Goal: Task Accomplishment & Management: Manage account settings

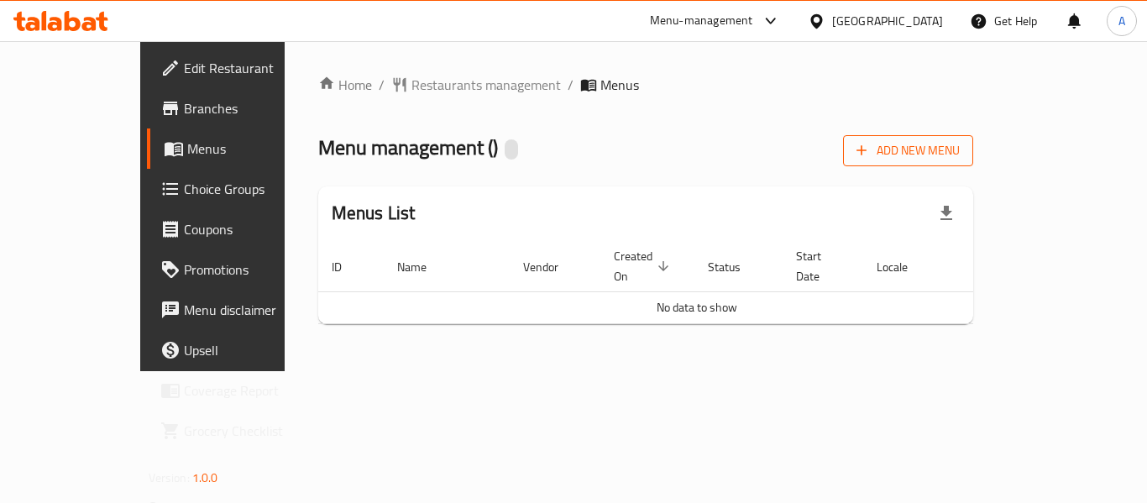
click at [960, 147] on span "Add New Menu" at bounding box center [908, 150] width 103 height 21
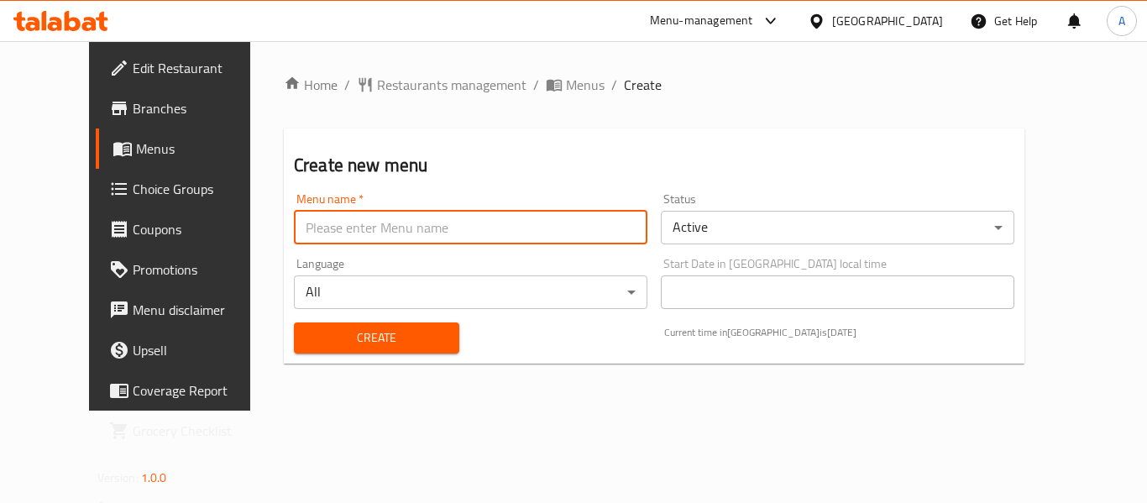
click at [514, 234] on input "text" at bounding box center [471, 228] width 354 height 34
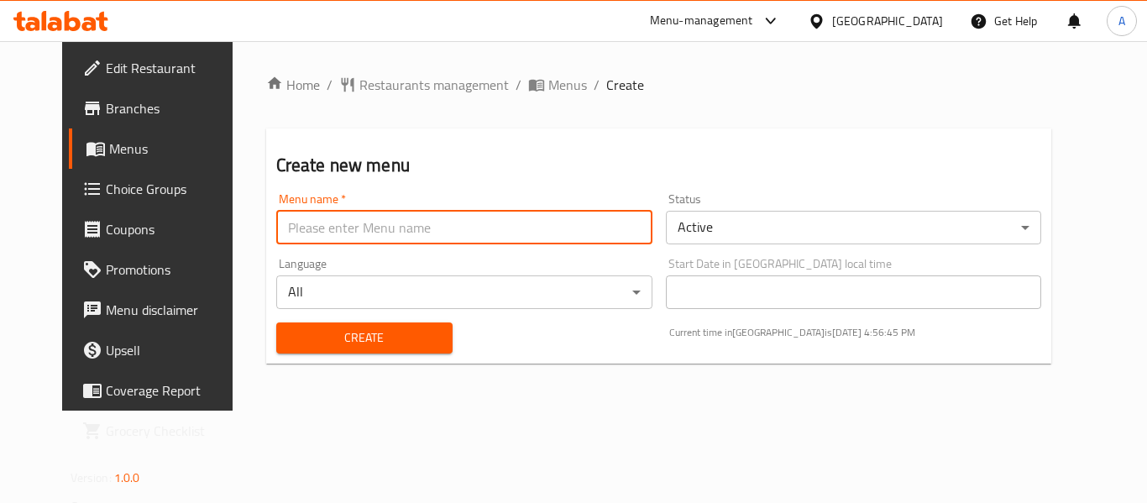
type input "New menu"
click at [350, 333] on span "Create" at bounding box center [365, 338] width 150 height 21
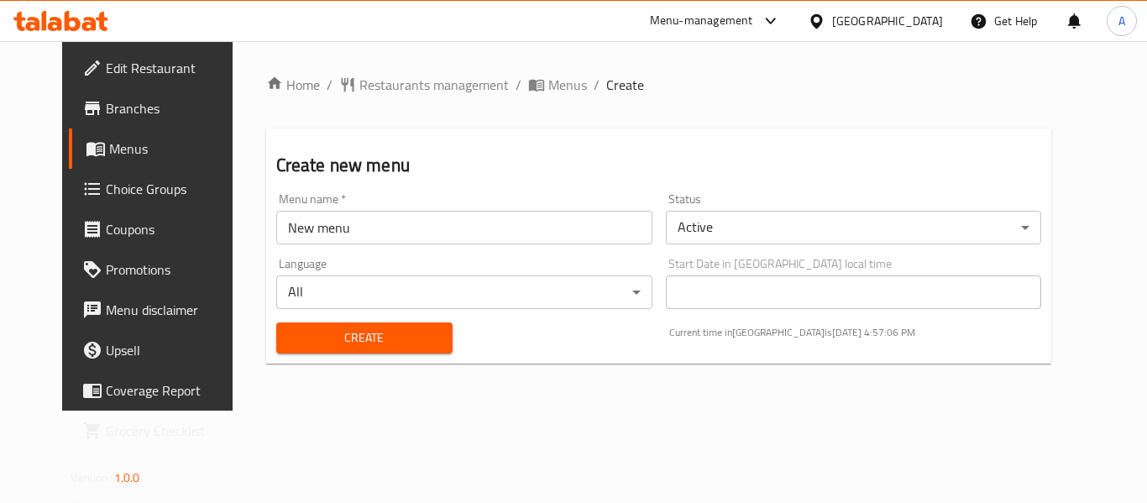
click at [382, 336] on span "Create" at bounding box center [365, 338] width 150 height 21
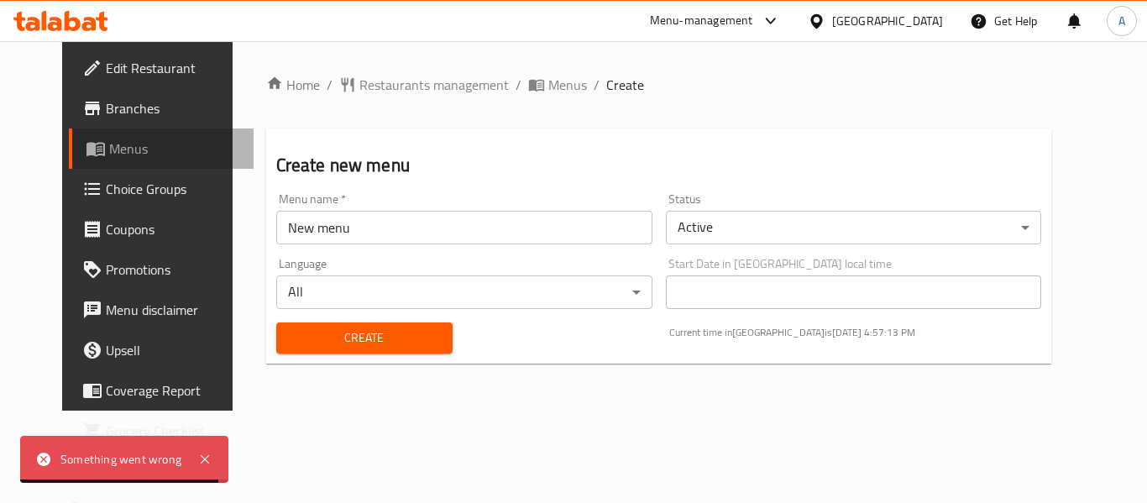
click at [109, 146] on span "Menus" at bounding box center [174, 149] width 131 height 20
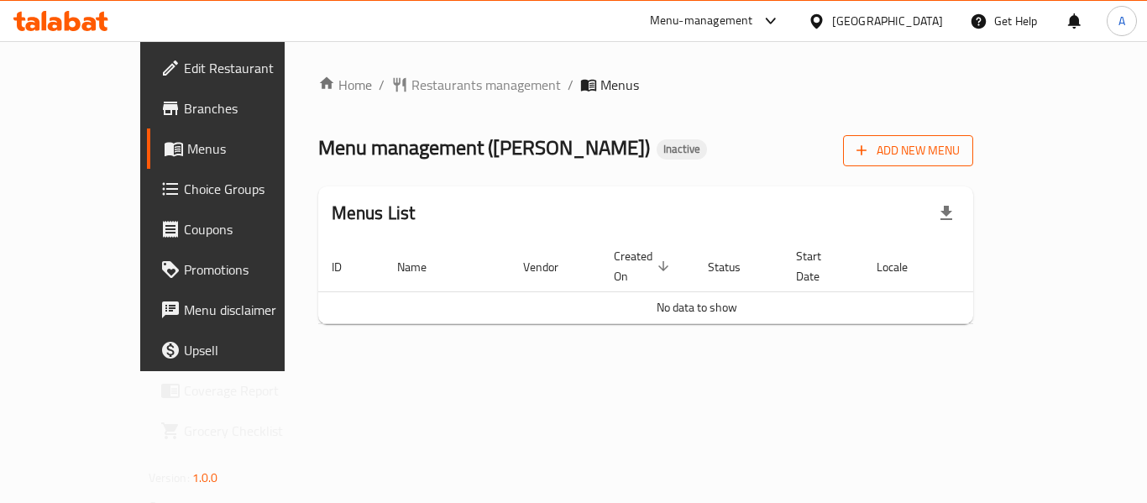
click at [960, 144] on span "Add New Menu" at bounding box center [908, 150] width 103 height 21
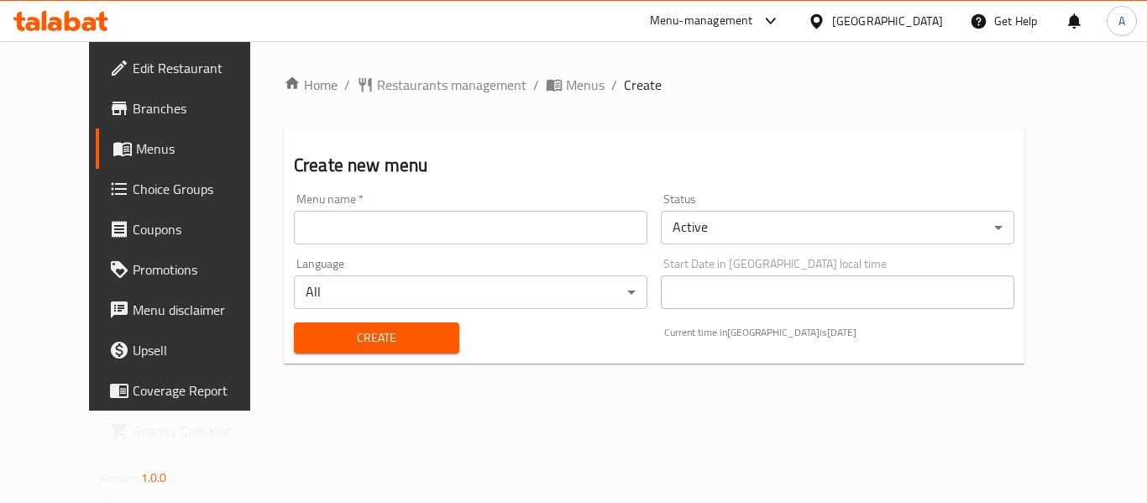
click at [433, 239] on input "text" at bounding box center [471, 228] width 354 height 34
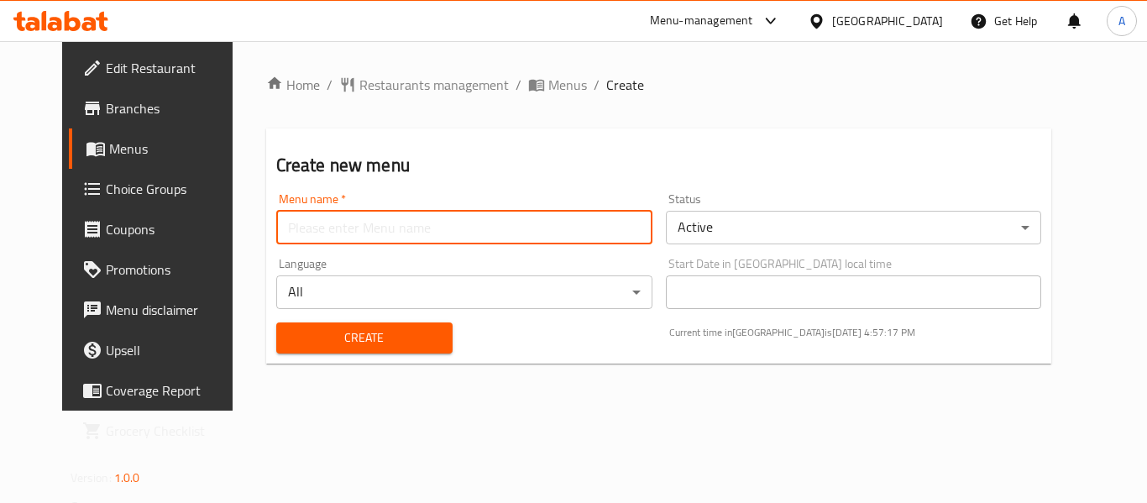
type input "Final Menu"
click at [381, 347] on span "Create" at bounding box center [365, 338] width 150 height 21
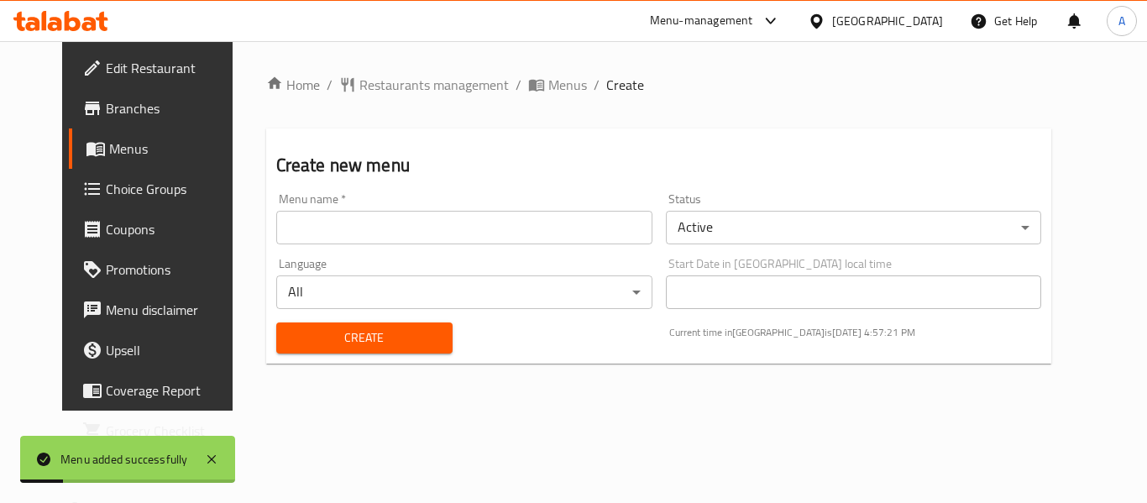
click at [109, 151] on span "Menus" at bounding box center [174, 149] width 131 height 20
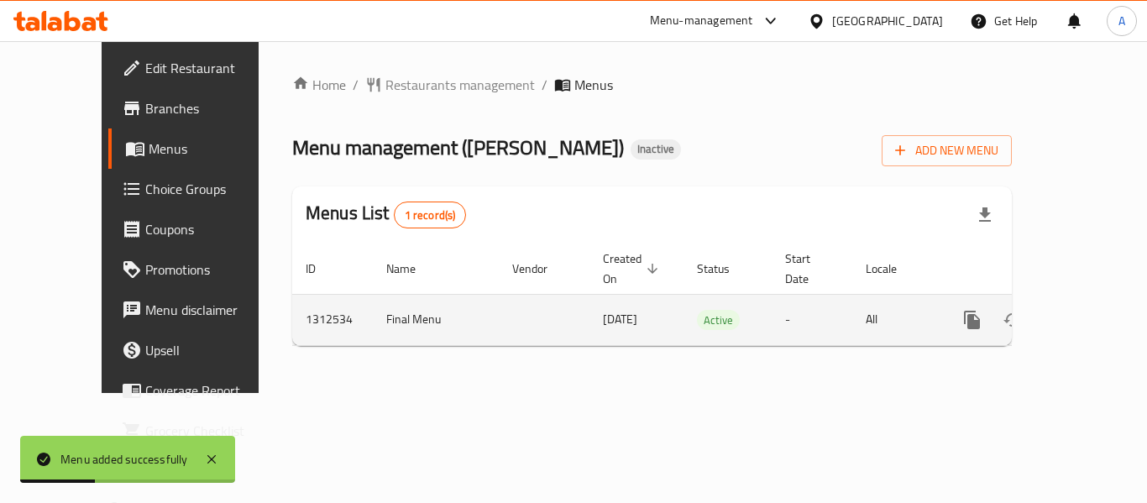
click at [1084, 310] on icon "enhanced table" at bounding box center [1094, 320] width 20 height 20
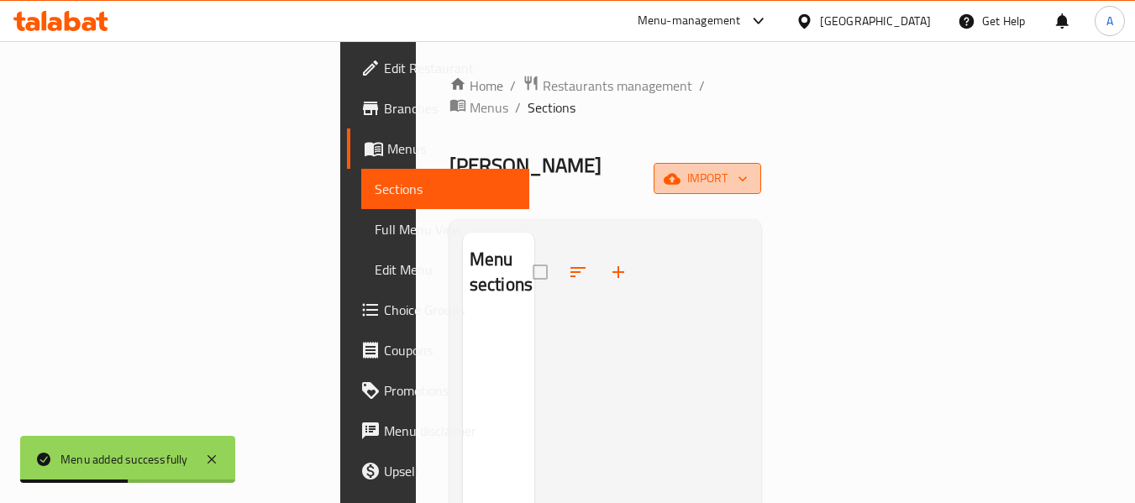
click at [748, 168] on span "import" at bounding box center [707, 178] width 81 height 21
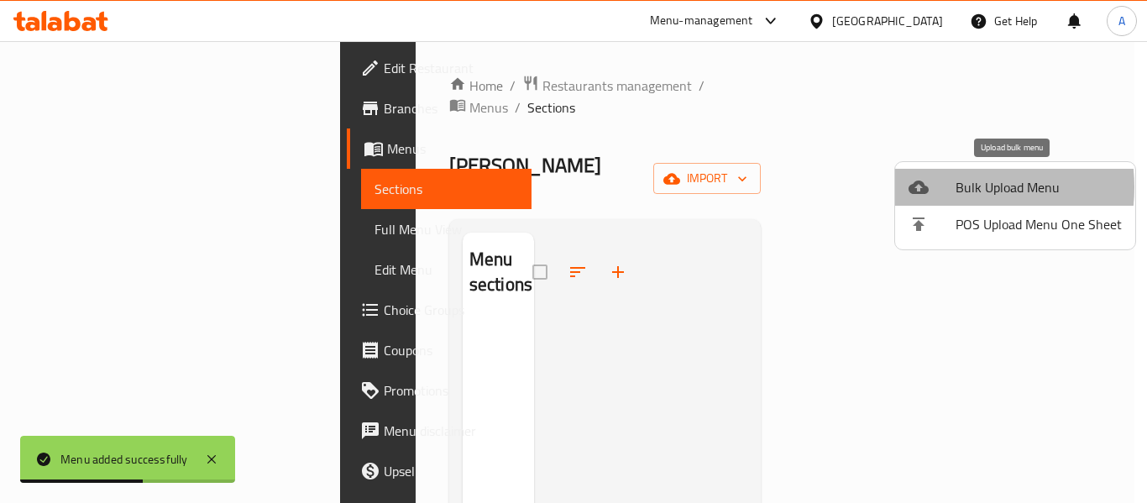
click at [948, 187] on div at bounding box center [932, 187] width 47 height 20
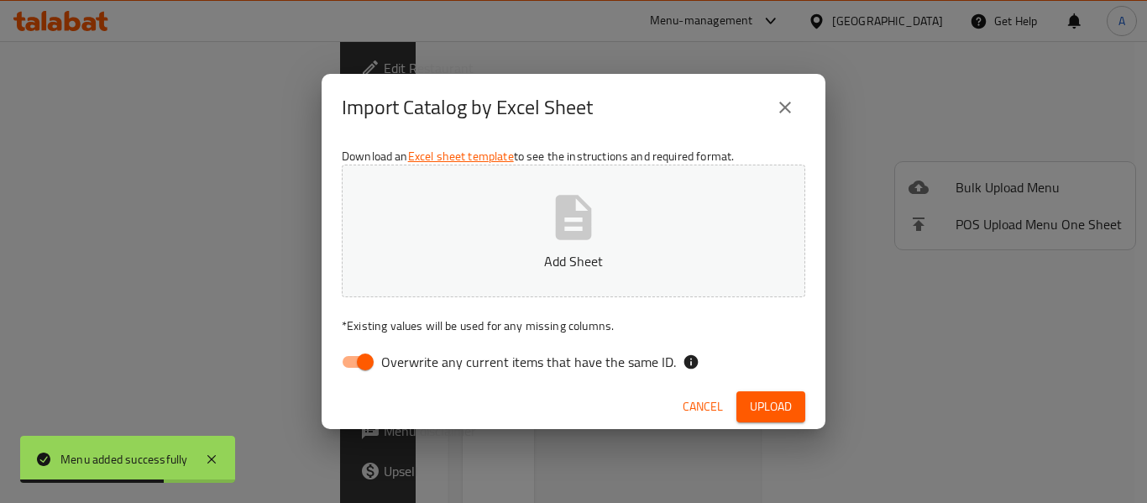
click at [364, 370] on input "Overwrite any current items that have the same ID." at bounding box center [366, 362] width 96 height 32
checkbox input "false"
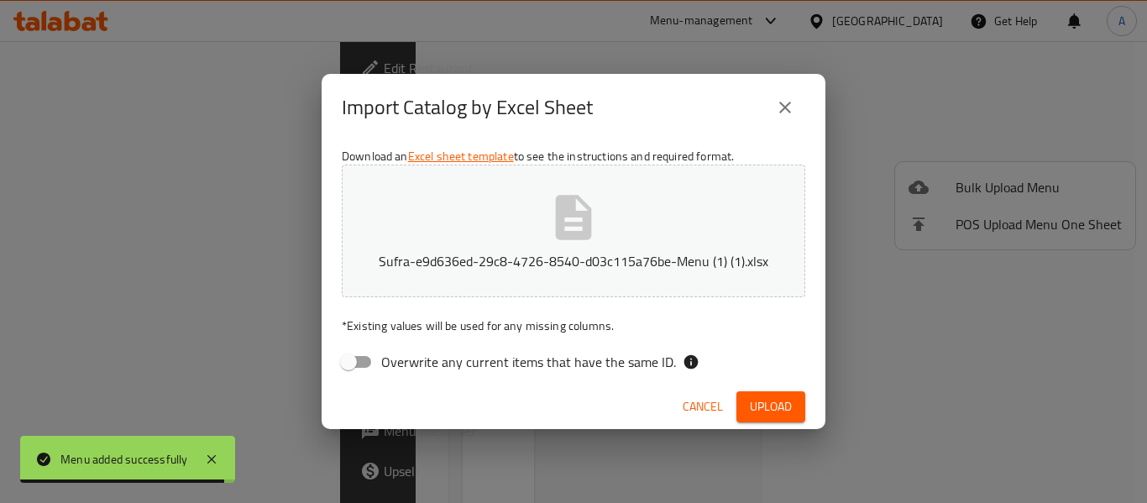
click at [742, 401] on button "Upload" at bounding box center [771, 406] width 69 height 31
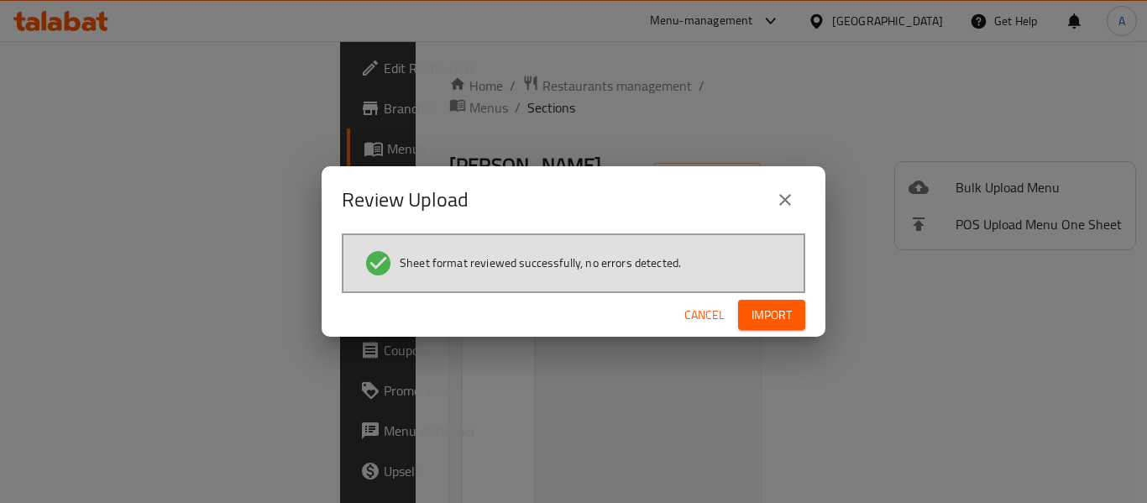
click at [774, 316] on span "Import" at bounding box center [772, 315] width 40 height 21
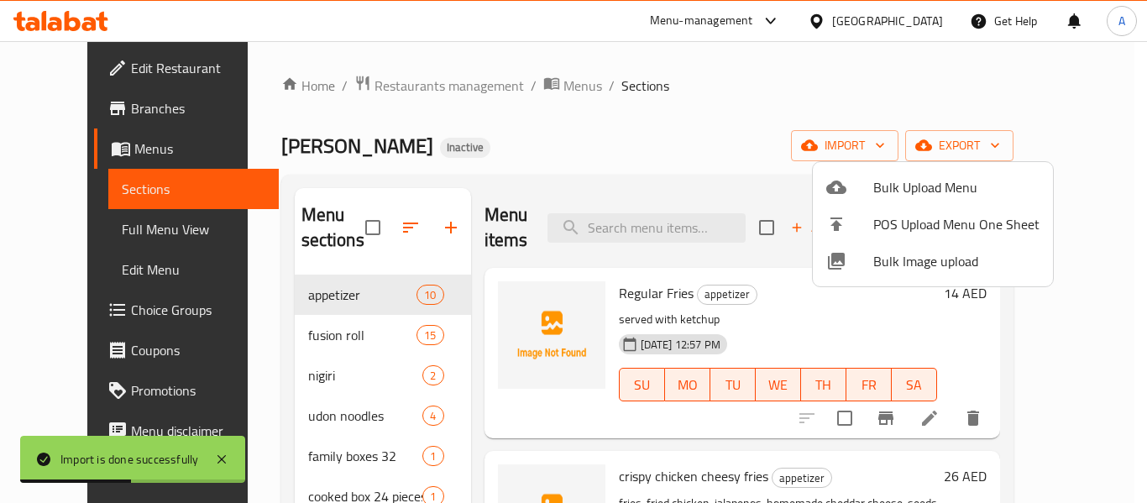
click at [101, 228] on div at bounding box center [573, 251] width 1147 height 503
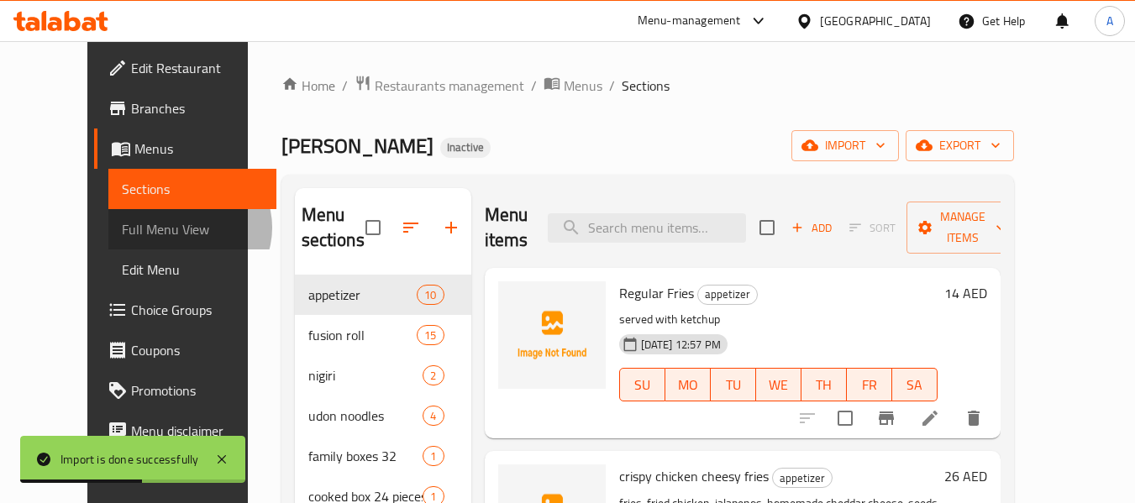
click at [122, 228] on span "Full Menu View" at bounding box center [193, 229] width 142 height 20
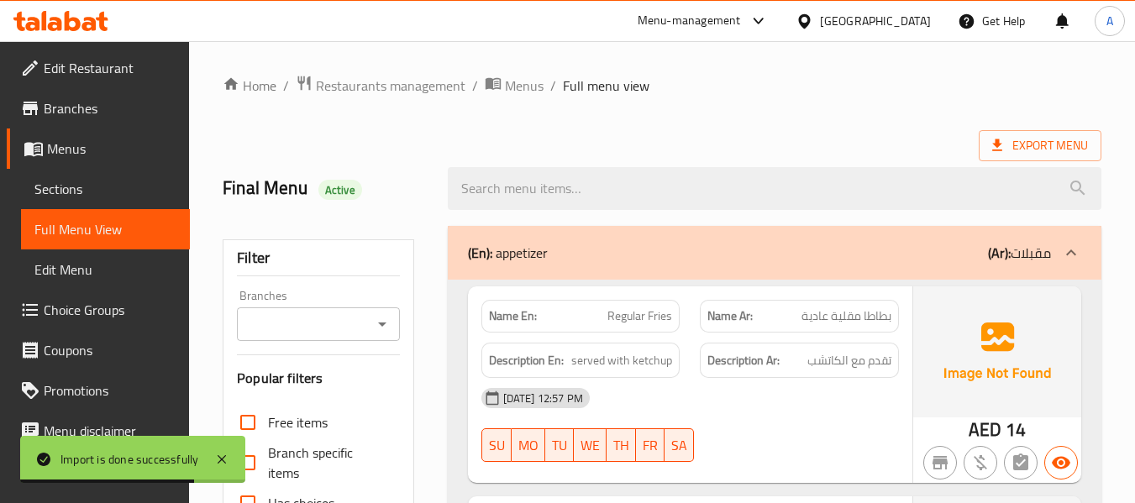
click at [97, 152] on span "Menus" at bounding box center [111, 149] width 129 height 20
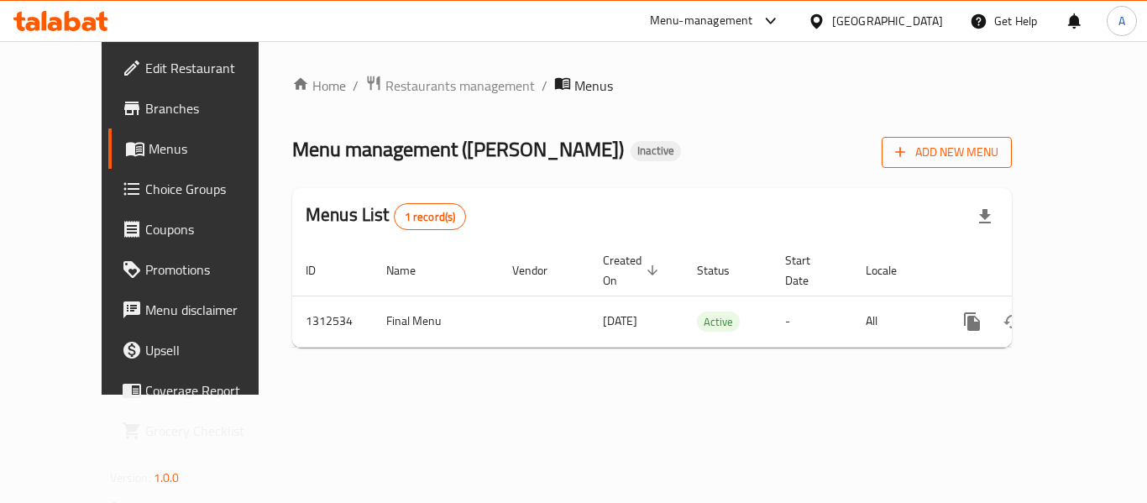
click at [999, 154] on span "Add New Menu" at bounding box center [946, 152] width 103 height 21
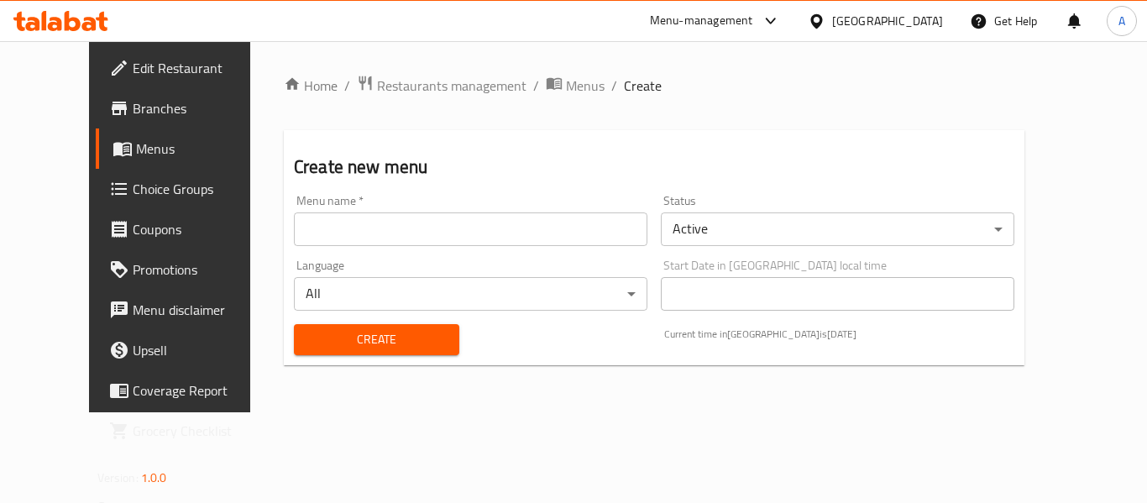
click at [378, 223] on input "text" at bounding box center [471, 230] width 354 height 34
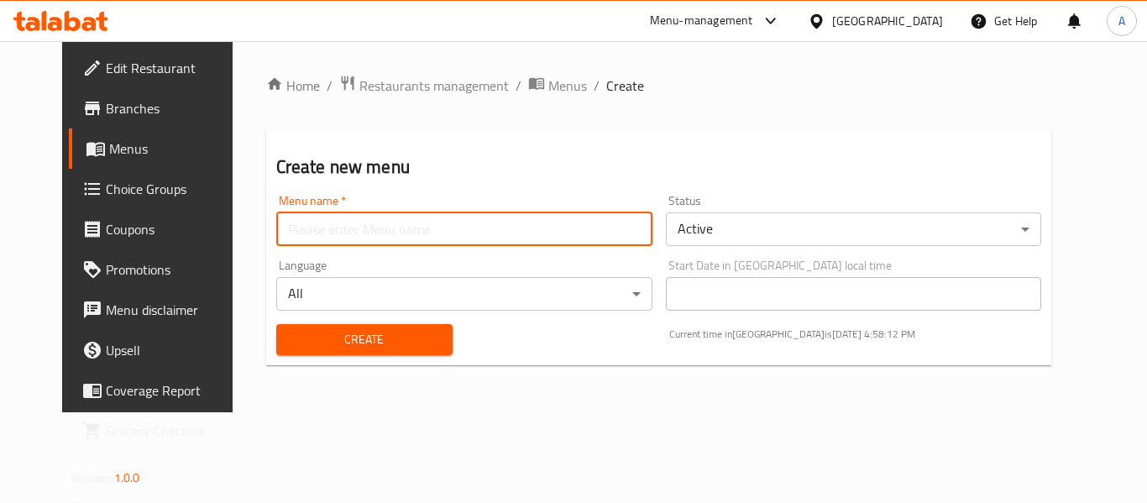
type input "New menu"
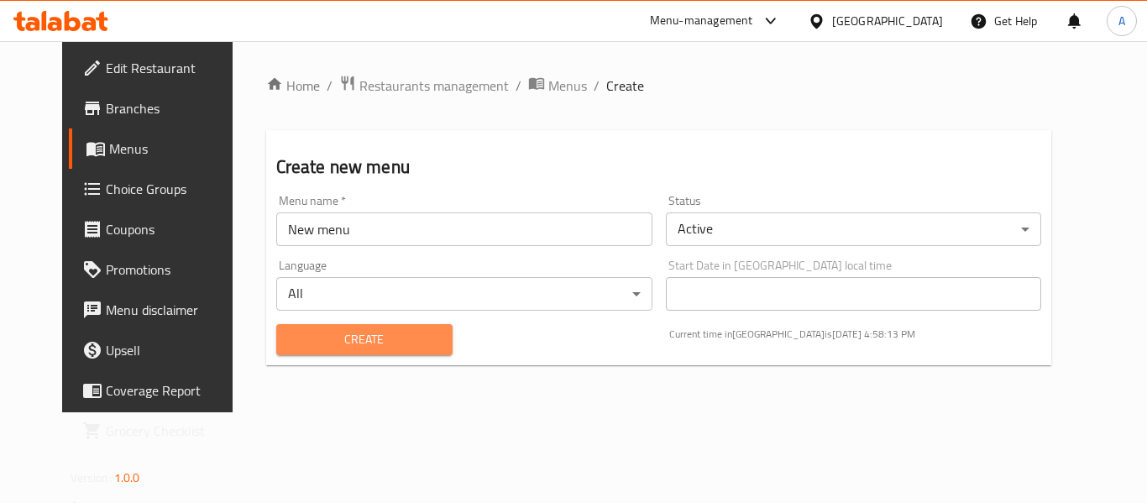
click at [370, 329] on span "Create" at bounding box center [365, 339] width 150 height 21
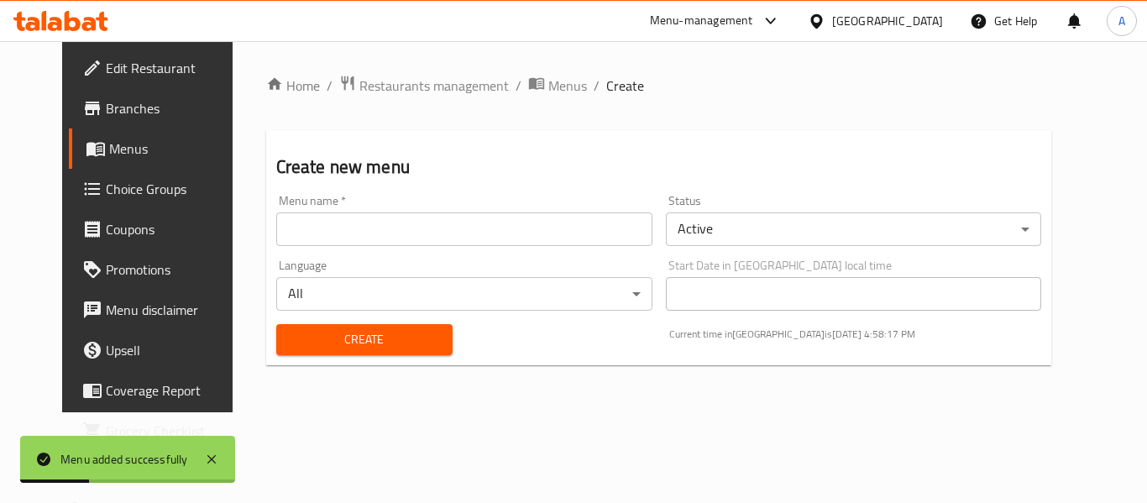
click at [109, 145] on span "Menus" at bounding box center [174, 149] width 131 height 20
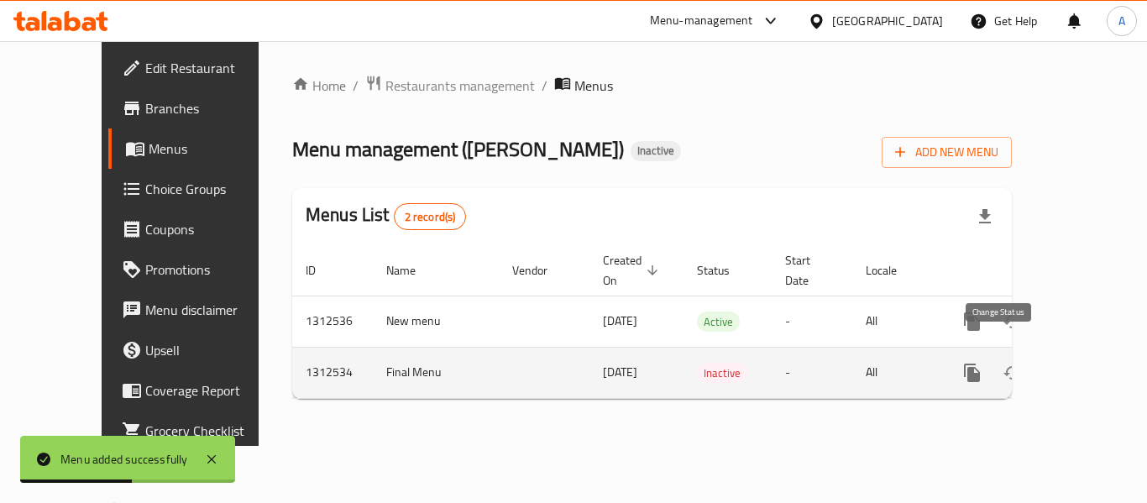
click at [1005, 353] on button "enhanced table" at bounding box center [1013, 373] width 40 height 40
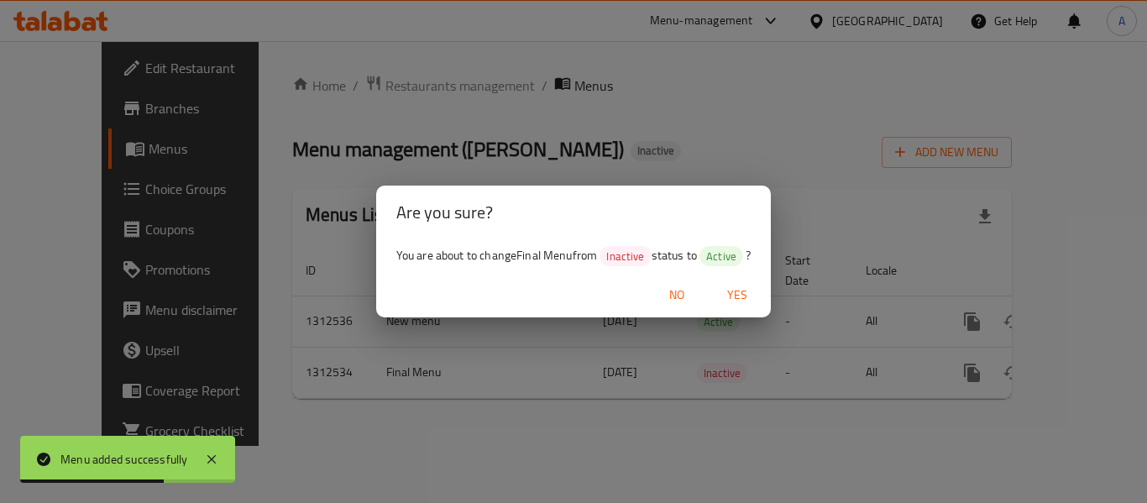
click at [742, 293] on span "Yes" at bounding box center [737, 295] width 40 height 21
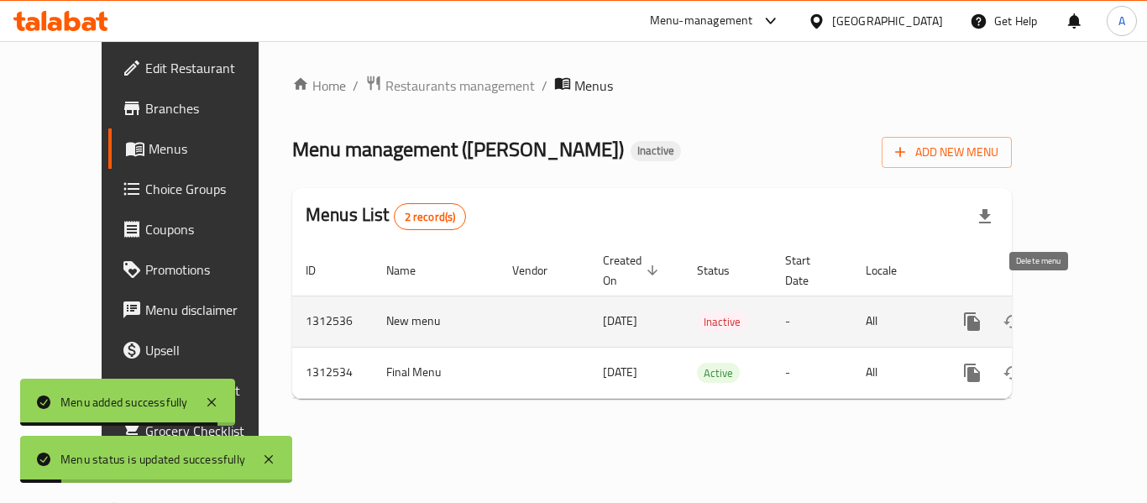
click at [1043, 312] on icon "enhanced table" at bounding box center [1053, 322] width 20 height 20
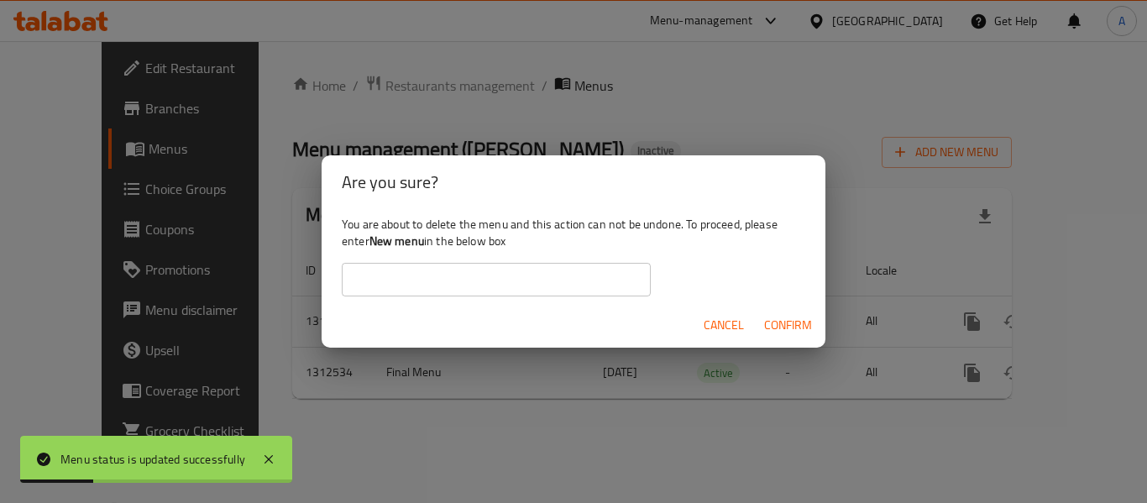
click at [407, 234] on b "New menu" at bounding box center [397, 241] width 55 height 22
drag, startPoint x: 426, startPoint y: 240, endPoint x: 374, endPoint y: 243, distance: 52.1
click at [374, 243] on div "You are about to delete the menu and this action can not be undone. To proceed,…" at bounding box center [574, 256] width 504 height 94
copy b "New menu"
click at [468, 285] on input "text" at bounding box center [496, 280] width 309 height 34
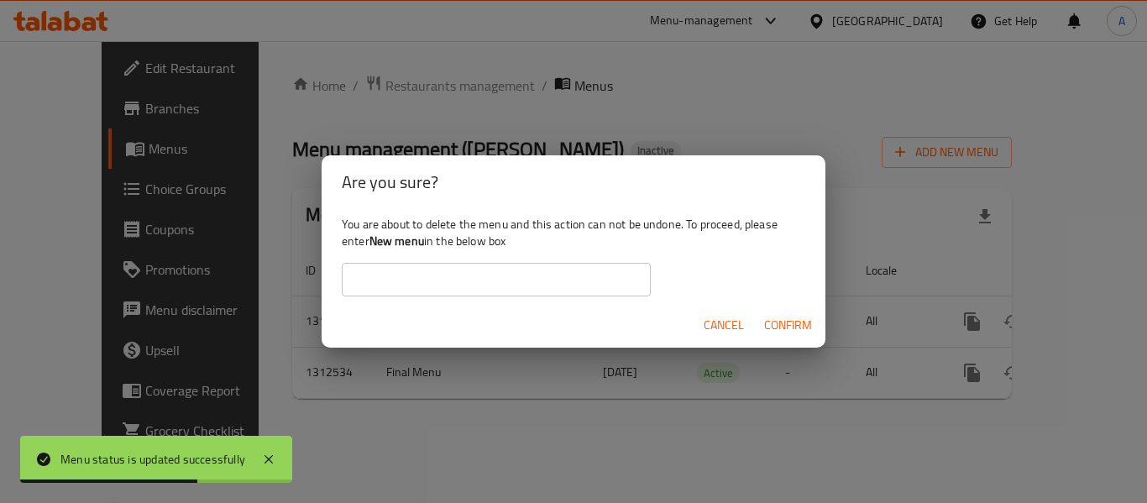
paste input "New menu"
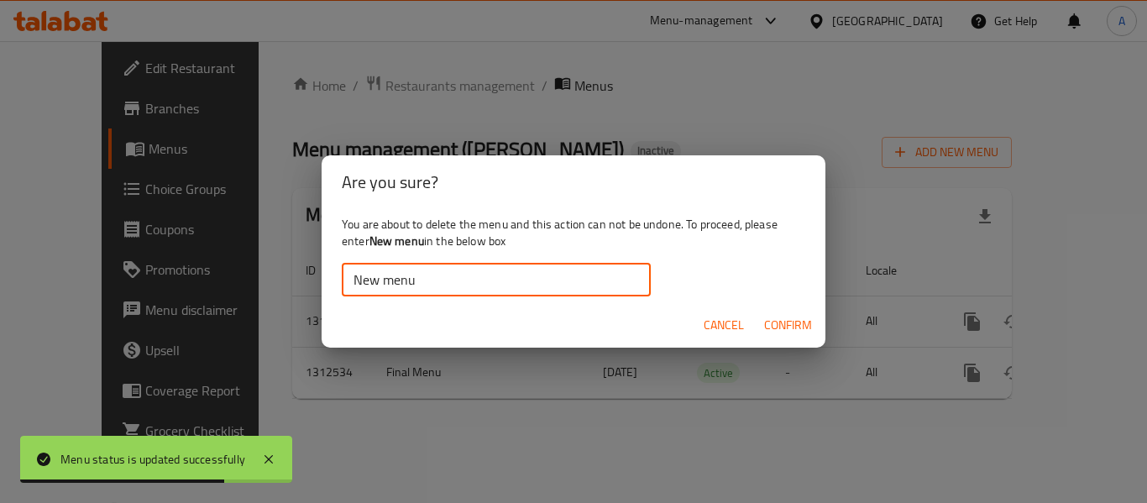
type input "New menu"
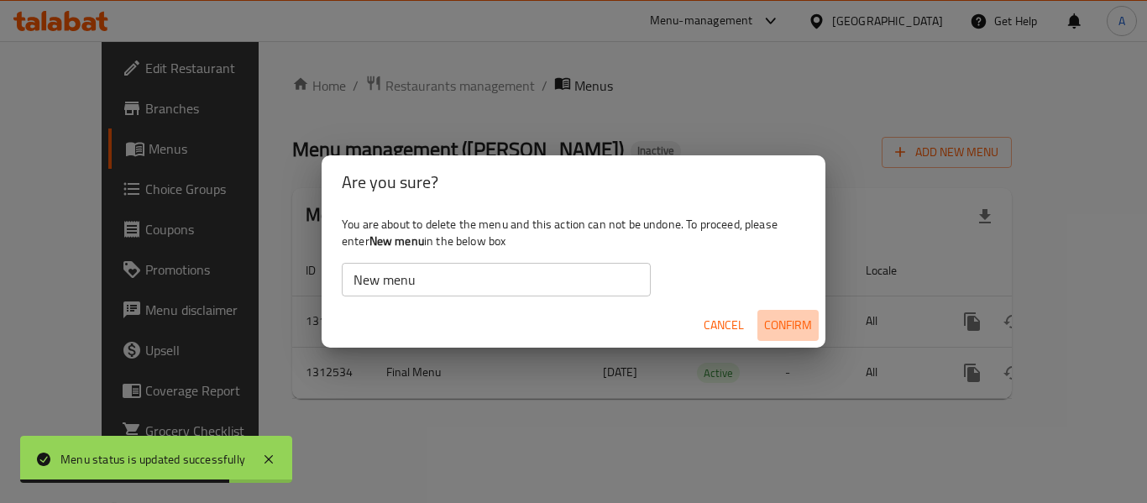
click at [791, 320] on span "Confirm" at bounding box center [788, 325] width 48 height 21
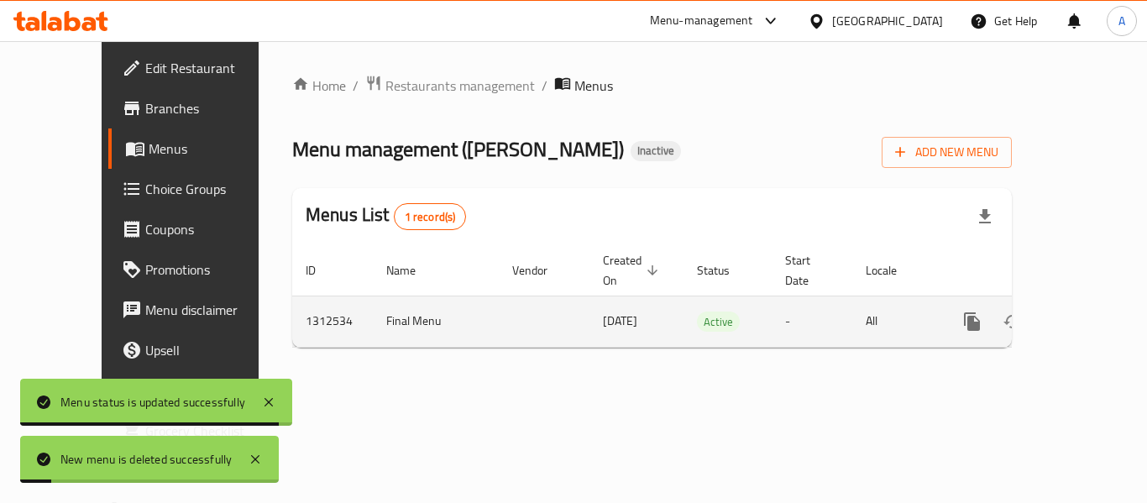
click at [1086, 314] on icon "enhanced table" at bounding box center [1093, 321] width 15 height 15
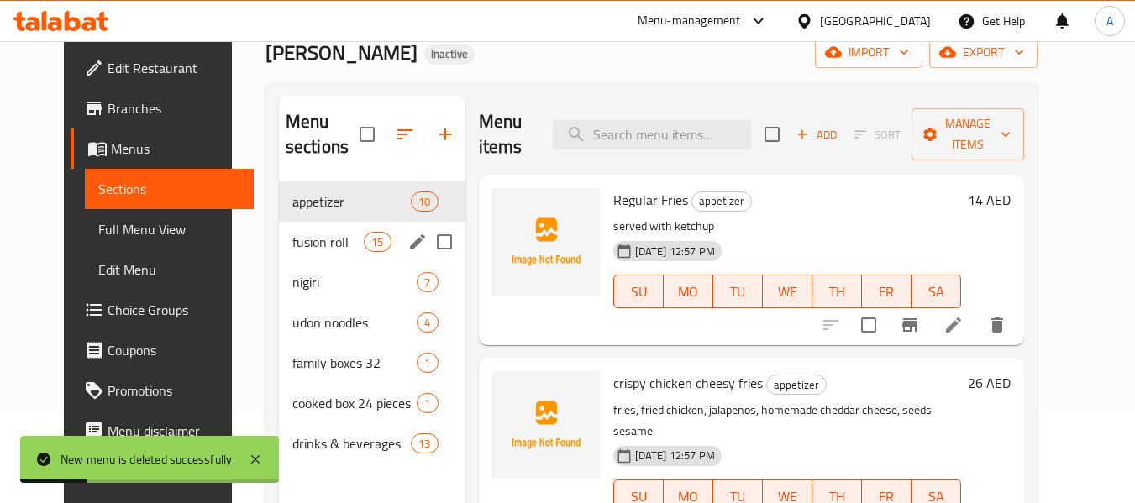
scroll to position [168, 0]
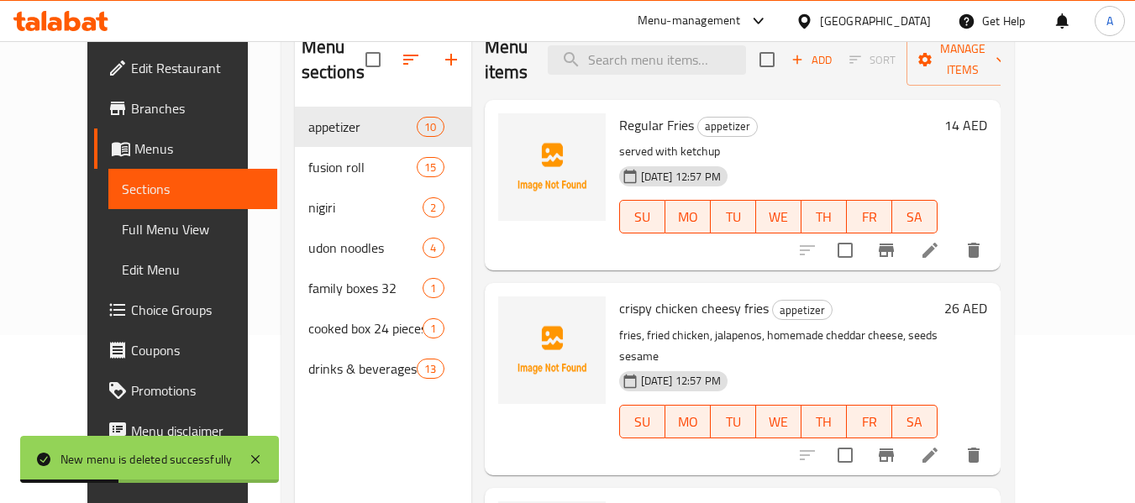
click at [122, 227] on span "Full Menu View" at bounding box center [193, 229] width 142 height 20
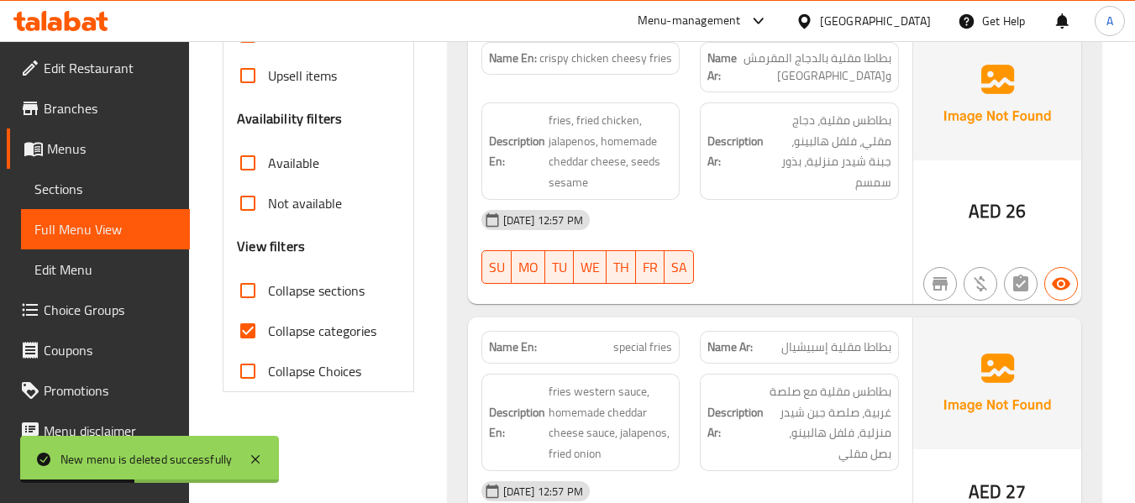
scroll to position [504, 0]
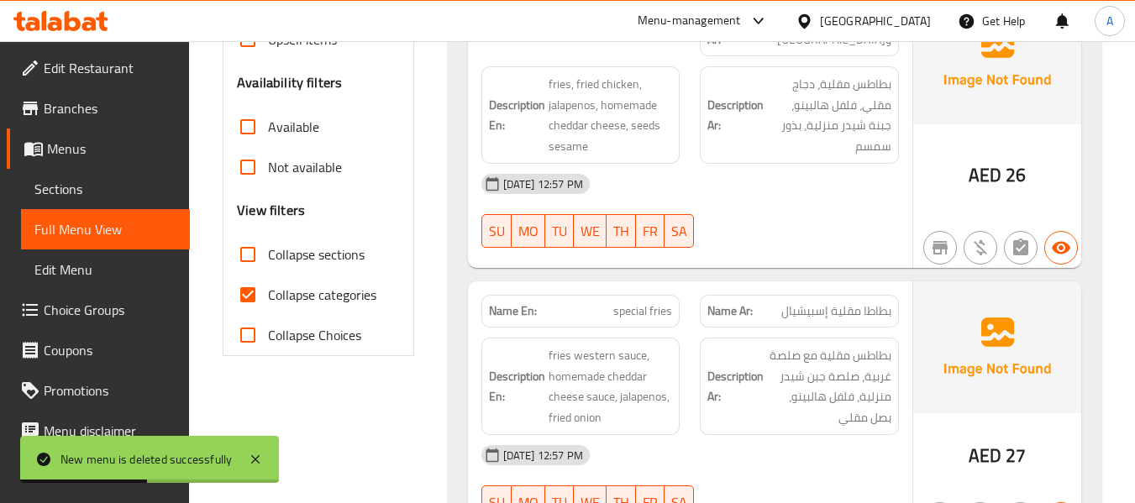
click at [250, 281] on input "Collapse categories" at bounding box center [248, 295] width 40 height 40
checkbox input "false"
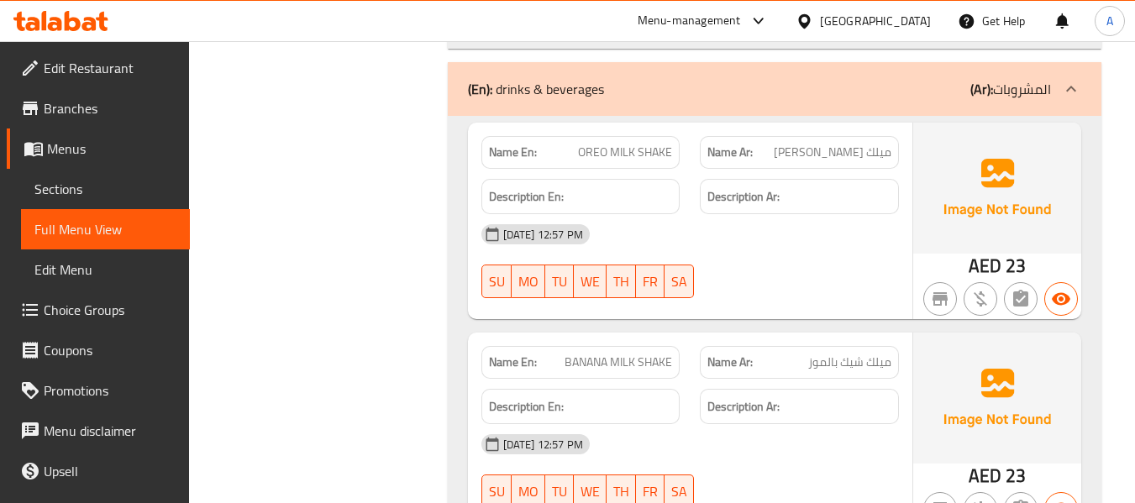
scroll to position [11424, 0]
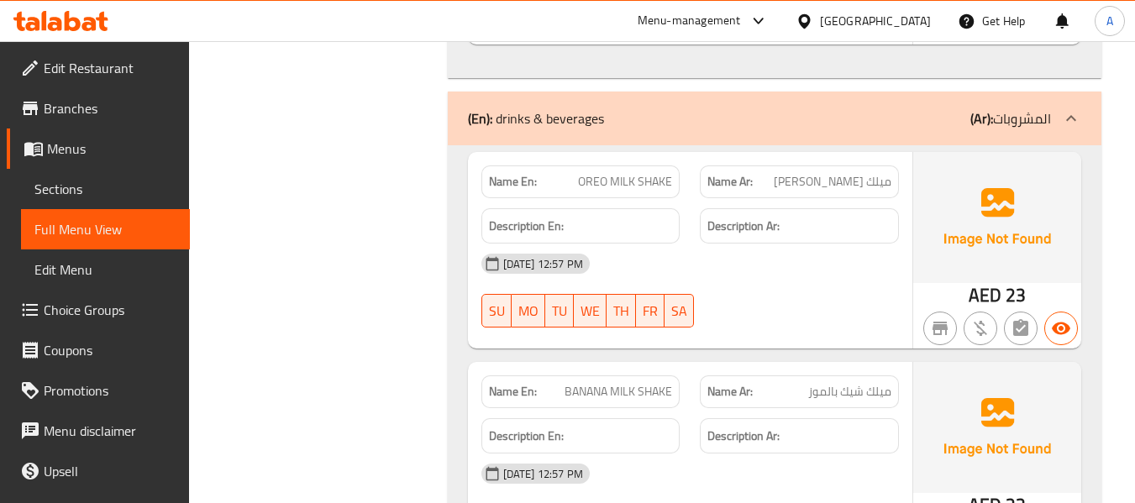
click at [644, 383] on span "BANANA MILK SHAKE" at bounding box center [618, 392] width 108 height 18
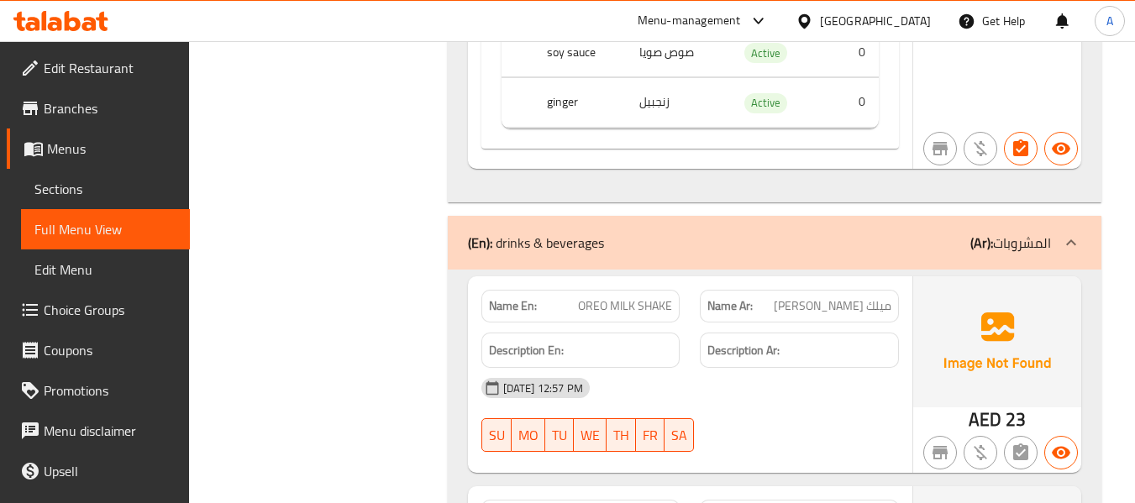
scroll to position [11172, 0]
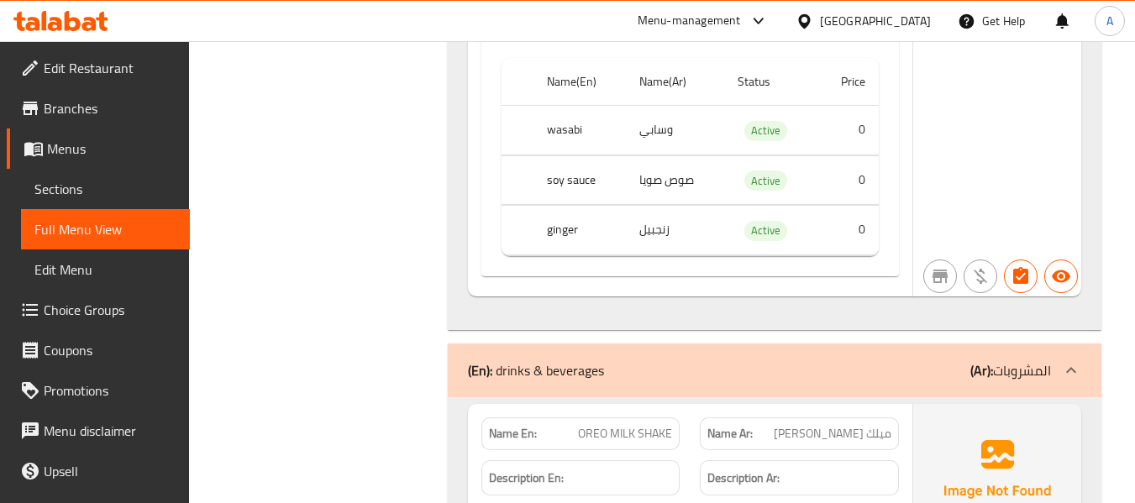
click at [617, 425] on span "OREO MILK SHAKE" at bounding box center [625, 434] width 94 height 18
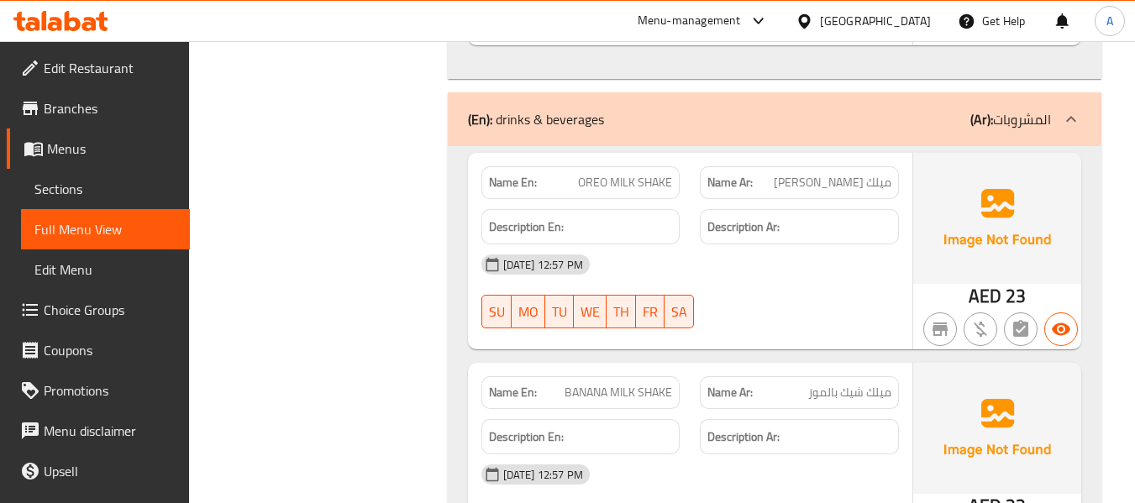
scroll to position [11424, 0]
drag, startPoint x: 873, startPoint y: 241, endPoint x: 810, endPoint y: 250, distance: 63.7
click at [810, 383] on span "ميلك شيك بالموز" at bounding box center [849, 392] width 83 height 18
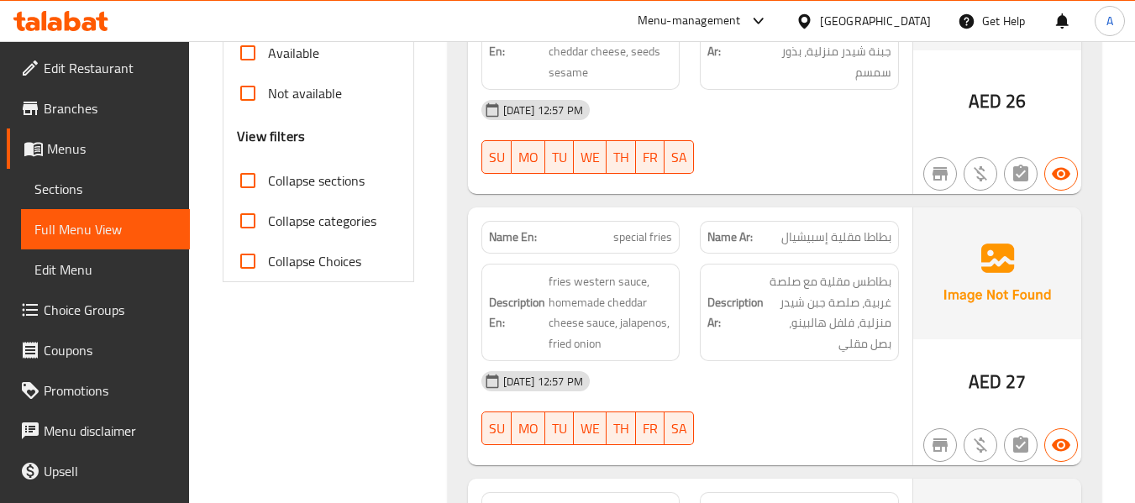
scroll to position [0, 0]
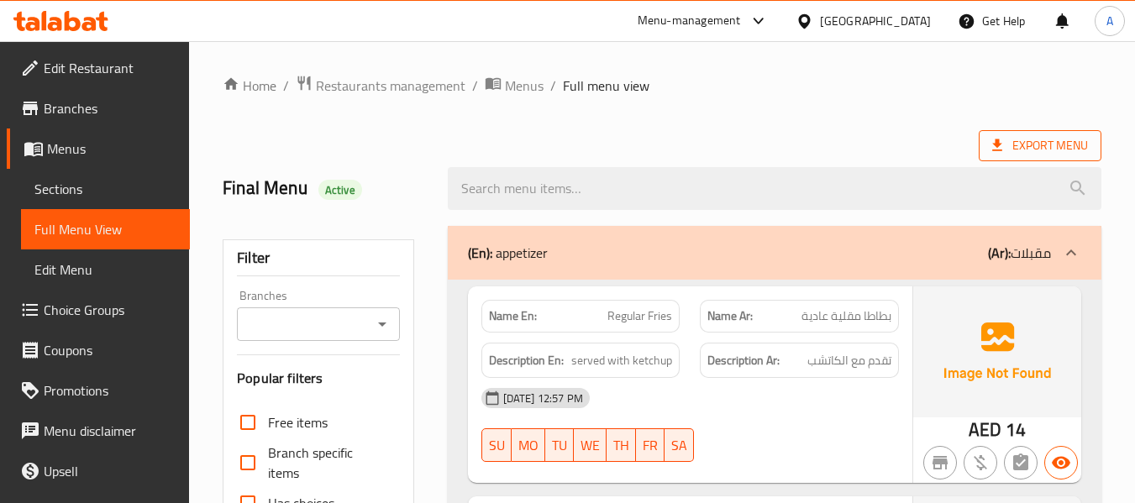
click at [1037, 144] on span "Export Menu" at bounding box center [1040, 145] width 96 height 21
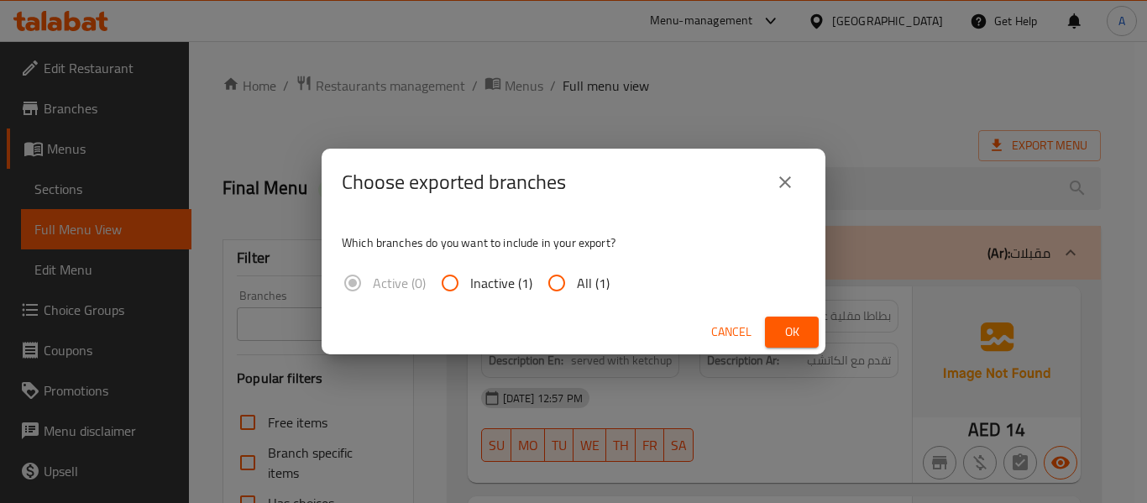
click at [575, 284] on input "All (1)" at bounding box center [557, 283] width 40 height 40
radio input "true"
click at [764, 329] on div "Cancel Ok" at bounding box center [574, 332] width 504 height 45
click at [777, 325] on button "Ok" at bounding box center [792, 332] width 54 height 31
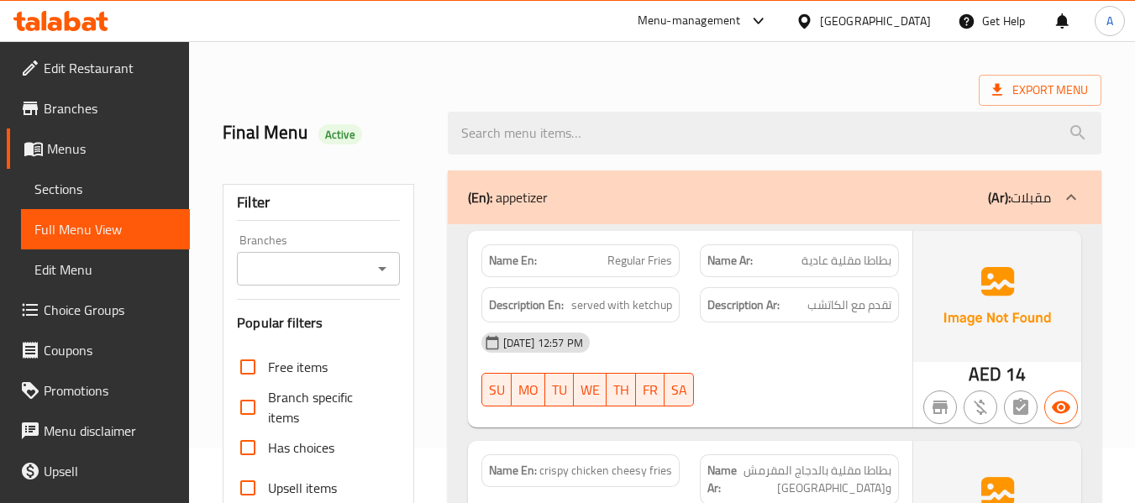
scroll to position [84, 0]
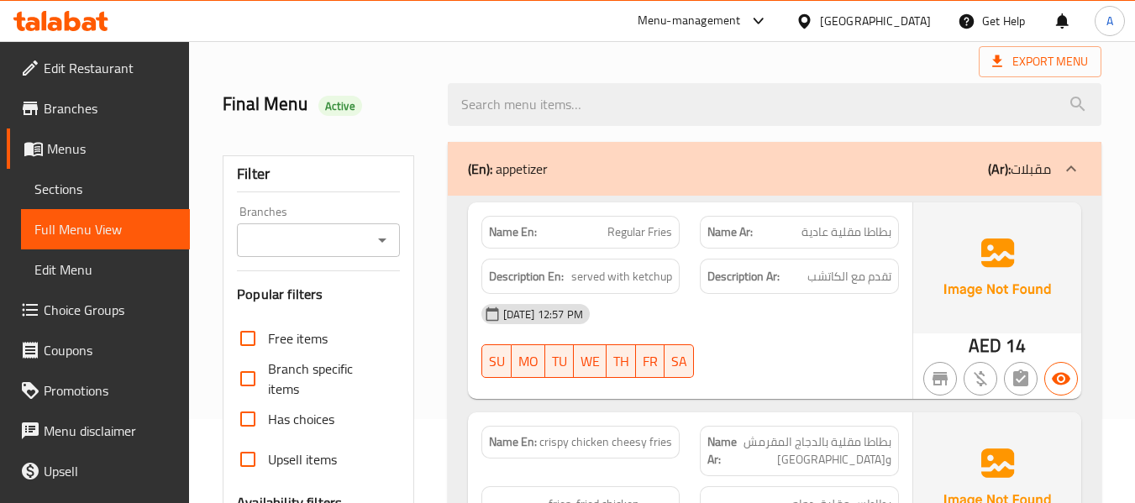
click at [889, 228] on span "بطاطا مقلية عادية" at bounding box center [846, 232] width 90 height 18
click at [868, 278] on span "تقدم مع الكاتشب" at bounding box center [849, 276] width 84 height 21
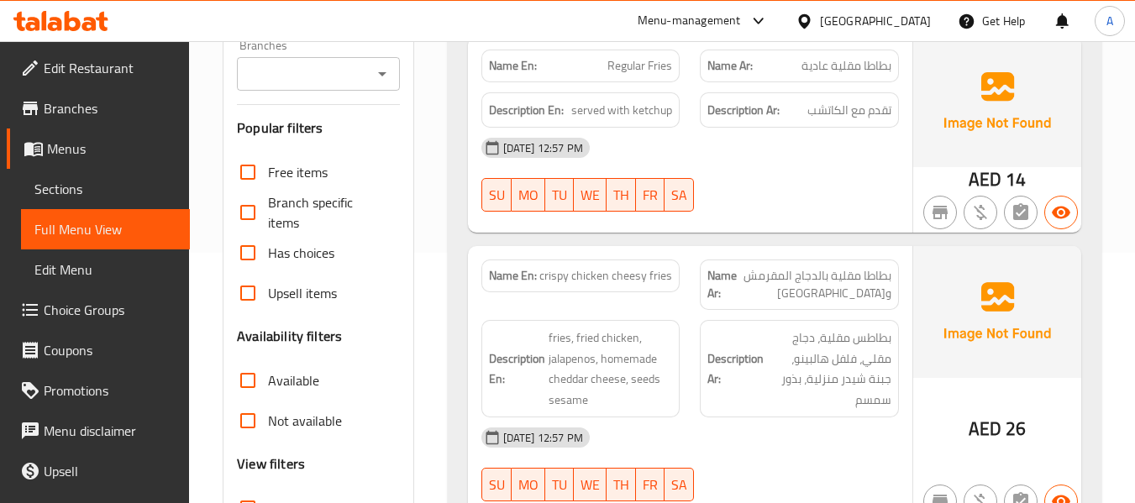
scroll to position [252, 0]
click at [839, 277] on span "بطاطا مقلية بالدجاج المقرمش والجبن" at bounding box center [814, 282] width 155 height 35
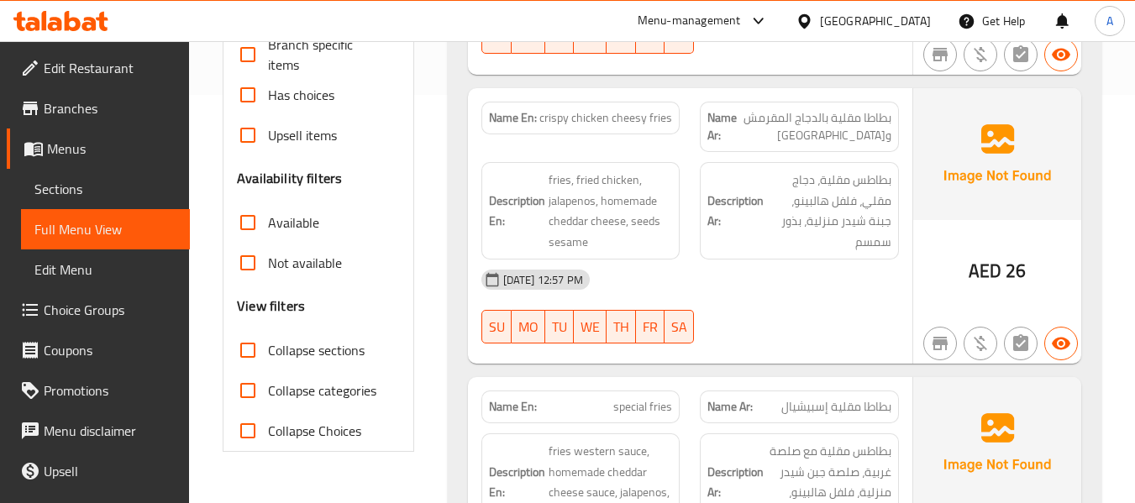
scroll to position [420, 0]
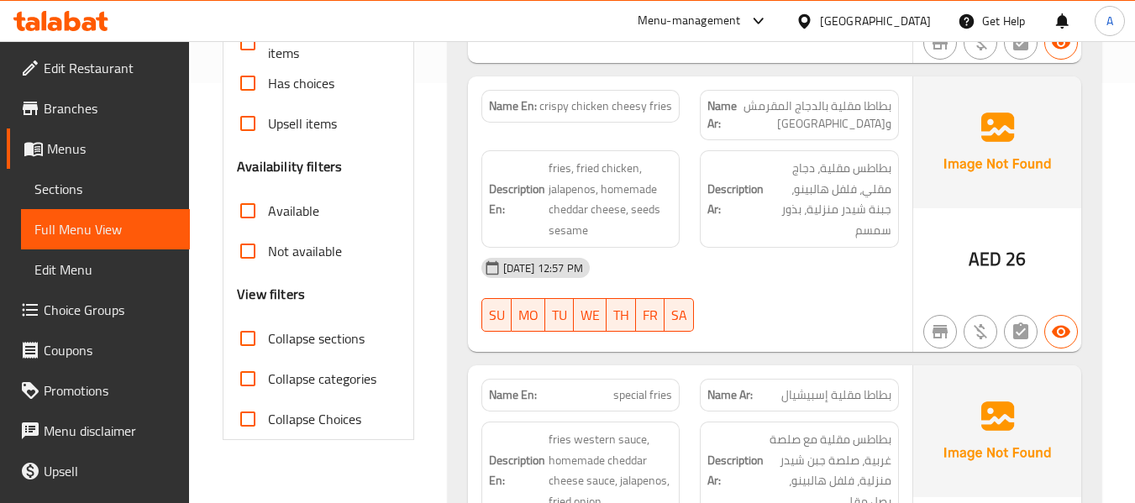
click at [599, 106] on span "crispy chicken cheesy fries" at bounding box center [605, 106] width 133 height 18
copy span "crispy chicken cheesy fries"
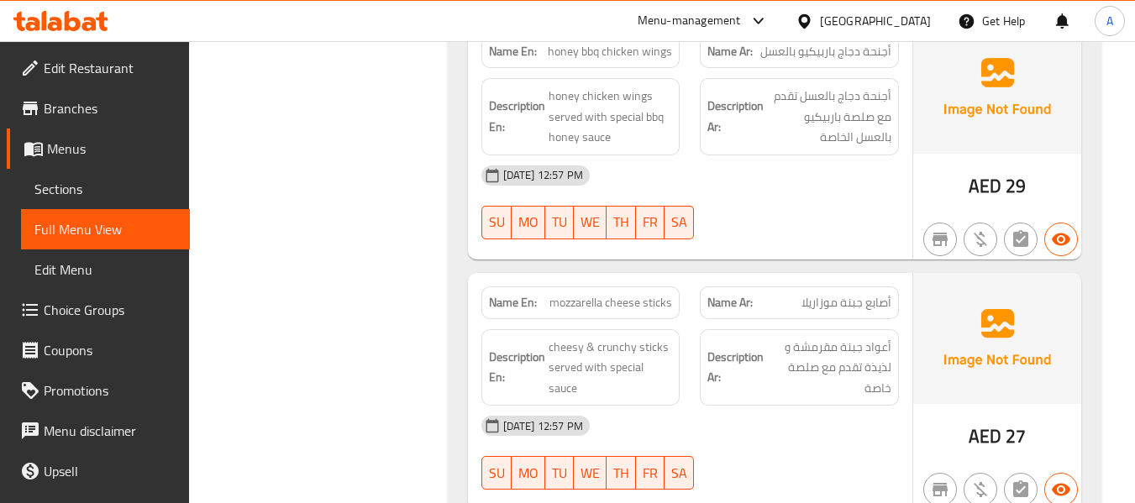
scroll to position [2352, 0]
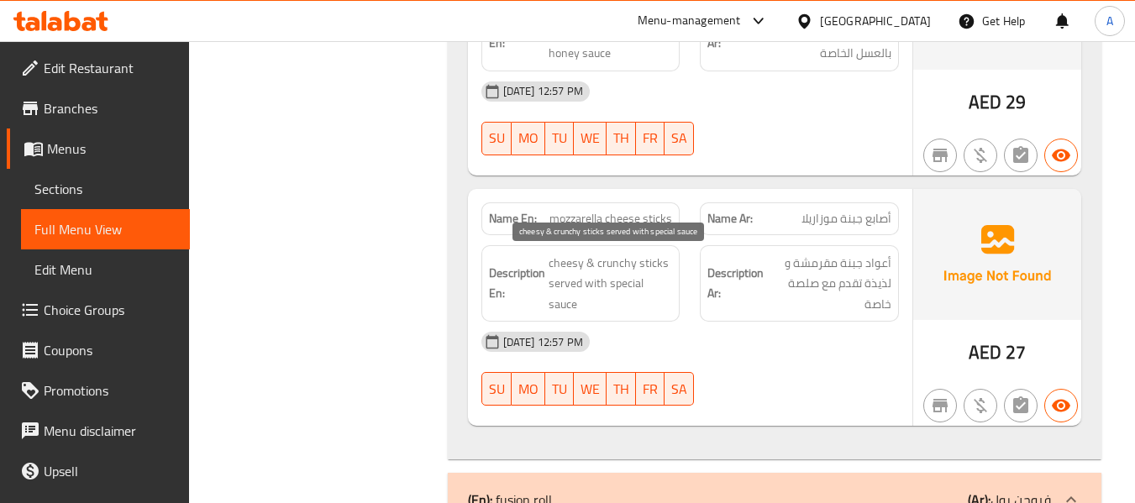
click at [606, 263] on span "cheesy & crunchy sticks served with special sauce" at bounding box center [611, 284] width 124 height 62
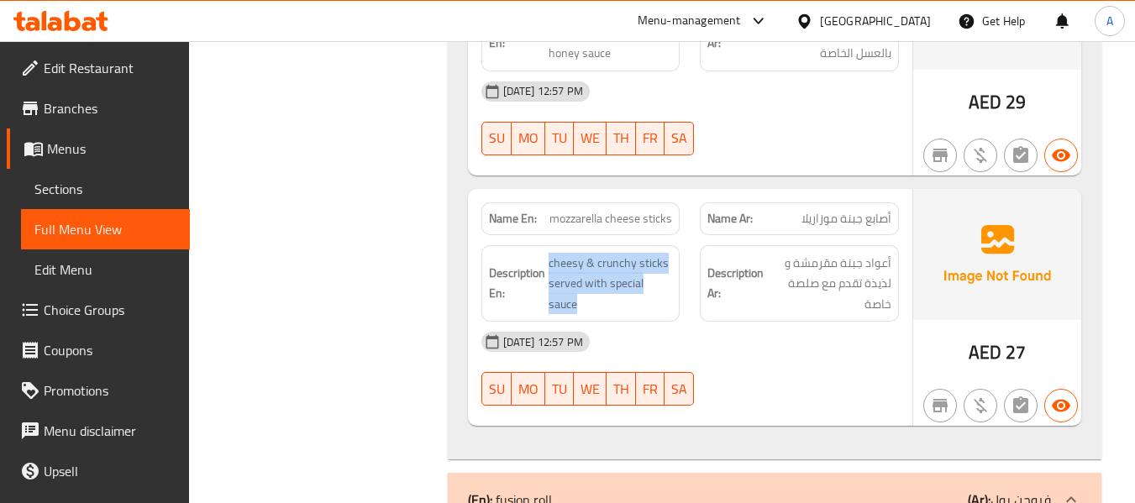
drag, startPoint x: 549, startPoint y: 261, endPoint x: 690, endPoint y: 263, distance: 141.1
click at [690, 263] on div "Description En: cheesy & crunchy sticks served with special sauce Description A…" at bounding box center [690, 283] width 438 height 97
click at [628, 261] on span "cheesy & crunchy sticks served with special sauce" at bounding box center [611, 284] width 124 height 62
drag, startPoint x: 575, startPoint y: 265, endPoint x: 677, endPoint y: 265, distance: 102.5
click at [677, 265] on div "Description En: cheesy & crunchy sticks served with special sauce" at bounding box center [580, 283] width 199 height 77
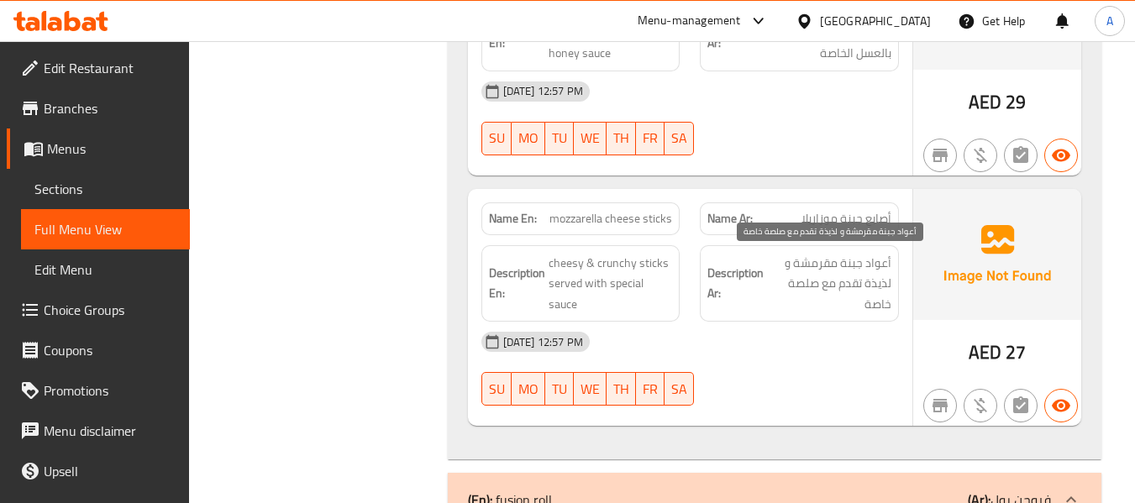
click at [810, 293] on span "أعواد جبنة مقرمشة و لذيذة تقدم مع صلصة خاصة" at bounding box center [829, 284] width 124 height 62
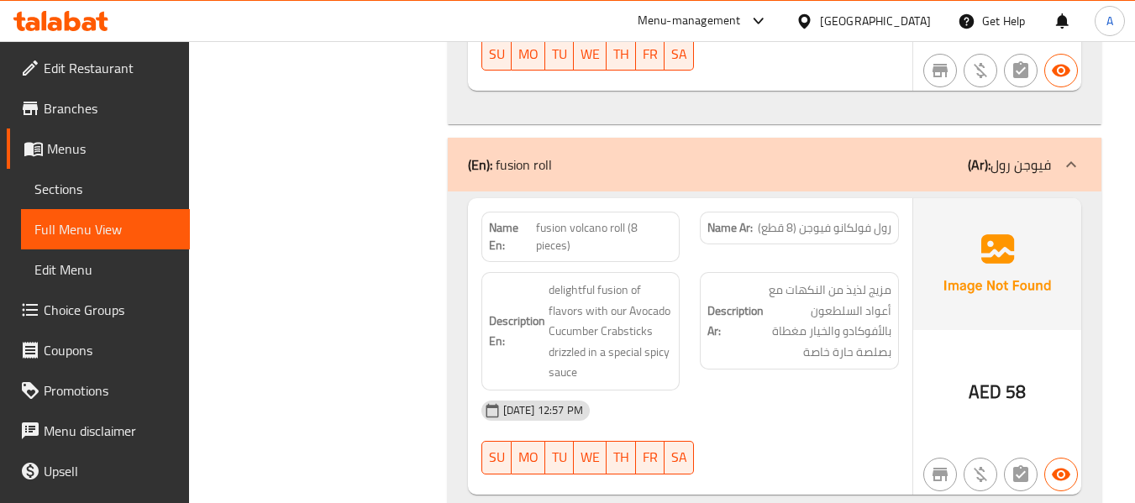
scroll to position [2688, 0]
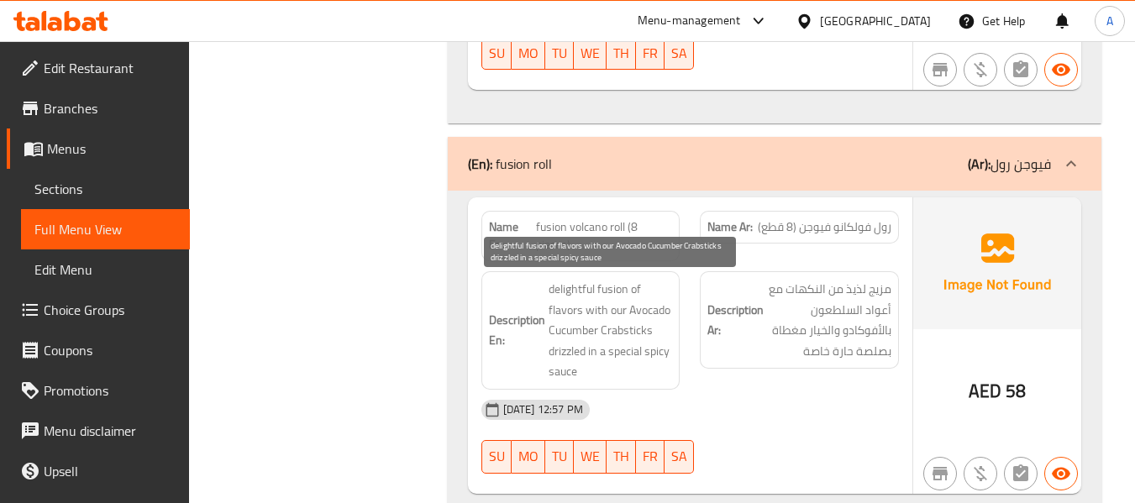
click at [575, 291] on span "delightful fusion of flavors with our Avocado Cucumber Crabsticks drizzled in a…" at bounding box center [611, 330] width 124 height 103
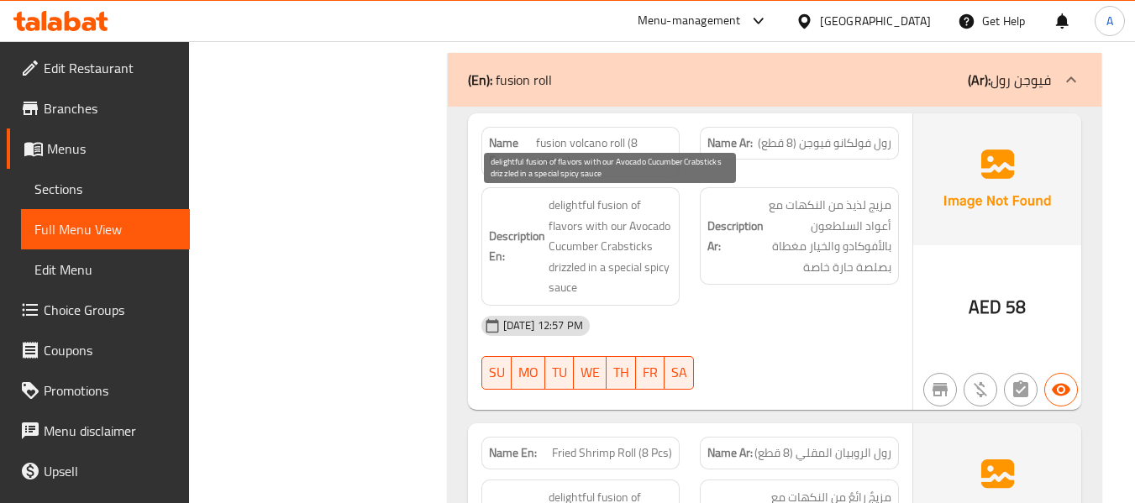
click at [590, 223] on span "delightful fusion of flavors with our Avocado Cucumber Crabsticks drizzled in a…" at bounding box center [611, 246] width 124 height 103
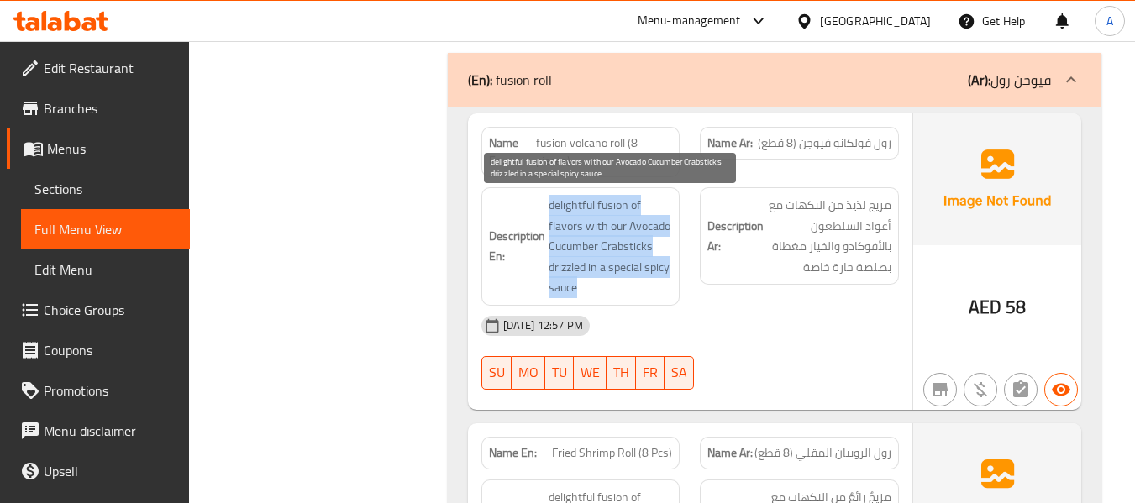
click at [590, 223] on span "delightful fusion of flavors with our Avocado Cucumber Crabsticks drizzled in a…" at bounding box center [611, 246] width 124 height 103
copy span "delightful fusion of flavors with our Avocado Cucumber Crabsticks drizzled in a…"
click at [638, 239] on span "delightful fusion of flavors with our Avocado Cucumber Crabsticks drizzled in a…" at bounding box center [611, 246] width 124 height 103
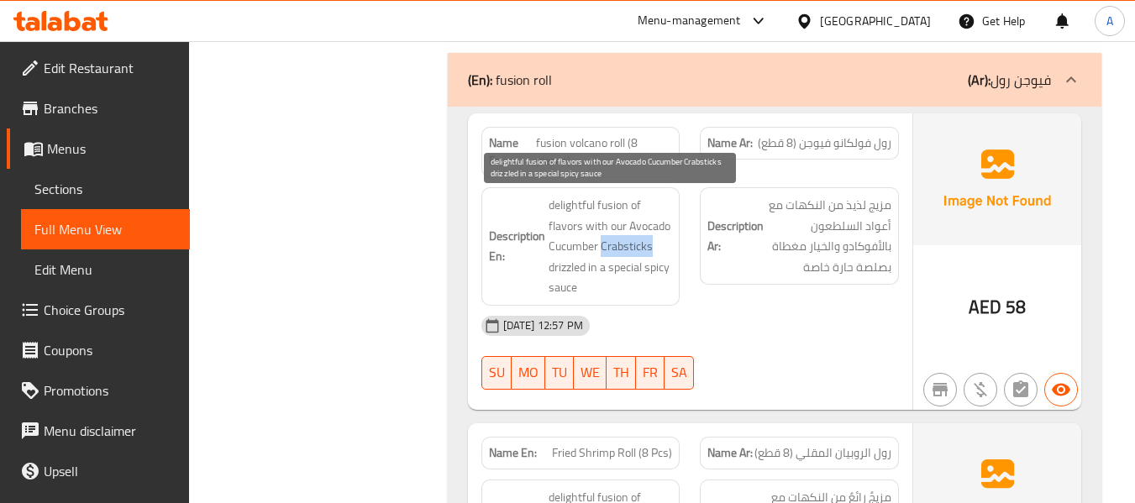
click at [638, 239] on span "delightful fusion of flavors with our Avocado Cucumber Crabsticks drizzled in a…" at bounding box center [611, 246] width 124 height 103
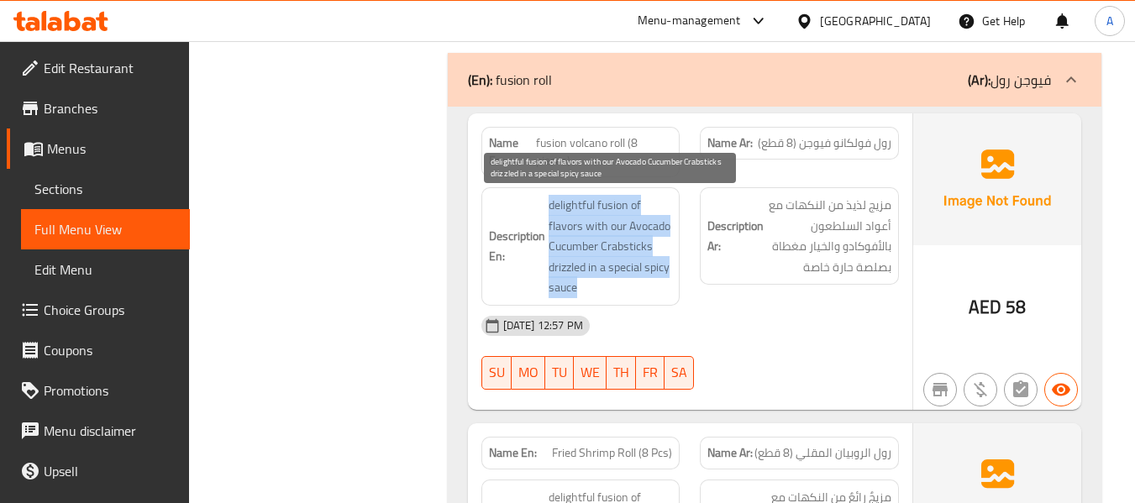
click at [638, 239] on span "delightful fusion of flavors with our Avocado Cucumber Crabsticks drizzled in a…" at bounding box center [611, 246] width 124 height 103
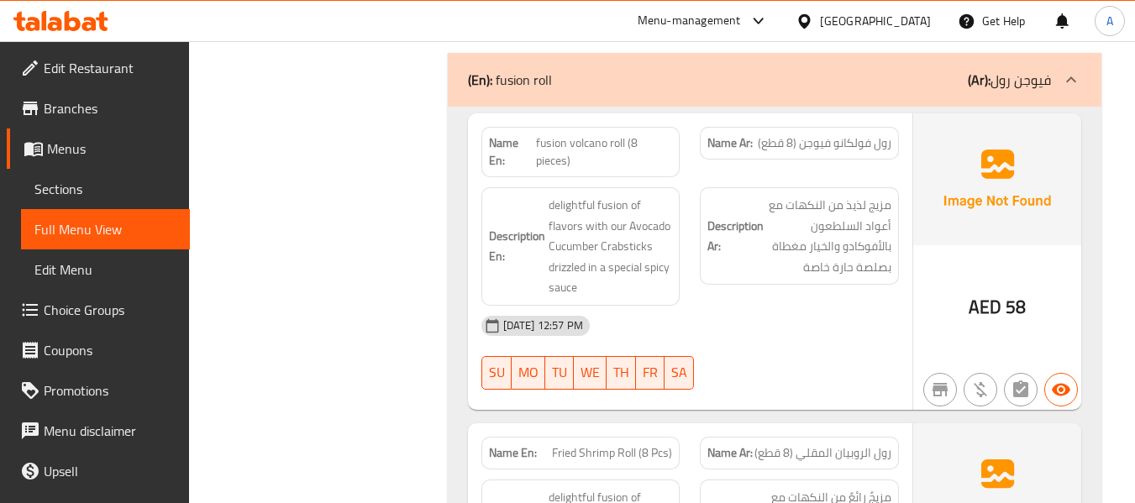
click at [795, 327] on div "17-09-2025 12:57 PM" at bounding box center [690, 326] width 438 height 40
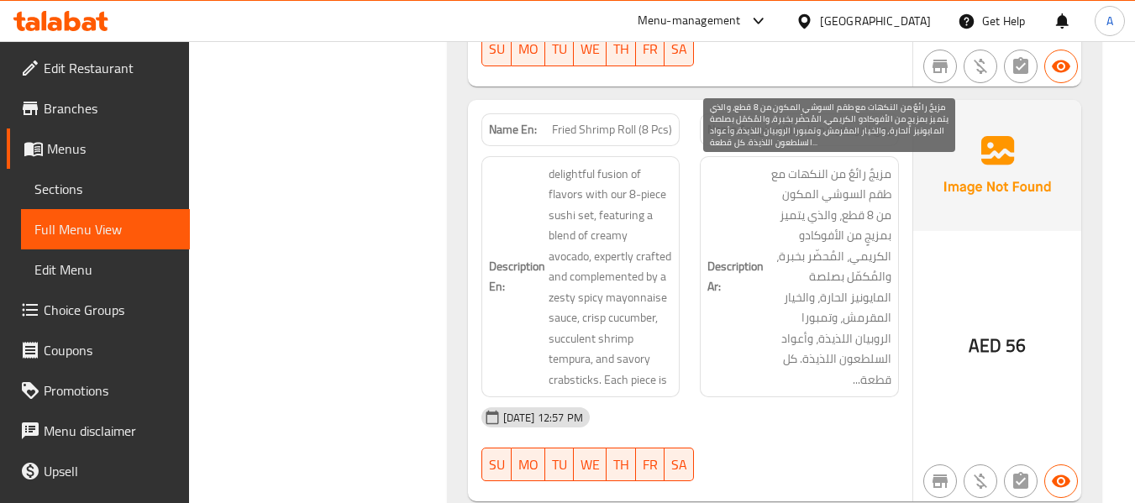
scroll to position [3108, 0]
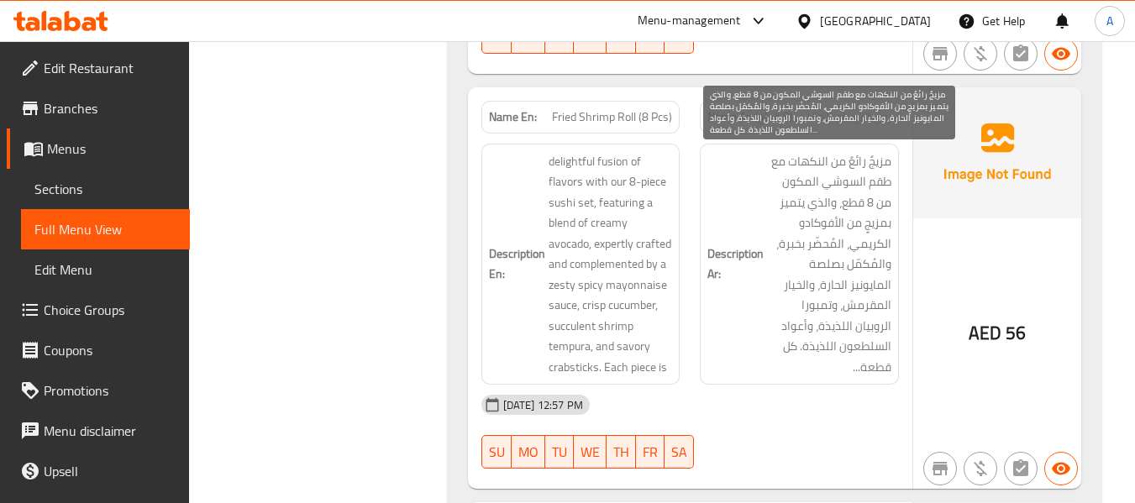
click at [810, 162] on span "مزيجٌ رائعٌ من النكهات مع طقم السوشي المكون من 8 قطع، والذي يتميز بمزيجٍ من الأ…" at bounding box center [829, 264] width 124 height 227
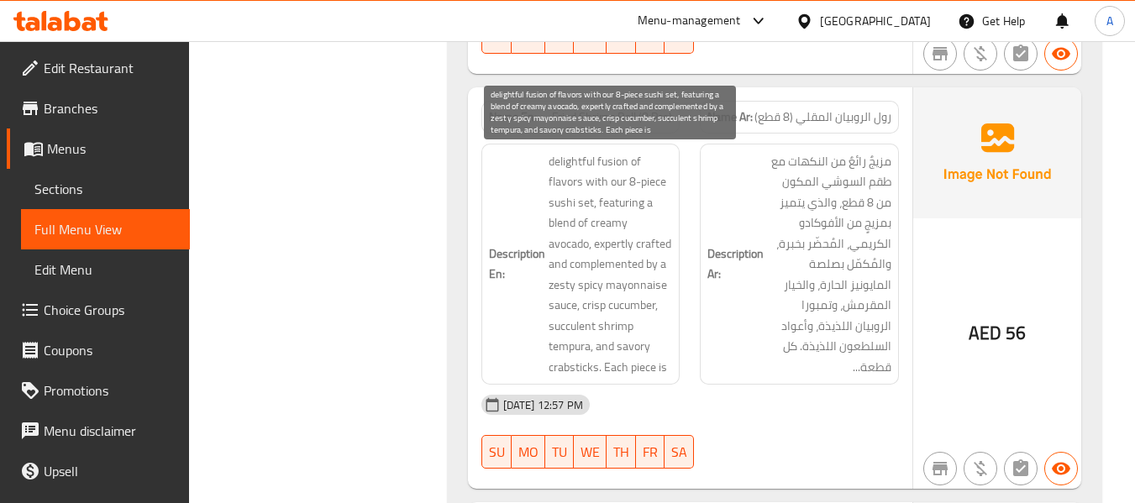
click at [608, 161] on span "delightful fusion of flavors with our 8-piece sushi set, featuring a blend of c…" at bounding box center [611, 264] width 124 height 227
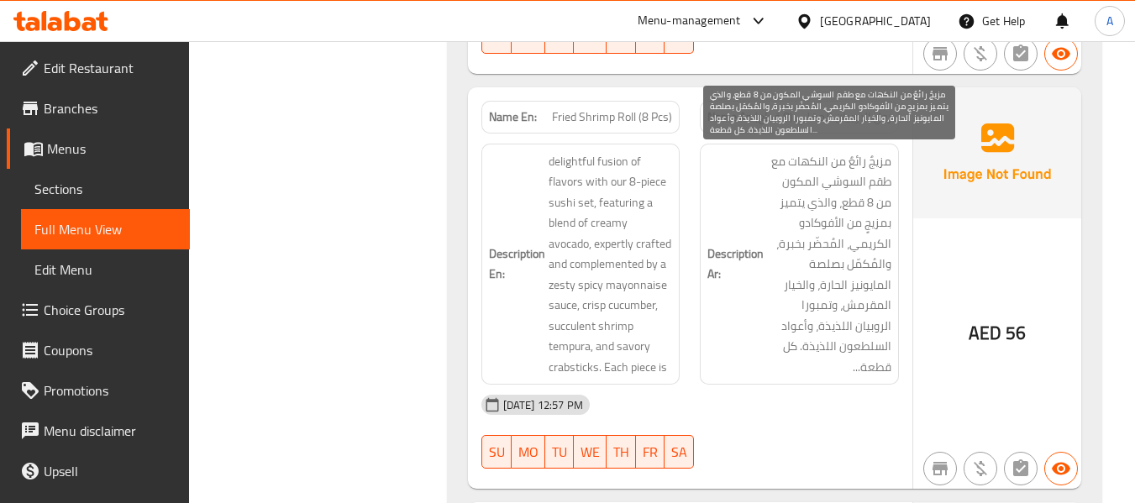
click at [887, 171] on span "مزيجٌ رائعٌ من النكهات مع طقم السوشي المكون من 8 قطع، والذي يتميز بمزيجٍ من الأ…" at bounding box center [829, 264] width 124 height 227
drag, startPoint x: 860, startPoint y: 165, endPoint x: 801, endPoint y: 186, distance: 63.5
click at [801, 186] on span "مزيجٌ رائعٌ من النكهات مع طقم السوشي المكون من 8 قطع، والذي يتميز بمزيجٍ من الأ…" at bounding box center [829, 264] width 124 height 227
click at [804, 192] on span "مزيجٌ رائعٌ من النكهات مع طقم السوشي المكون من 8 قطع، والذي يتميز بمزيجٍ من الأ…" at bounding box center [829, 264] width 124 height 227
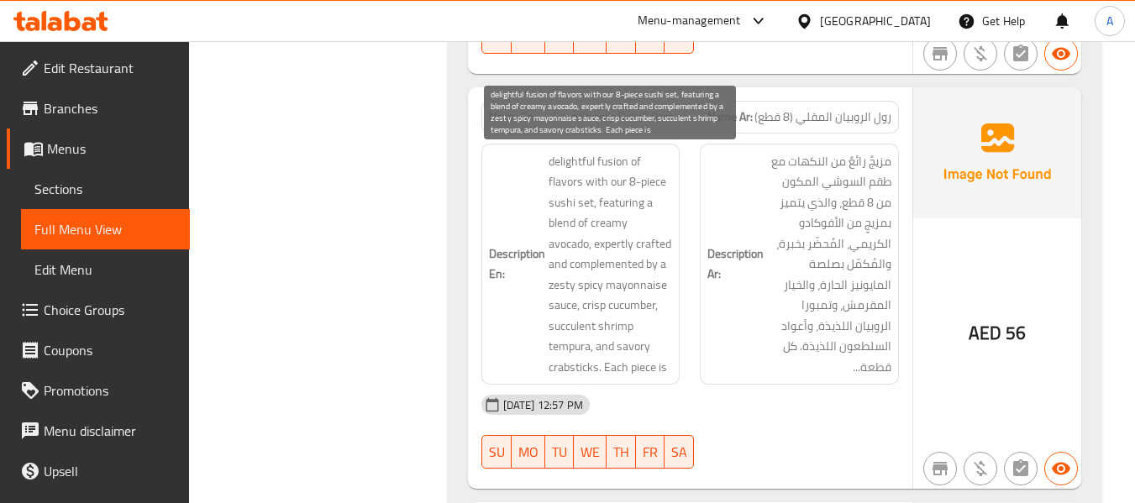
click at [629, 202] on span "delightful fusion of flavors with our 8-piece sushi set, featuring a blend of c…" at bounding box center [611, 264] width 124 height 227
copy span "featuring"
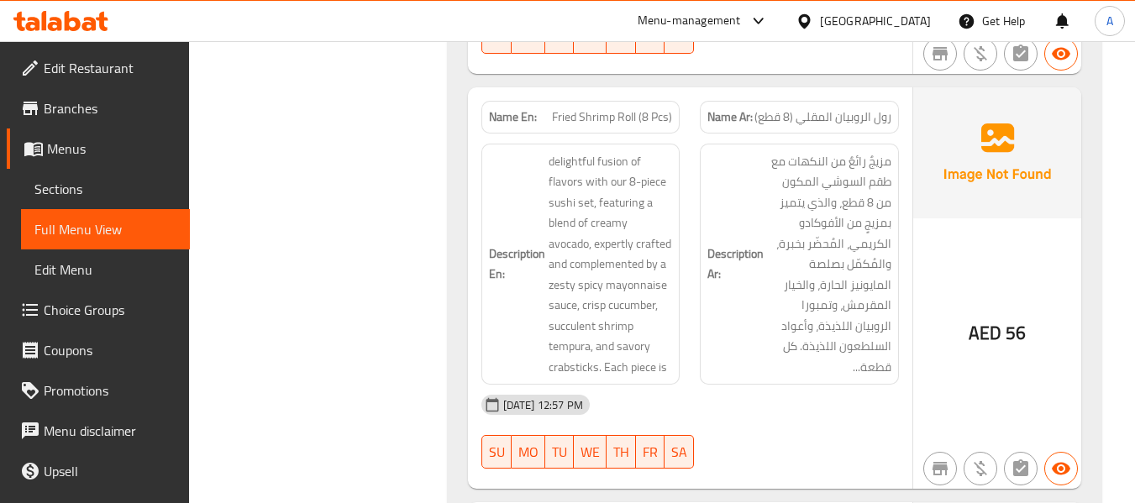
click at [586, 108] on span "Fried Shrimp Roll (8 Pcs)" at bounding box center [612, 117] width 120 height 18
copy span "Fried Shrimp Roll (8 Pcs)"
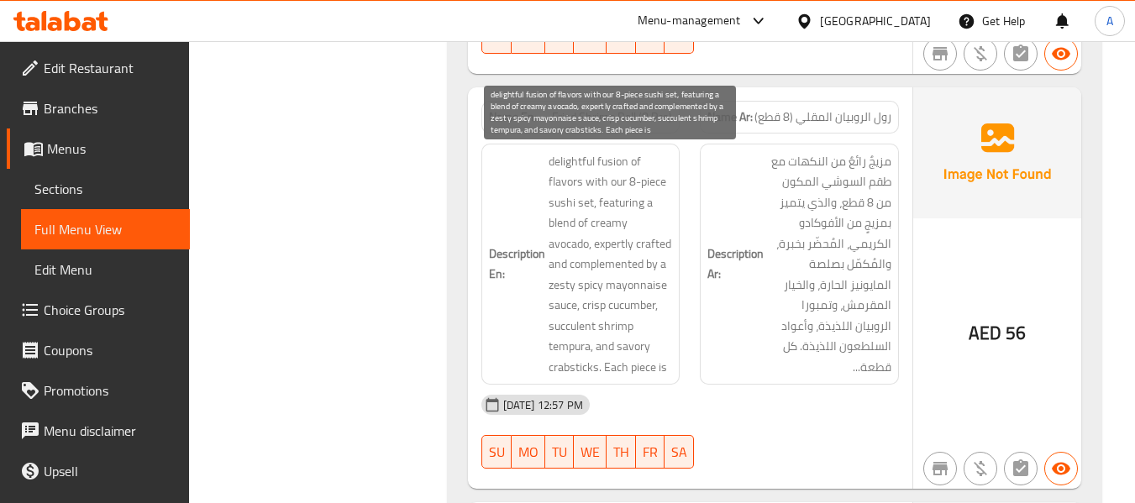
click at [638, 241] on span "delightful fusion of flavors with our 8-piece sushi set, featuring a blend of c…" at bounding box center [611, 264] width 124 height 227
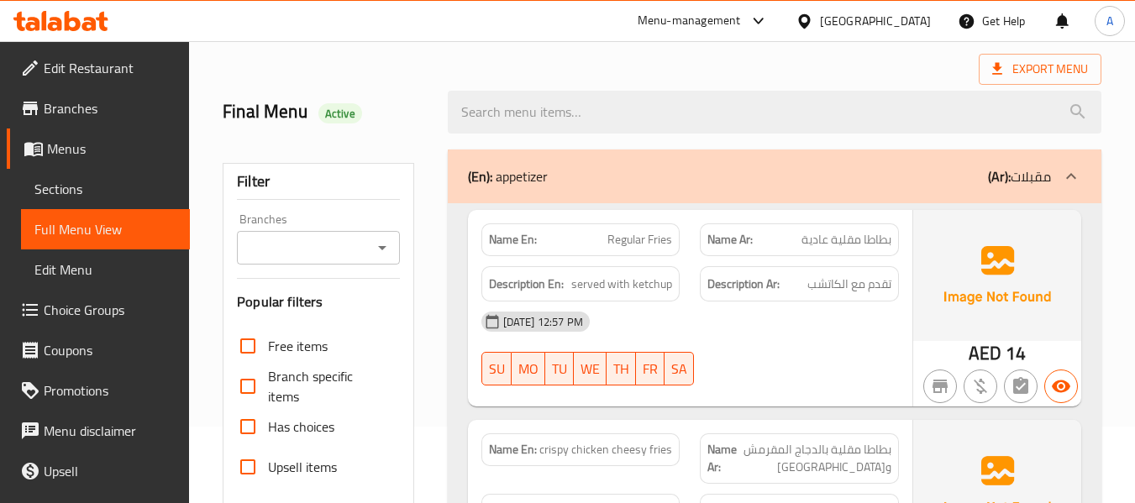
scroll to position [0, 0]
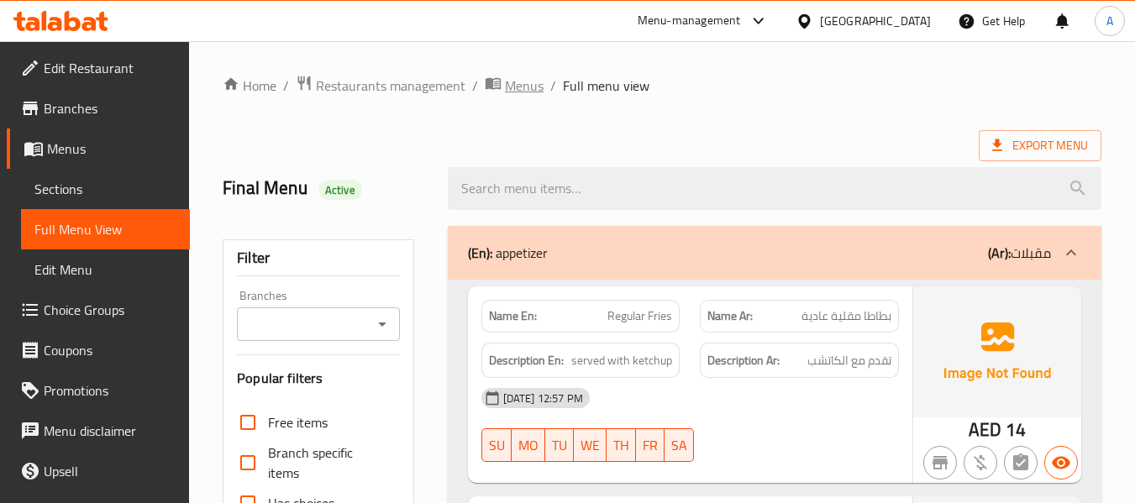
click at [513, 89] on span "Menus" at bounding box center [524, 86] width 39 height 20
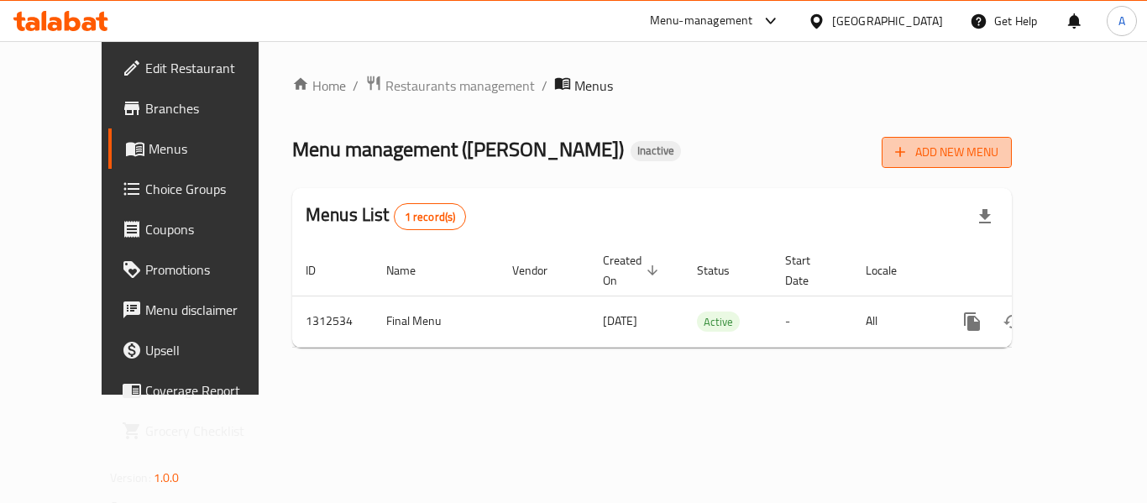
click at [999, 150] on span "Add New Menu" at bounding box center [946, 152] width 103 height 21
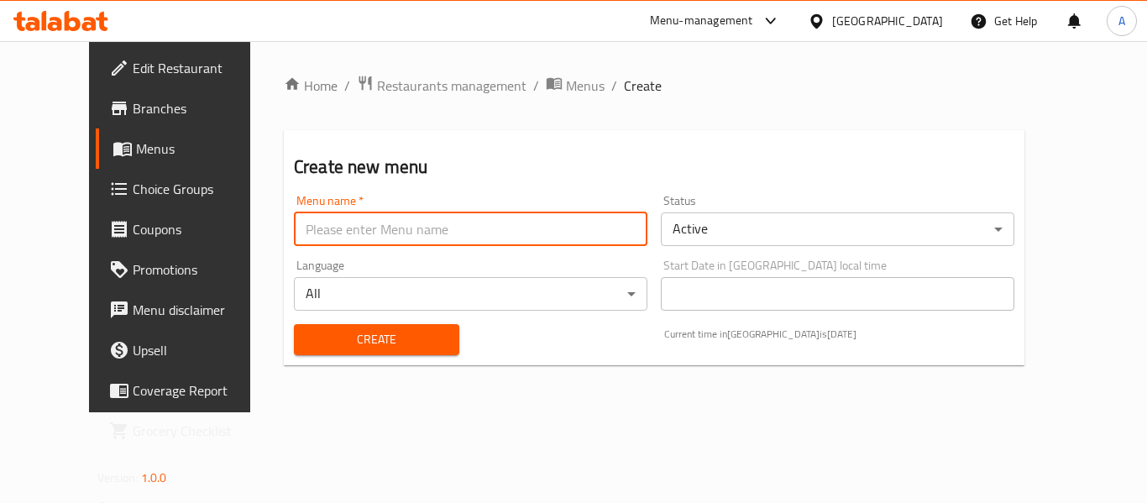
click at [386, 230] on input "text" at bounding box center [471, 230] width 354 height 34
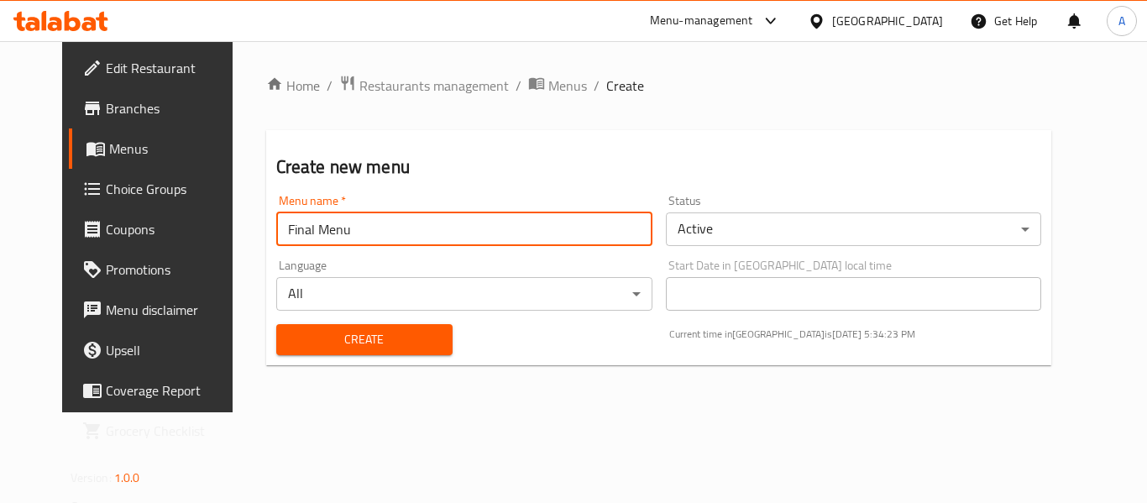
drag, startPoint x: 278, startPoint y: 225, endPoint x: 155, endPoint y: 241, distance: 124.5
click at [157, 239] on div "Edit Restaurant Branches Menus Choice Groups Coupons Promotions Menu disclaimer…" at bounding box center [574, 226] width 1024 height 371
type input "Menu"
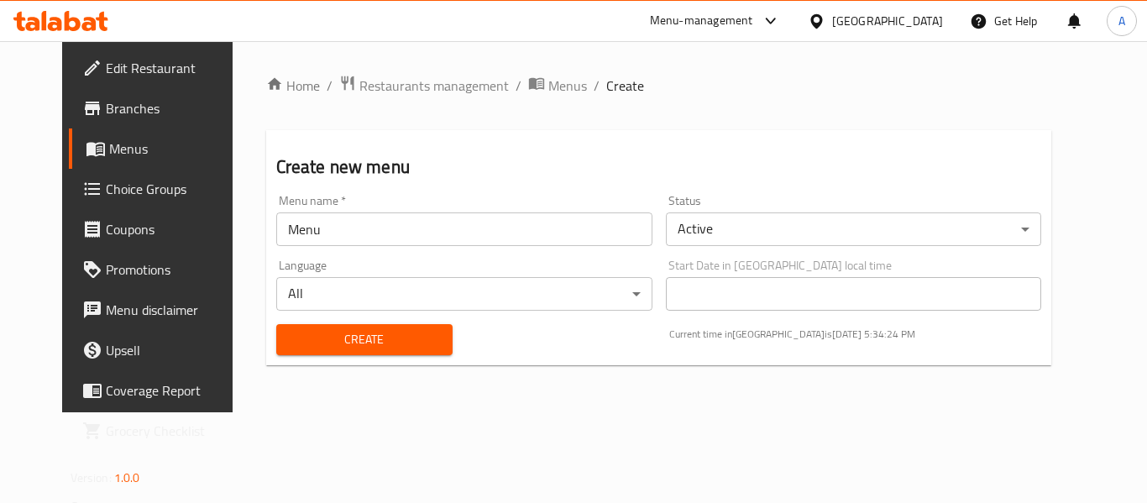
click at [367, 357] on div "Create" at bounding box center [364, 339] width 197 height 51
click at [387, 339] on span "Create" at bounding box center [365, 339] width 150 height 21
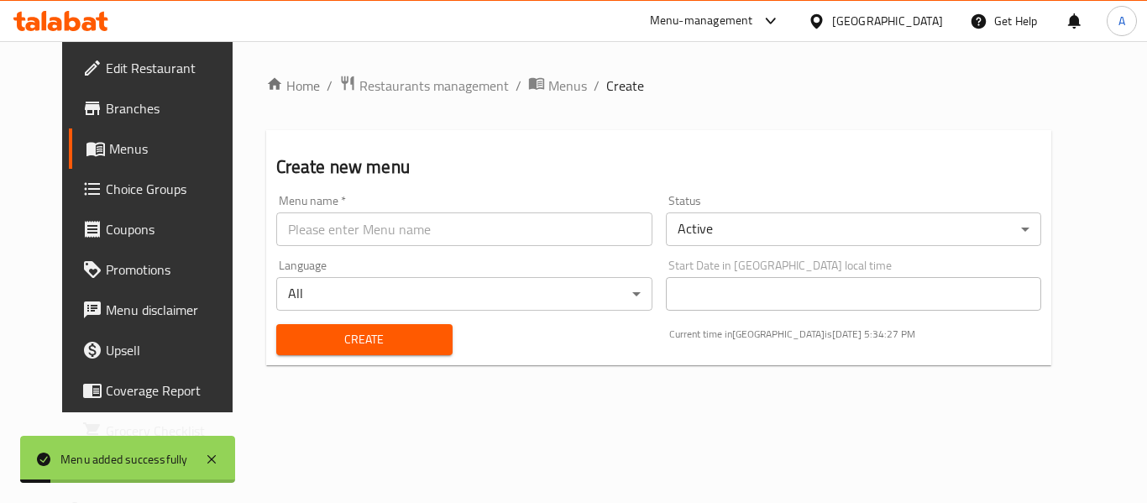
click at [109, 153] on span "Menus" at bounding box center [174, 149] width 131 height 20
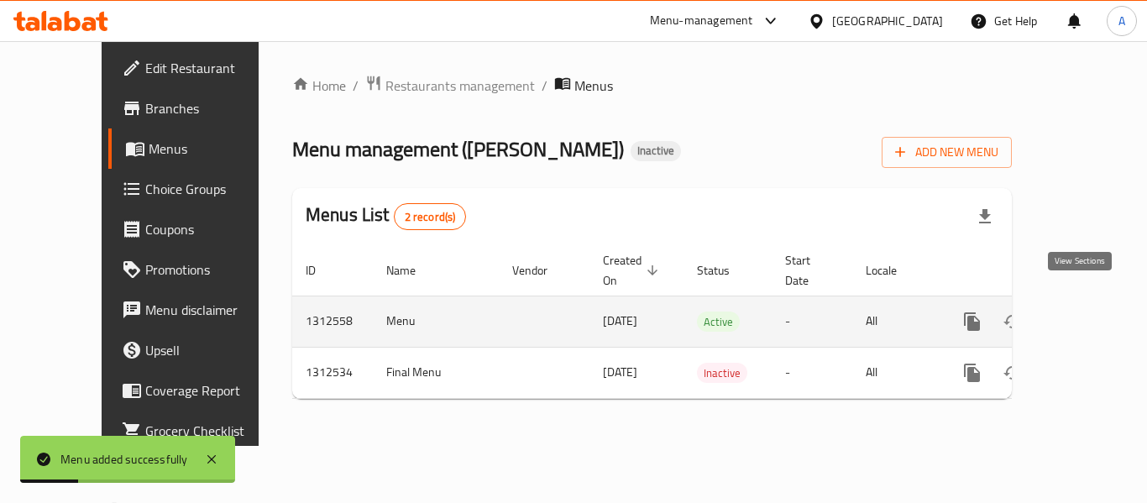
click at [1086, 314] on icon "enhanced table" at bounding box center [1093, 321] width 15 height 15
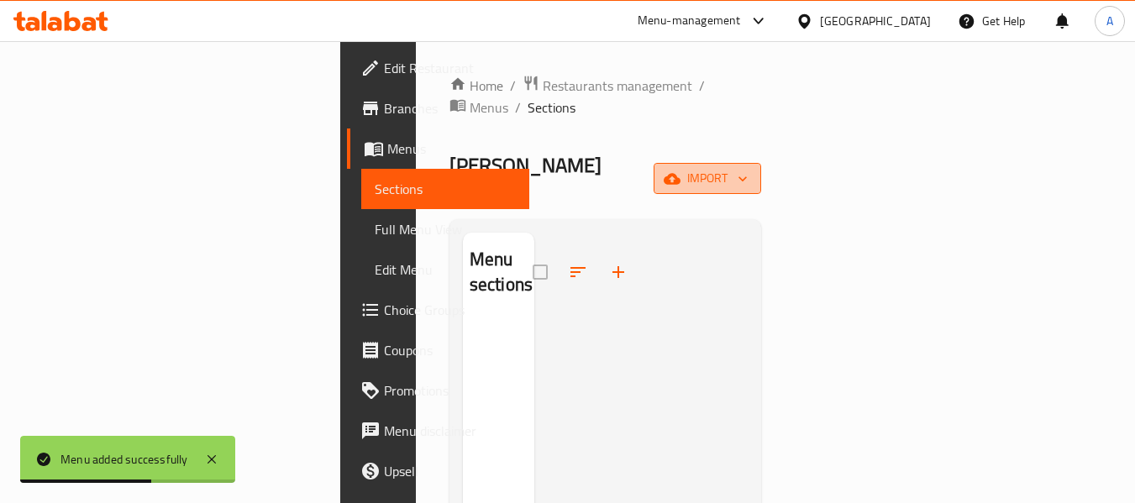
click at [748, 168] on span "import" at bounding box center [707, 178] width 81 height 21
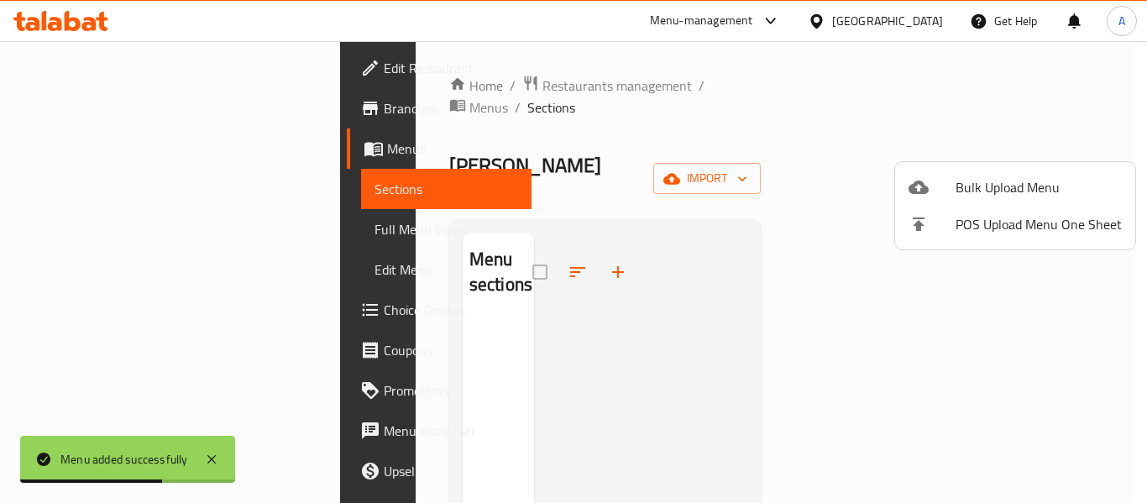
click at [965, 183] on span "Bulk Upload Menu" at bounding box center [1039, 187] width 166 height 20
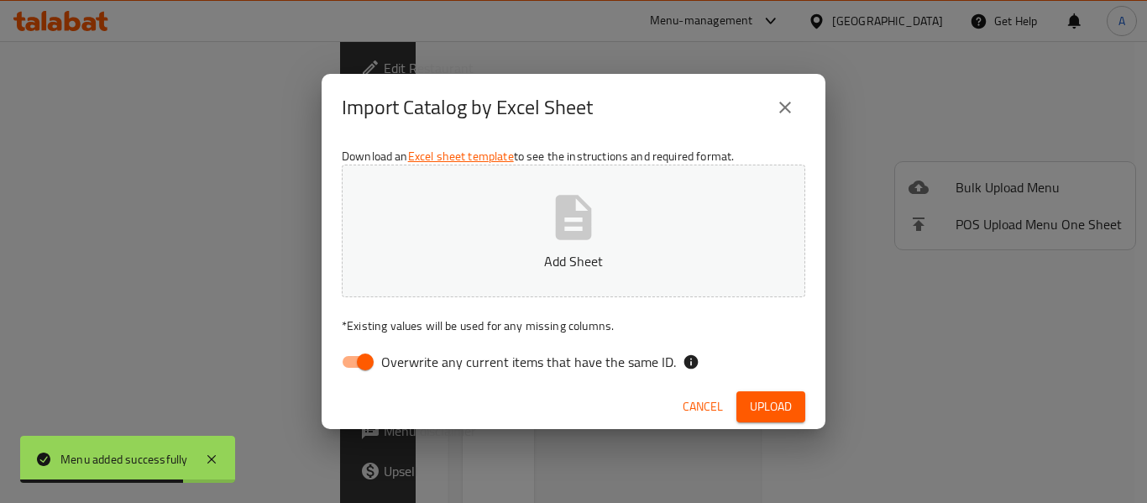
click at [361, 356] on input "Overwrite any current items that have the same ID." at bounding box center [366, 362] width 96 height 32
checkbox input "false"
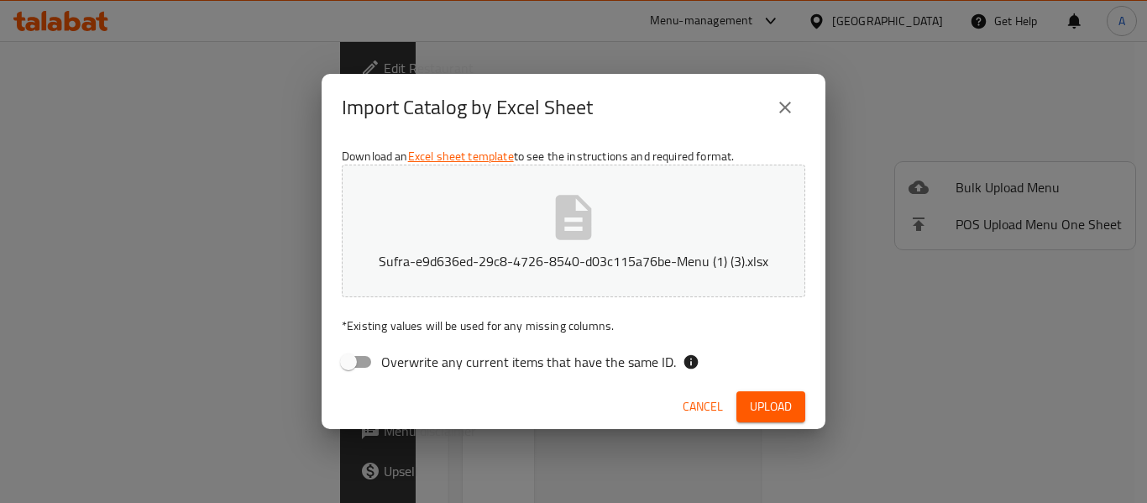
click at [727, 350] on div "Overwrite any current items that have the same ID." at bounding box center [574, 362] width 464 height 32
click at [752, 394] on button "Upload" at bounding box center [771, 406] width 69 height 31
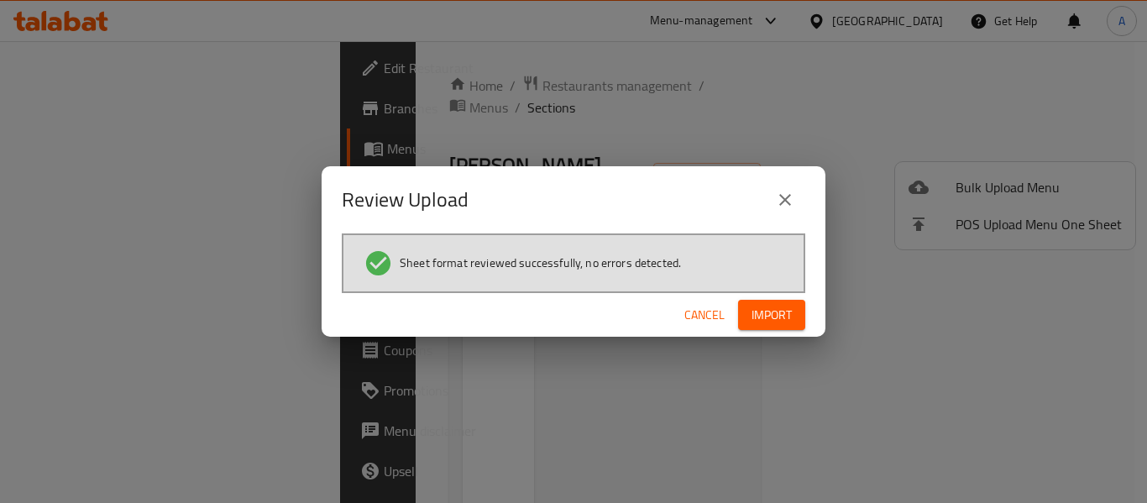
click at [771, 306] on span "Import" at bounding box center [772, 315] width 40 height 21
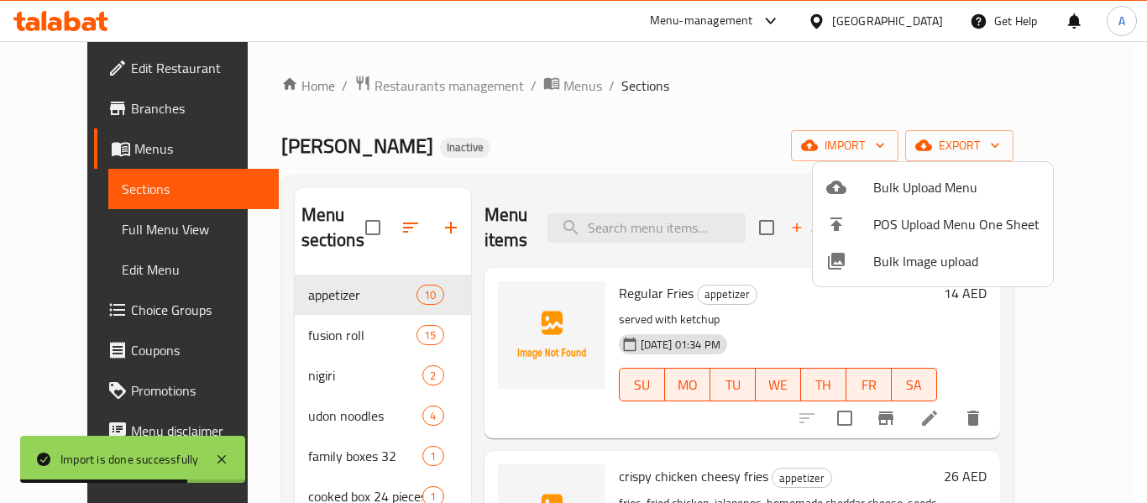
click at [459, 340] on div at bounding box center [573, 251] width 1147 height 503
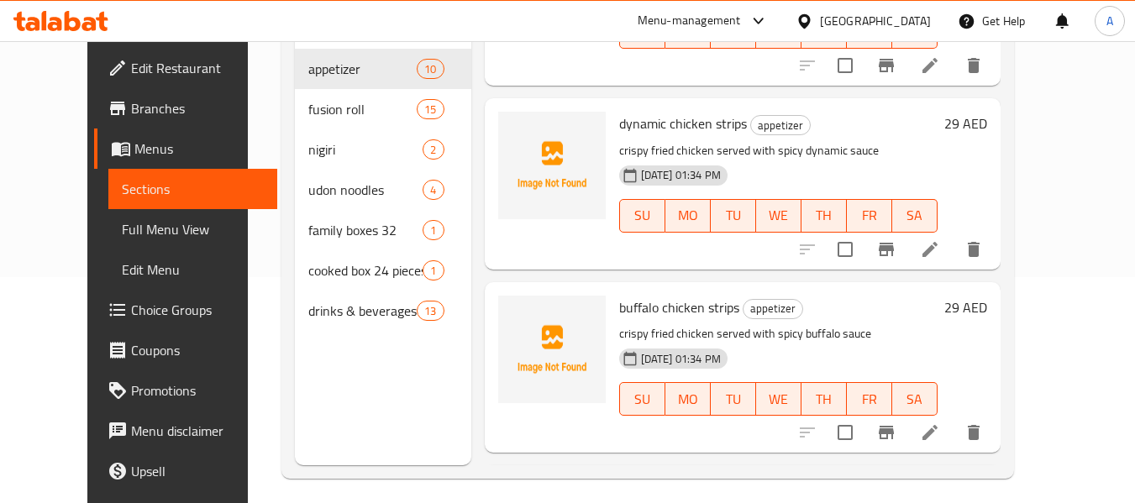
scroll to position [235, 0]
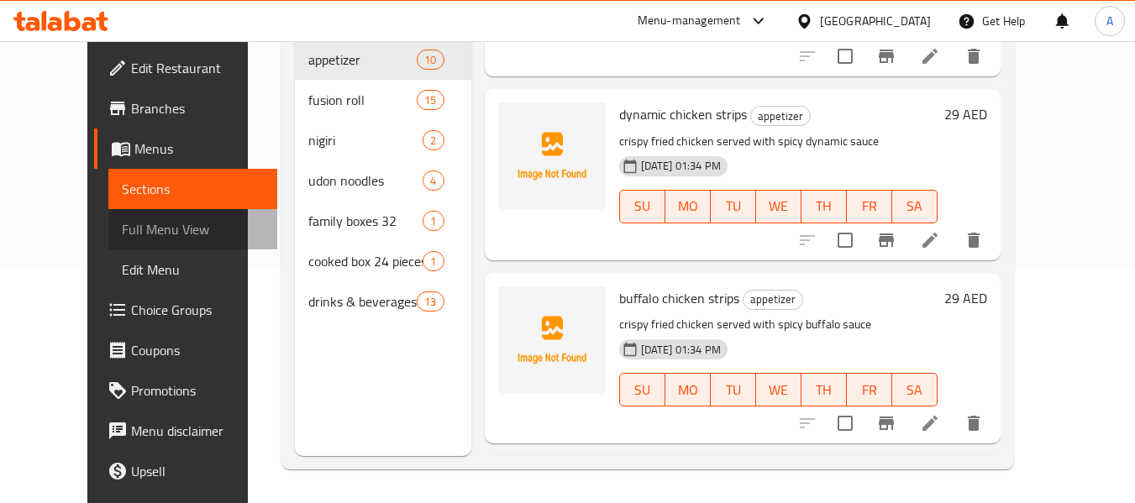
click at [127, 234] on span "Full Menu View" at bounding box center [193, 229] width 142 height 20
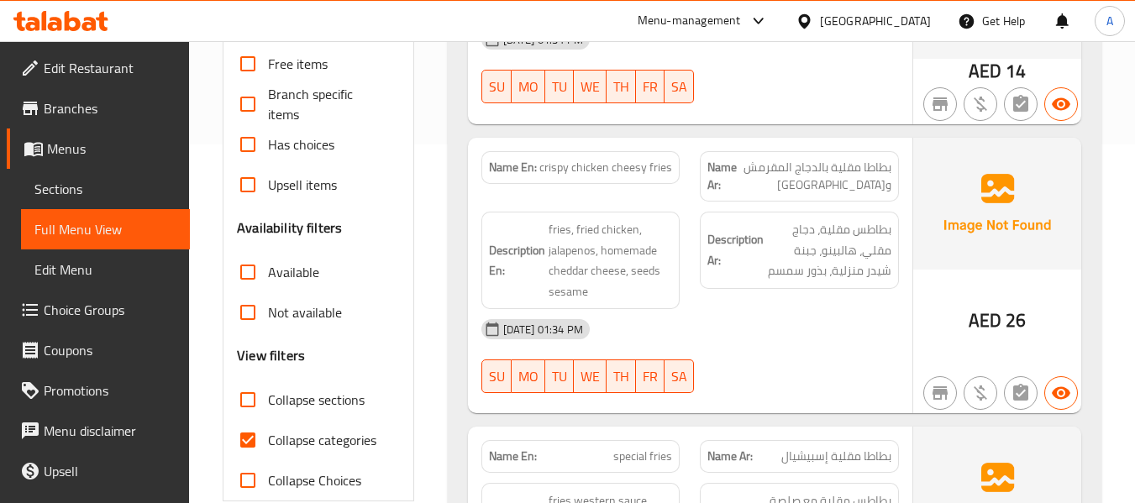
scroll to position [571, 0]
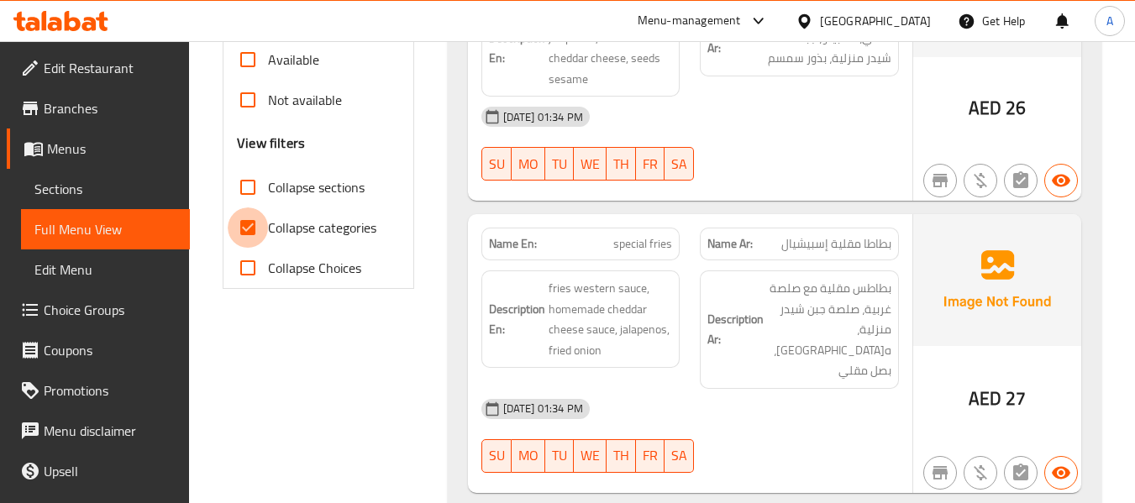
click at [248, 223] on input "Collapse categories" at bounding box center [248, 227] width 40 height 40
checkbox input "false"
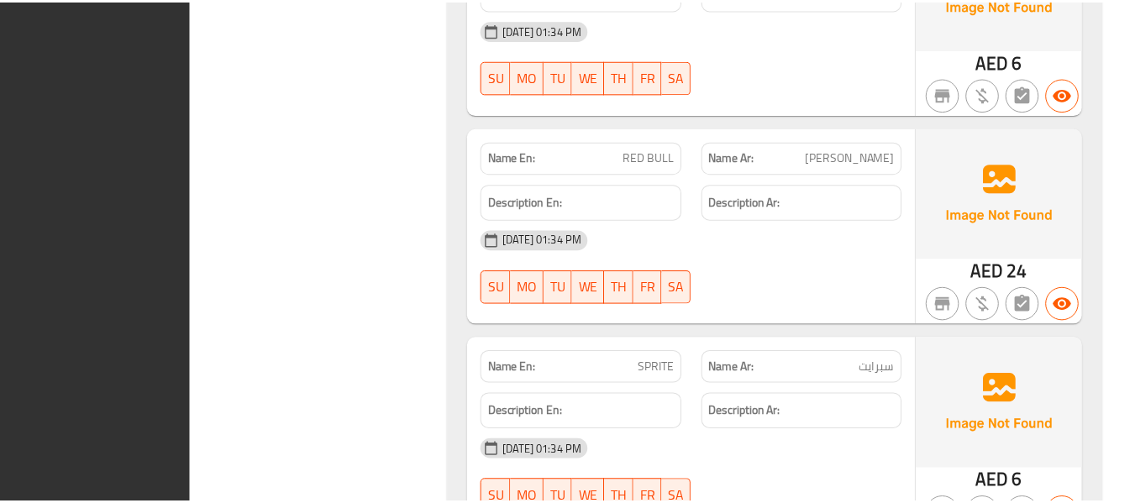
scroll to position [13184, 0]
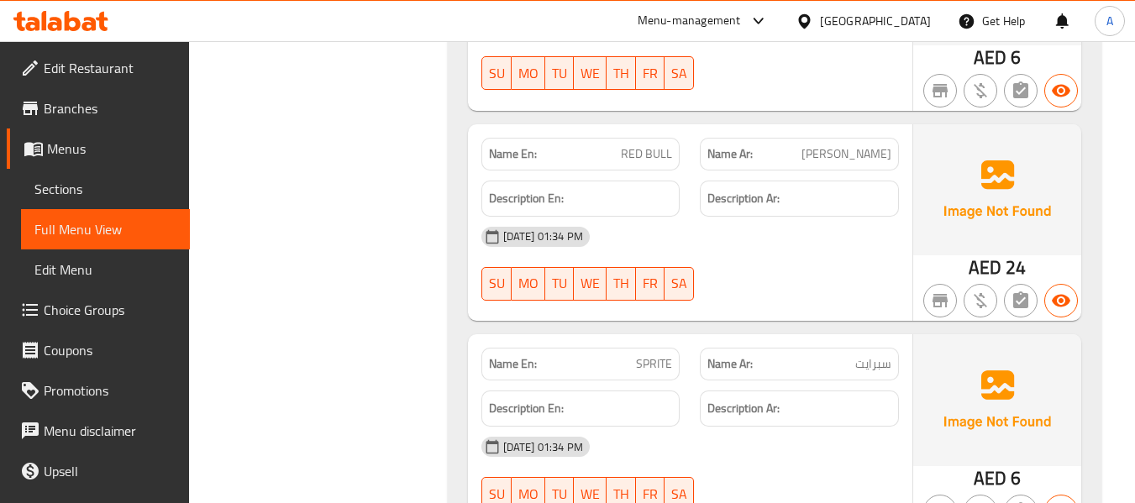
click at [92, 153] on span "Menus" at bounding box center [111, 149] width 129 height 20
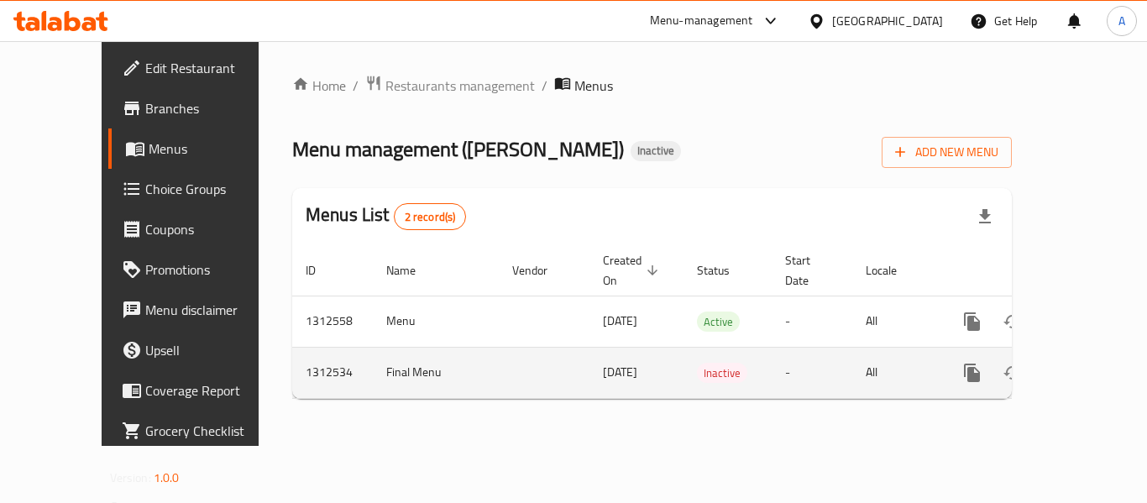
click at [1033, 353] on button "enhanced table" at bounding box center [1053, 373] width 40 height 40
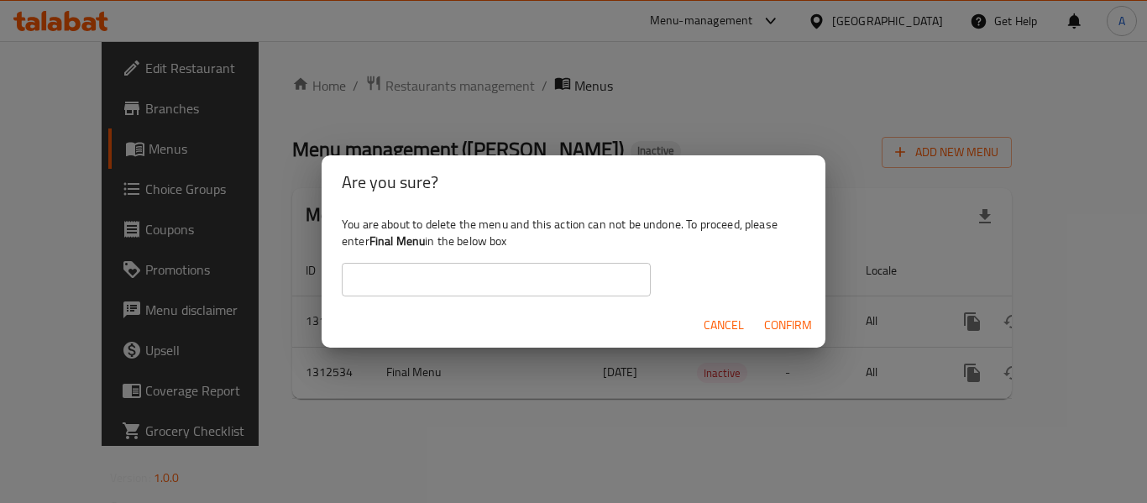
click at [414, 241] on b "Final Menu" at bounding box center [398, 241] width 56 height 22
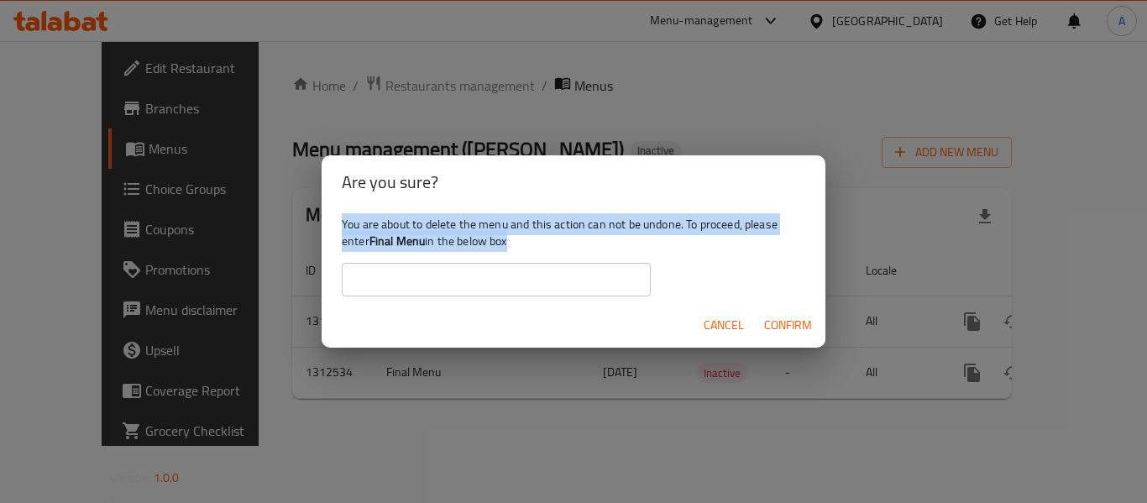
click at [414, 241] on b "Final Menu" at bounding box center [398, 241] width 56 height 22
click at [409, 242] on b "Final Menu" at bounding box center [398, 241] width 56 height 22
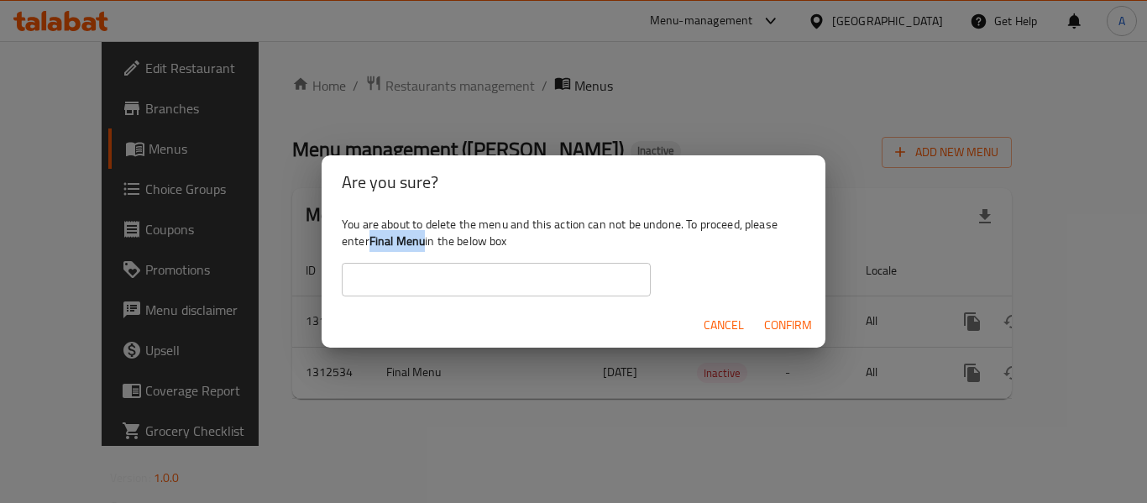
drag, startPoint x: 373, startPoint y: 243, endPoint x: 427, endPoint y: 240, distance: 53.8
click at [426, 240] on b "Final Menu" at bounding box center [398, 241] width 56 height 22
copy b "Final Menu"
click at [410, 281] on input "text" at bounding box center [496, 280] width 309 height 34
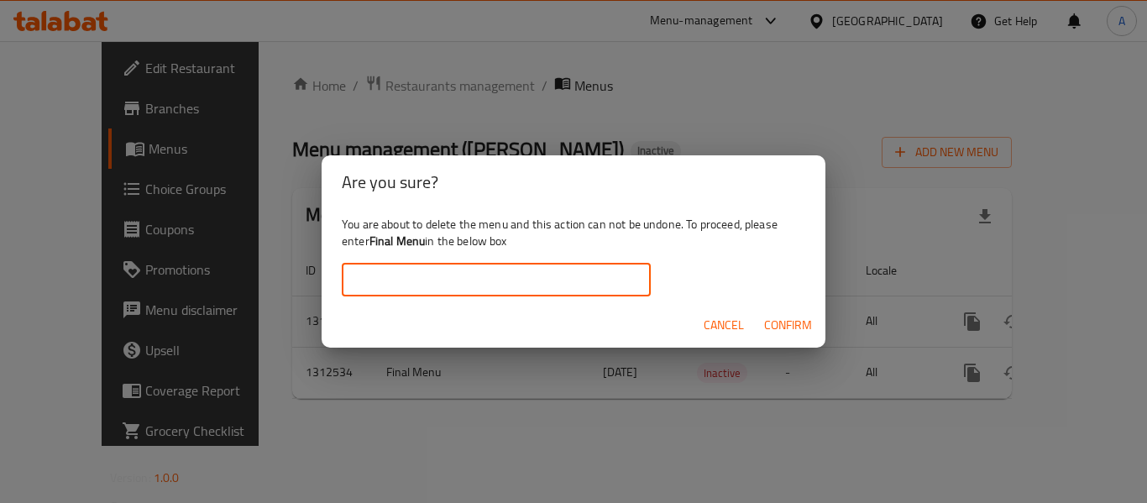
paste input "Final Menu"
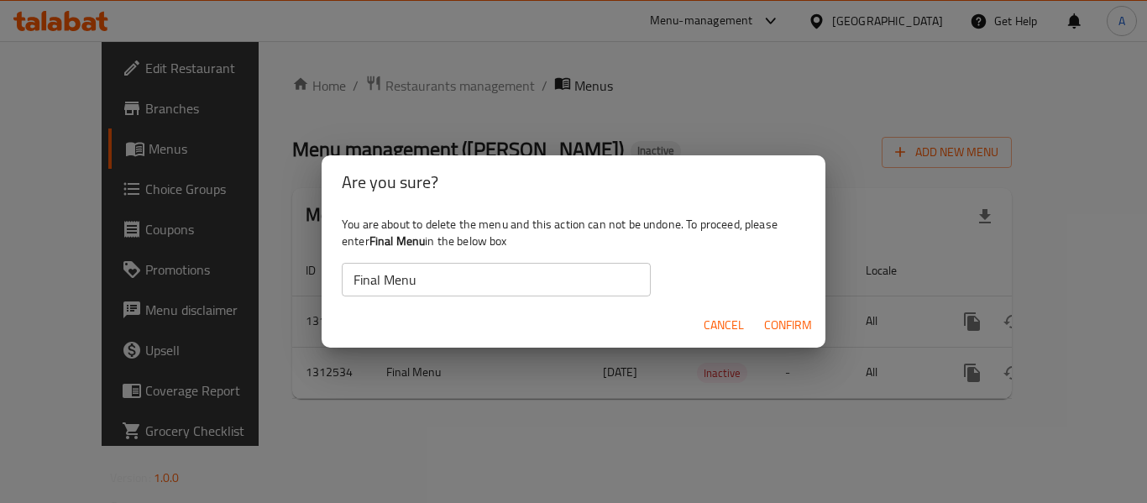
click at [793, 308] on div "Cancel Confirm" at bounding box center [574, 325] width 504 height 45
click at [797, 325] on span "Confirm" at bounding box center [788, 325] width 48 height 21
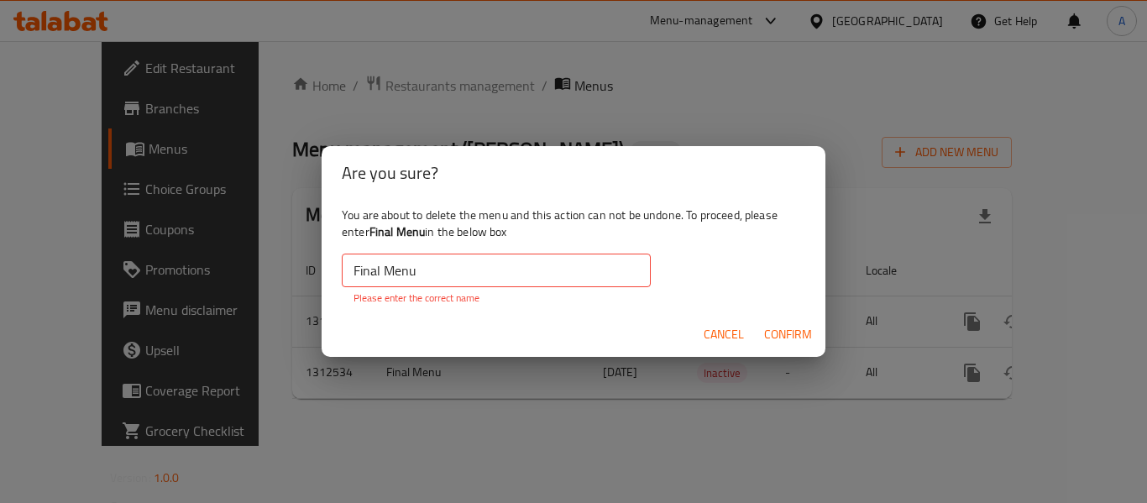
click at [561, 282] on input "Final Menu" at bounding box center [496, 271] width 309 height 34
drag, startPoint x: 354, startPoint y: 269, endPoint x: 341, endPoint y: 274, distance: 14.4
click at [341, 274] on div "You are about to delete the menu and this action can not be undone. To proceed,…" at bounding box center [574, 256] width 504 height 113
click at [468, 274] on input "Final Menu" at bounding box center [496, 271] width 309 height 34
click at [800, 330] on span "Confirm" at bounding box center [788, 334] width 48 height 21
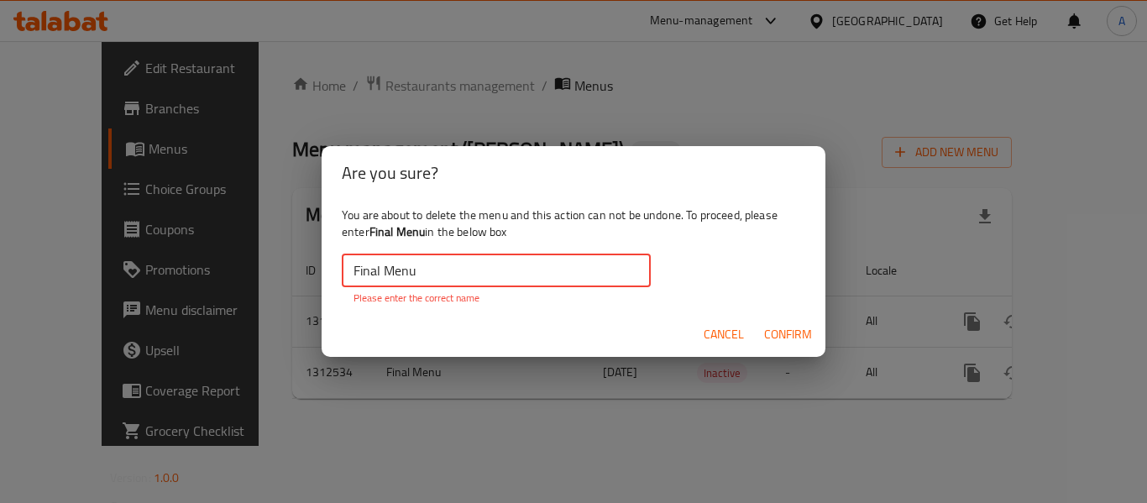
click at [491, 272] on input "Final Menu" at bounding box center [496, 271] width 309 height 34
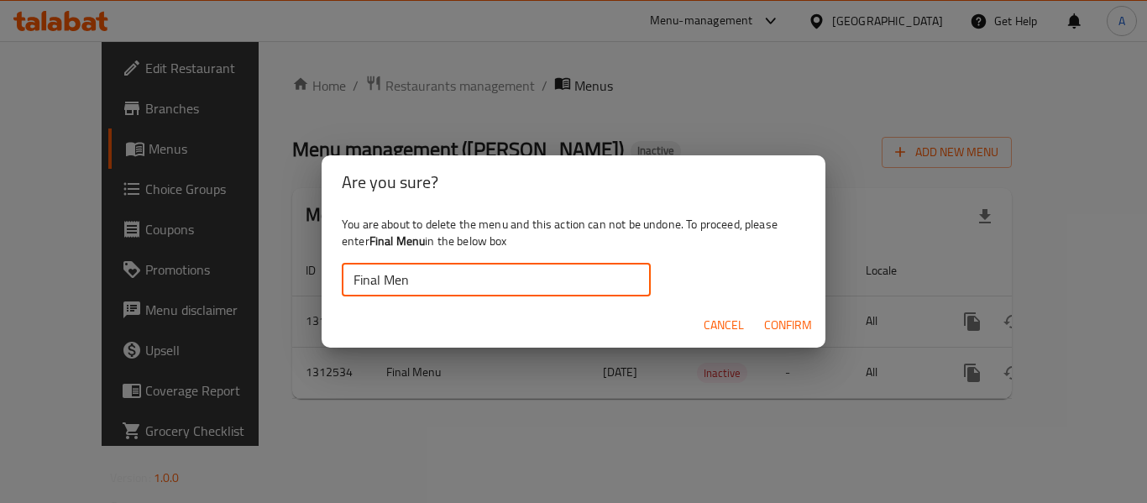
type input "Final Menu"
click at [787, 324] on span "Confirm" at bounding box center [788, 325] width 48 height 21
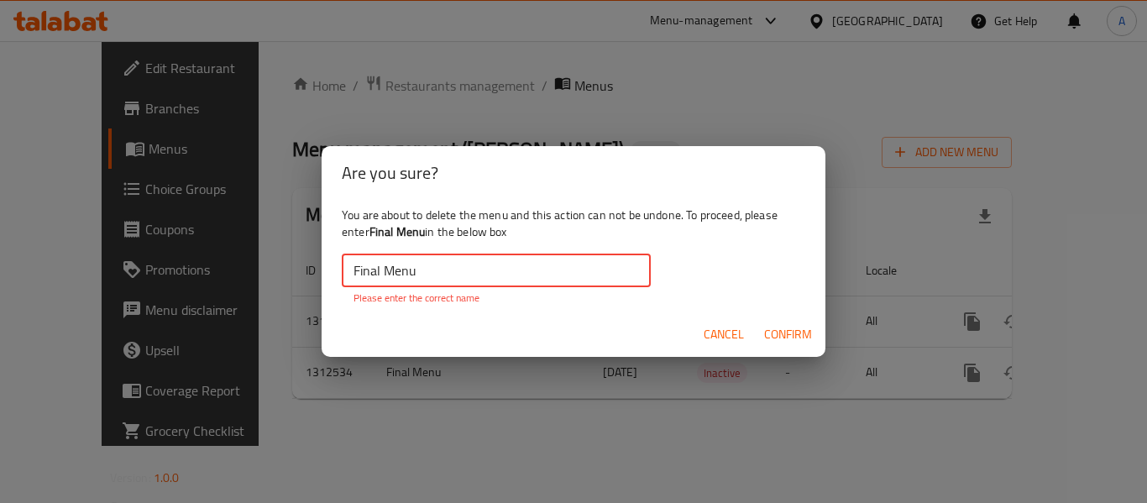
click at [500, 267] on input "Final Menu" at bounding box center [496, 271] width 309 height 34
click at [500, 268] on input "Final Menu" at bounding box center [496, 271] width 309 height 34
click at [500, 265] on input "Final Menu" at bounding box center [496, 271] width 309 height 34
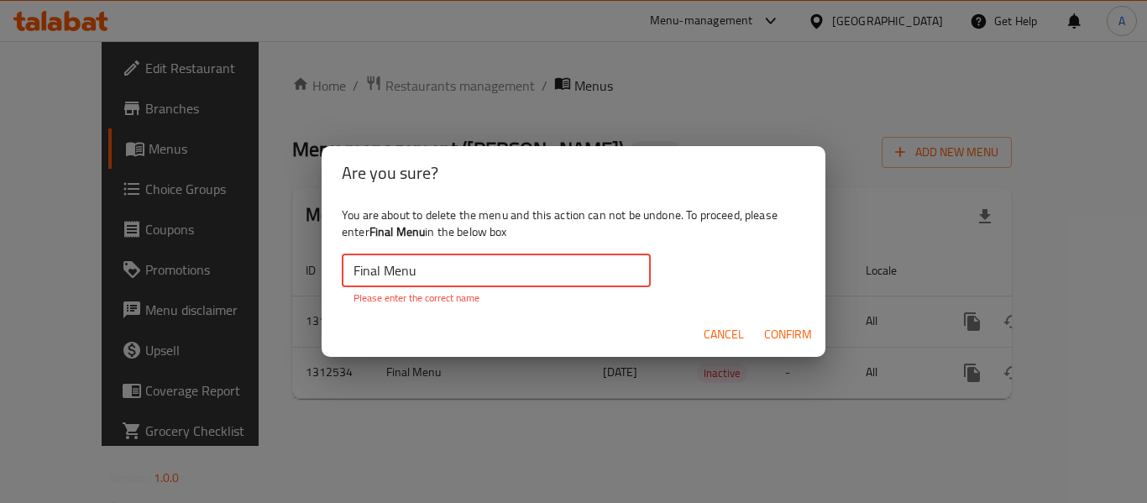
click at [500, 265] on input "Final Menu" at bounding box center [496, 271] width 309 height 34
click at [501, 269] on input "Final Menu" at bounding box center [496, 271] width 309 height 34
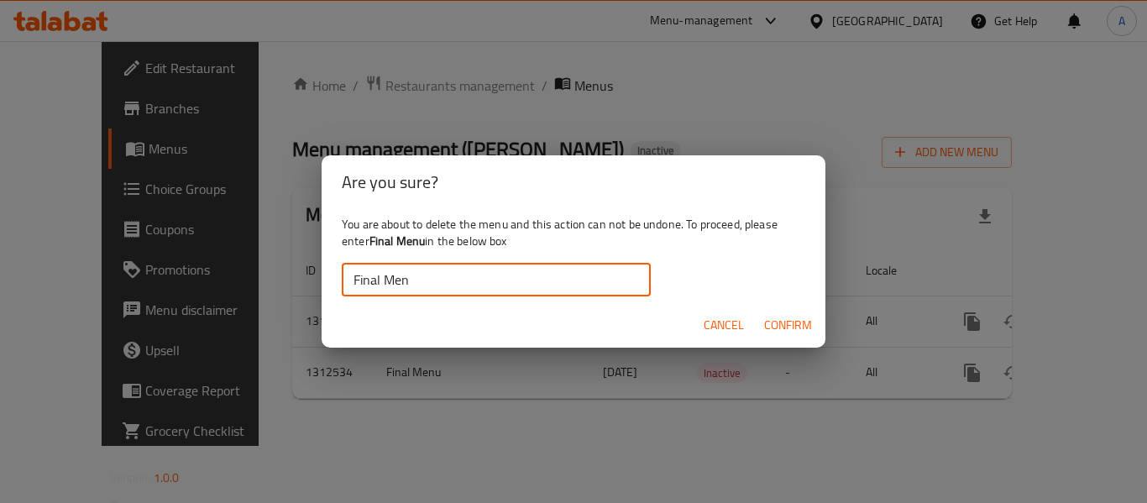
type input "Final Menu"
click at [793, 331] on span "Confirm" at bounding box center [788, 325] width 48 height 21
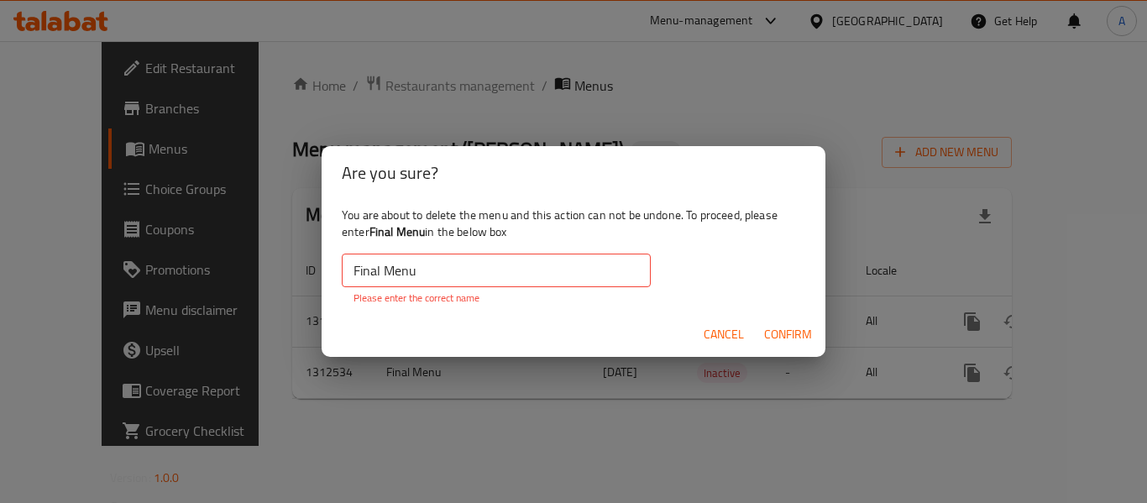
click at [480, 267] on input "Final Menu" at bounding box center [496, 271] width 309 height 34
click at [485, 266] on input "Final Menu" at bounding box center [496, 271] width 309 height 34
click at [721, 331] on span "Cancel" at bounding box center [724, 334] width 40 height 21
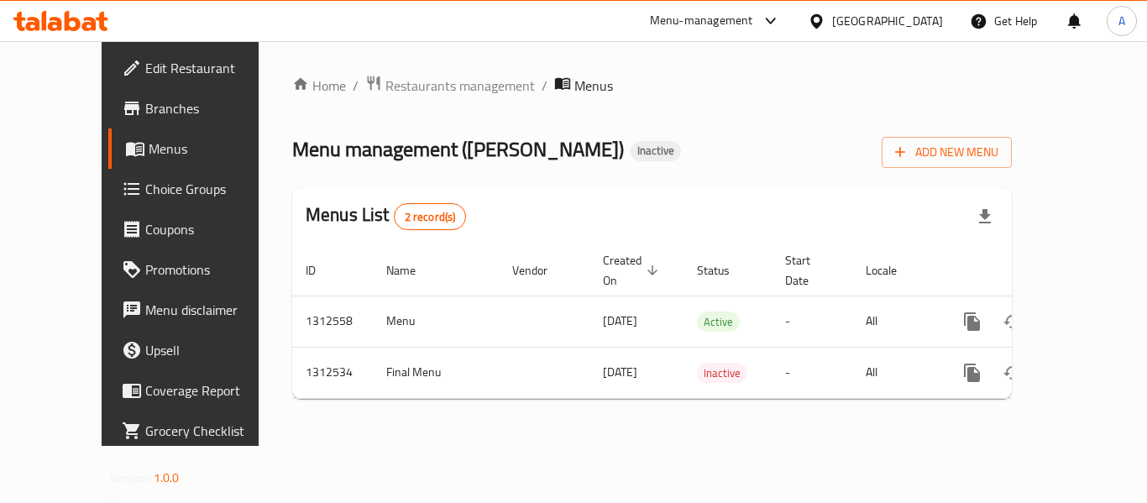
click at [768, 446] on div "Home / Restaurants management / Menus Menu management ( amina sushi ) Inactive …" at bounding box center [652, 243] width 787 height 405
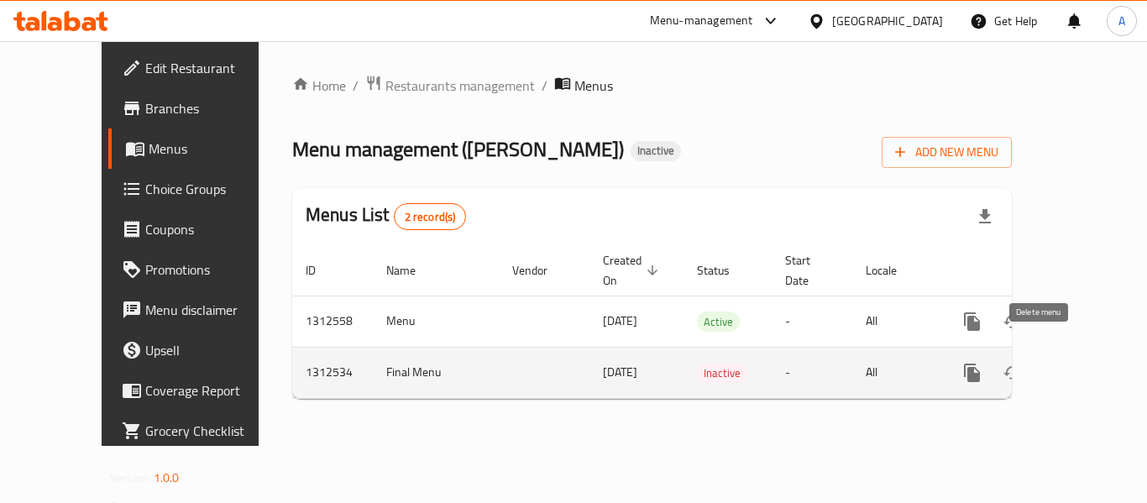
click at [1047, 365] on icon "enhanced table" at bounding box center [1053, 372] width 12 height 15
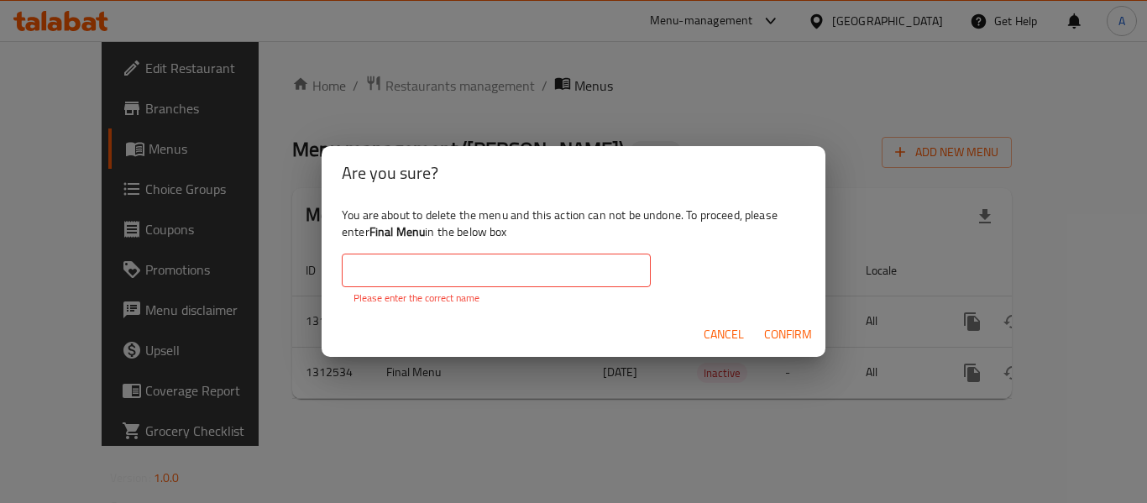
click at [553, 319] on div "Cancel Confirm" at bounding box center [574, 334] width 504 height 45
click at [435, 268] on input "text" at bounding box center [496, 271] width 309 height 34
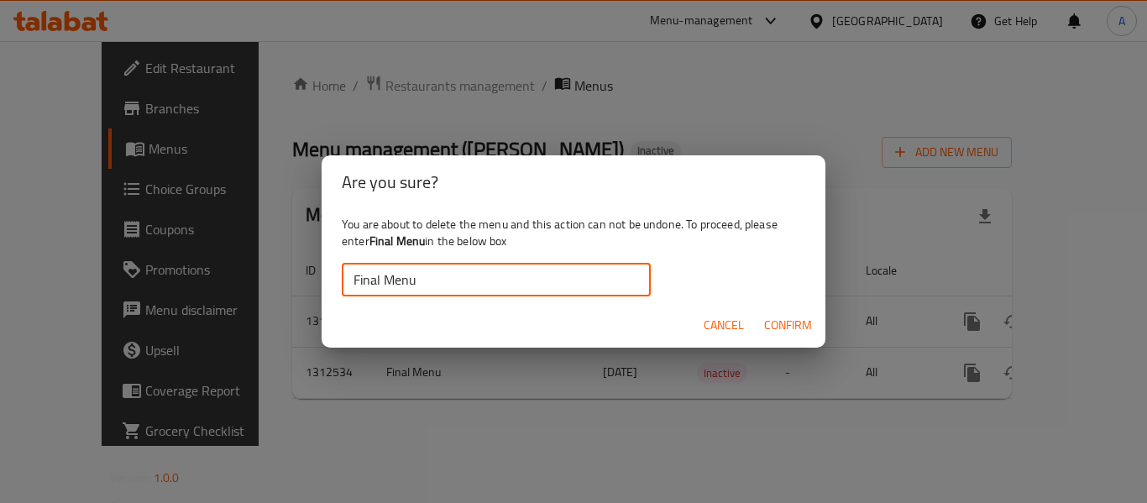
type input "Final Menu"
click at [785, 323] on span "Confirm" at bounding box center [788, 325] width 48 height 21
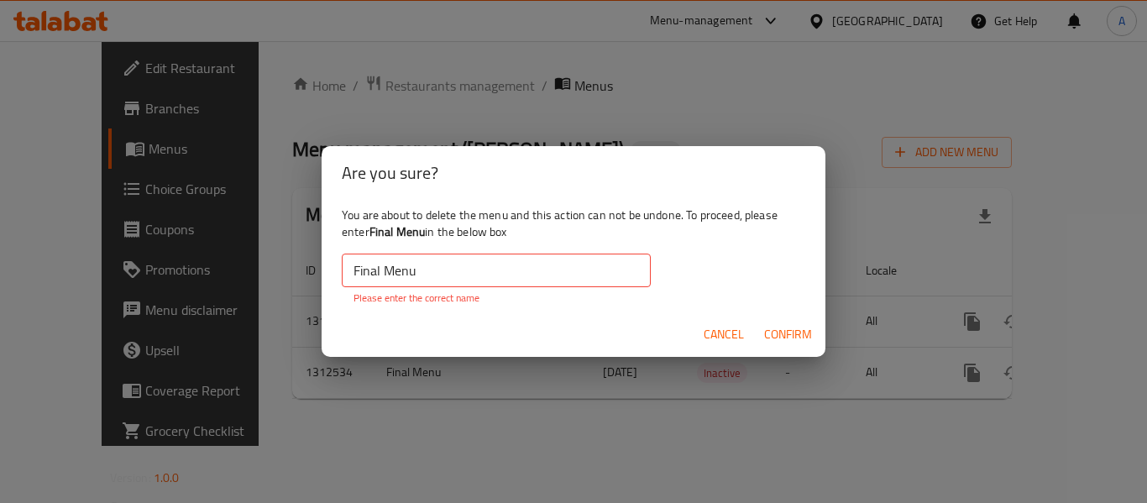
click at [728, 325] on span "Cancel" at bounding box center [724, 334] width 40 height 21
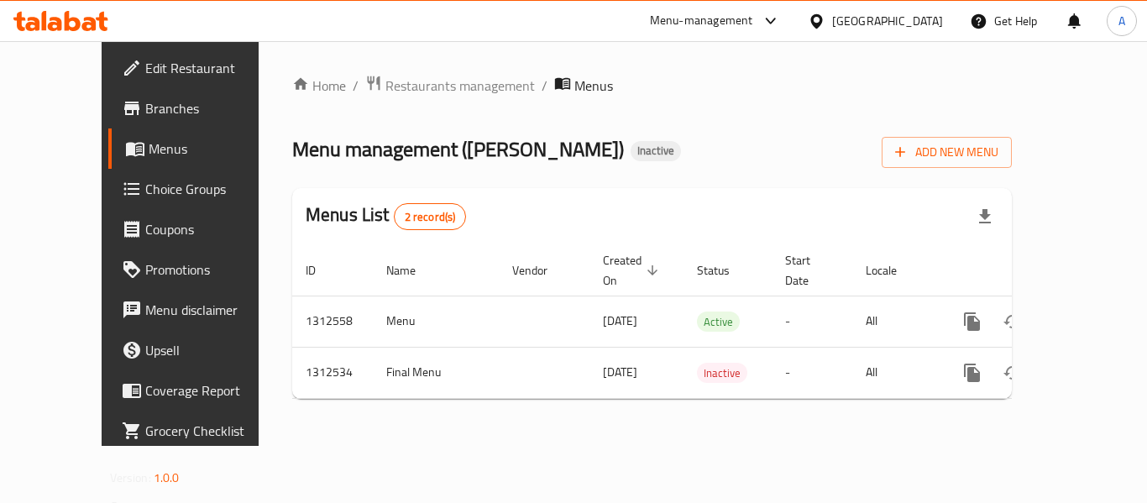
click at [821, 446] on div "Home / Restaurants management / Menus Menu management ( amina sushi ) Inactive …" at bounding box center [652, 243] width 787 height 405
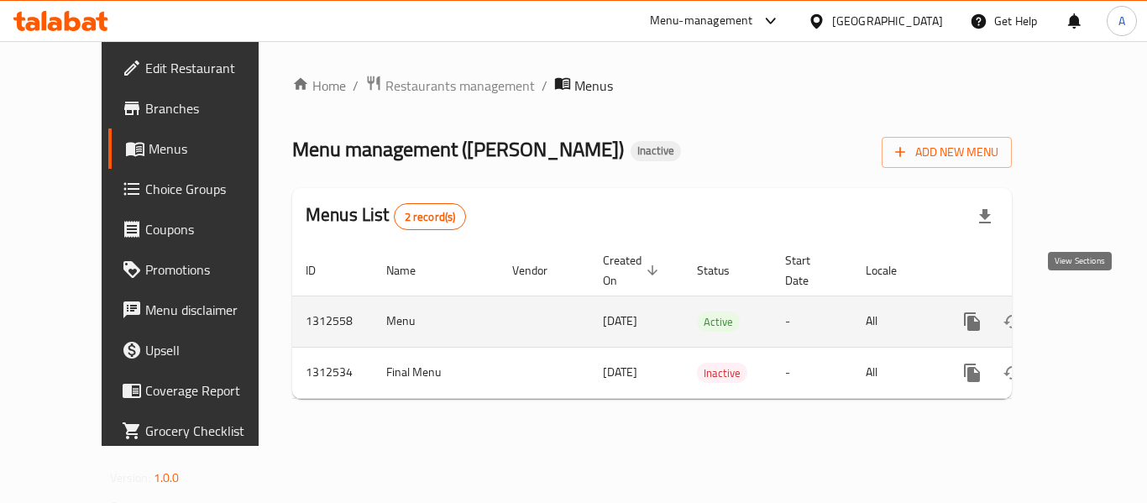
click at [1084, 312] on icon "enhanced table" at bounding box center [1094, 322] width 20 height 20
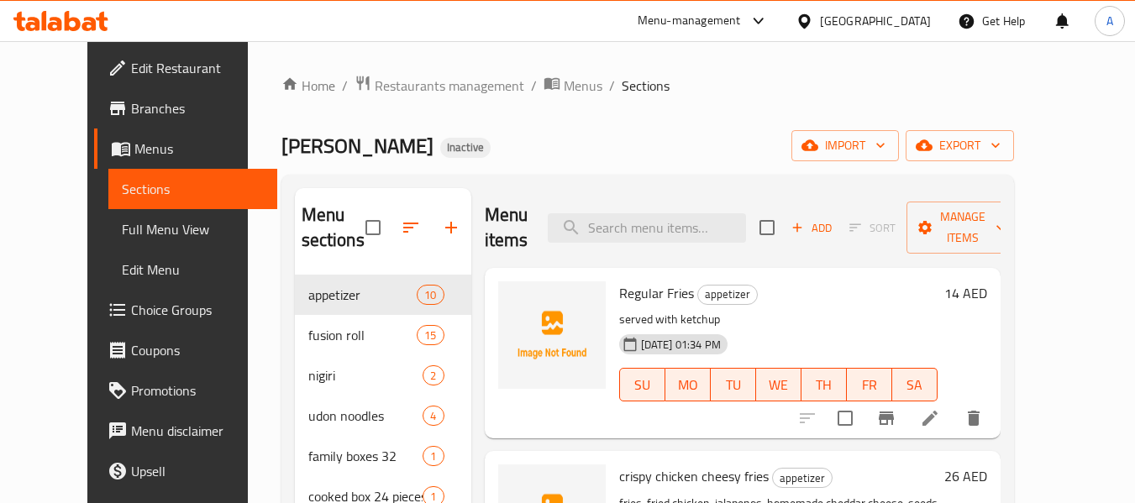
click at [122, 233] on span "Full Menu View" at bounding box center [193, 229] width 142 height 20
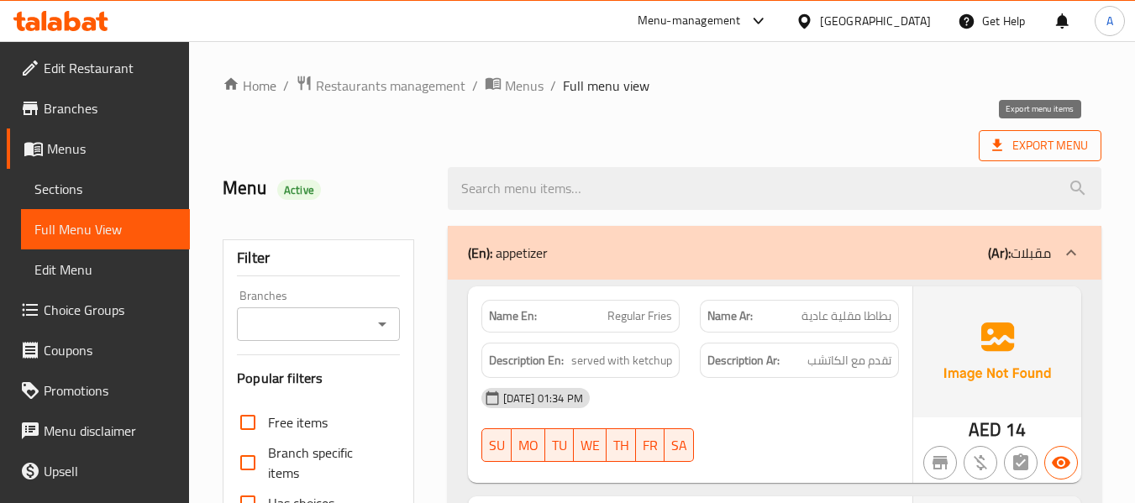
click at [1022, 150] on span "Export Menu" at bounding box center [1040, 145] width 96 height 21
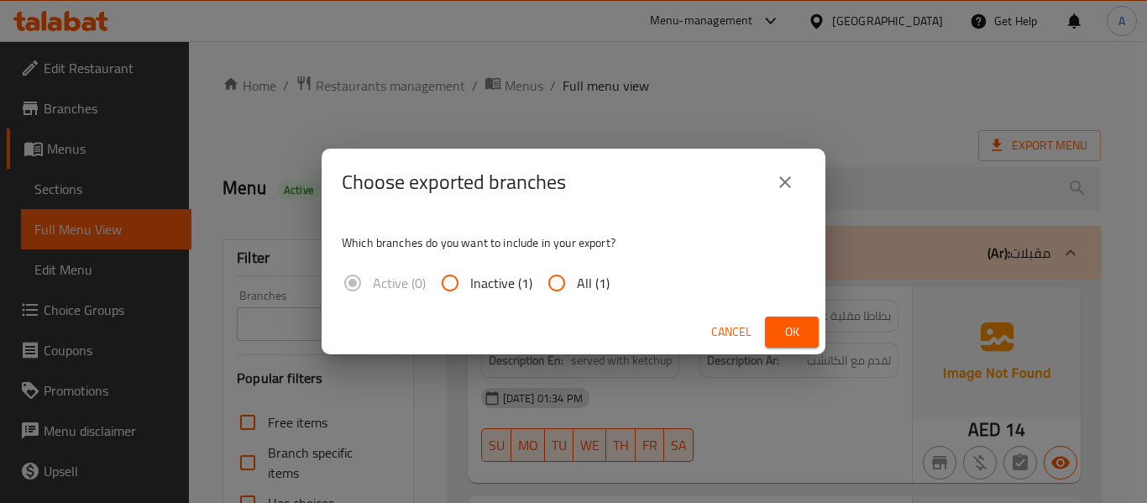
click at [563, 279] on input "All (1)" at bounding box center [557, 283] width 40 height 40
radio input "true"
click at [779, 323] on span "Ok" at bounding box center [792, 332] width 27 height 21
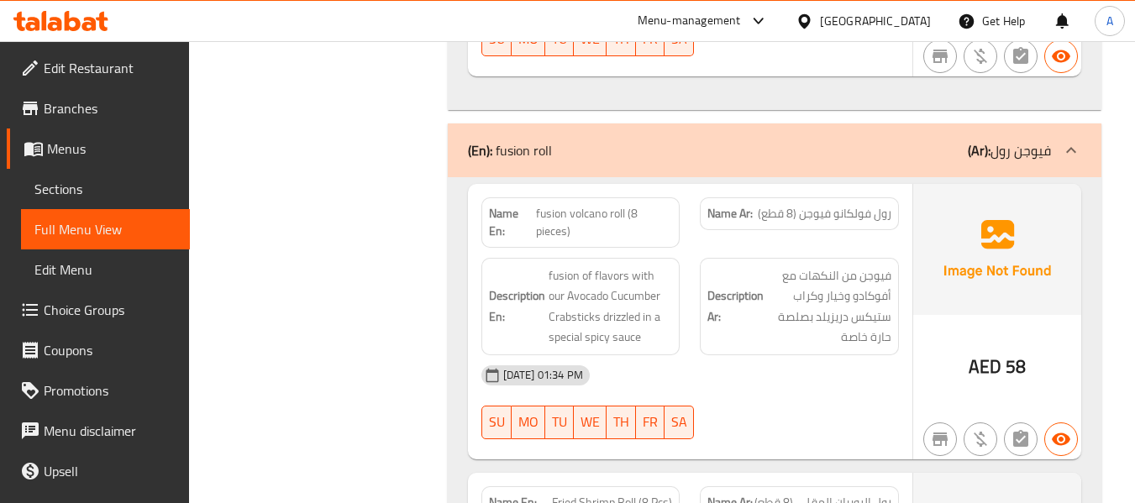
scroll to position [2772, 0]
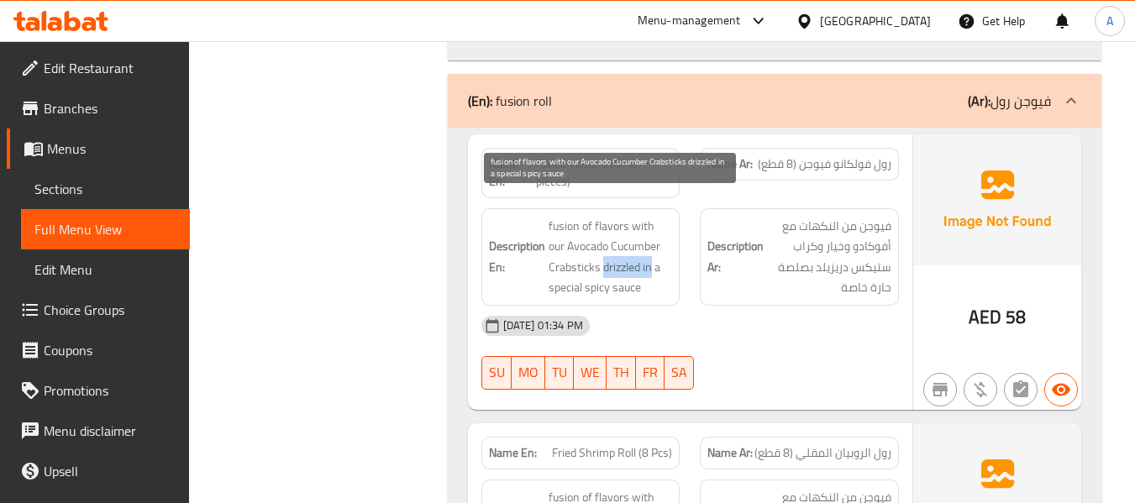
drag, startPoint x: 602, startPoint y: 244, endPoint x: 650, endPoint y: 245, distance: 47.9
click at [650, 245] on span "fusion of flavors with our Avocado Cucumber Crabsticks drizzled in a special sp…" at bounding box center [611, 257] width 124 height 82
copy span "drizzled in"
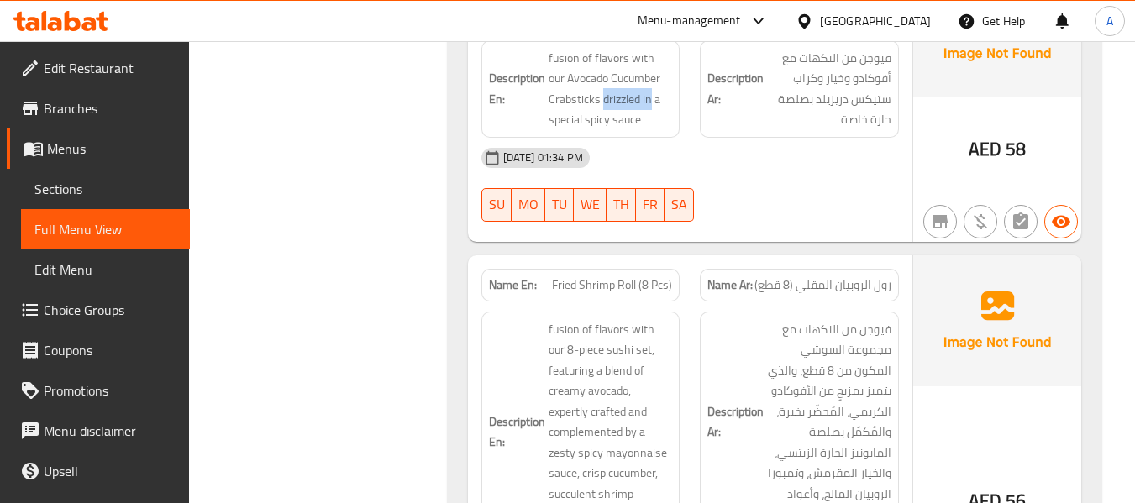
scroll to position [3024, 0]
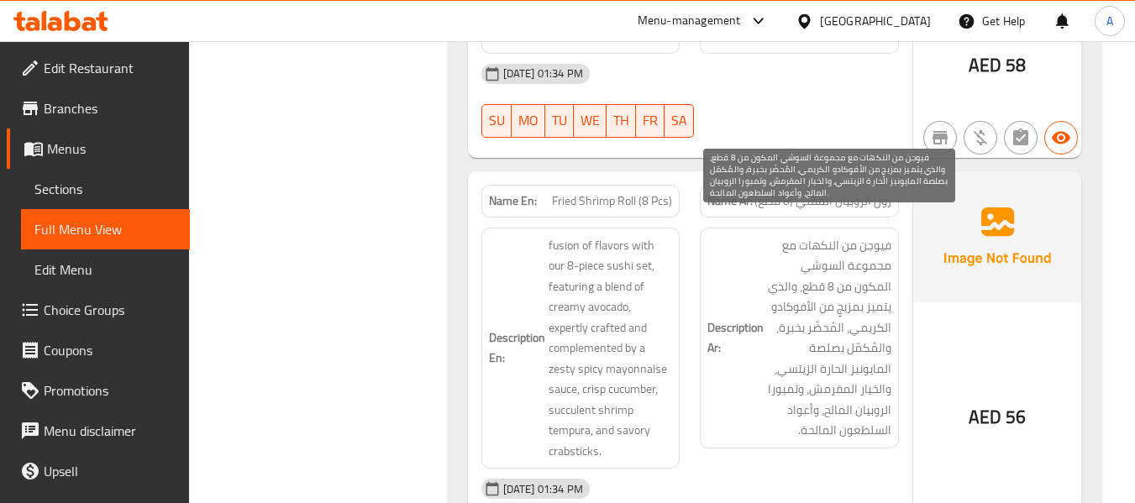
click at [869, 235] on span "فيوجن من النكهات مع مجموعة السوشي المكون من 8 قطع، والذي يتميز بمزيجٍ من الأفوك…" at bounding box center [829, 338] width 124 height 206
click at [811, 235] on span "فيوجن من النكهات مع مجموعة السوشي المكون من 8 قطع، والذي يتميز بمزيجٍ من الأفوك…" at bounding box center [829, 338] width 124 height 206
click at [766, 255] on h6 "Description Ar: فيوجن من النكهات مع مجموعة السوشي المكون من 8 قطع، والذي يتميز …" at bounding box center [799, 338] width 184 height 206
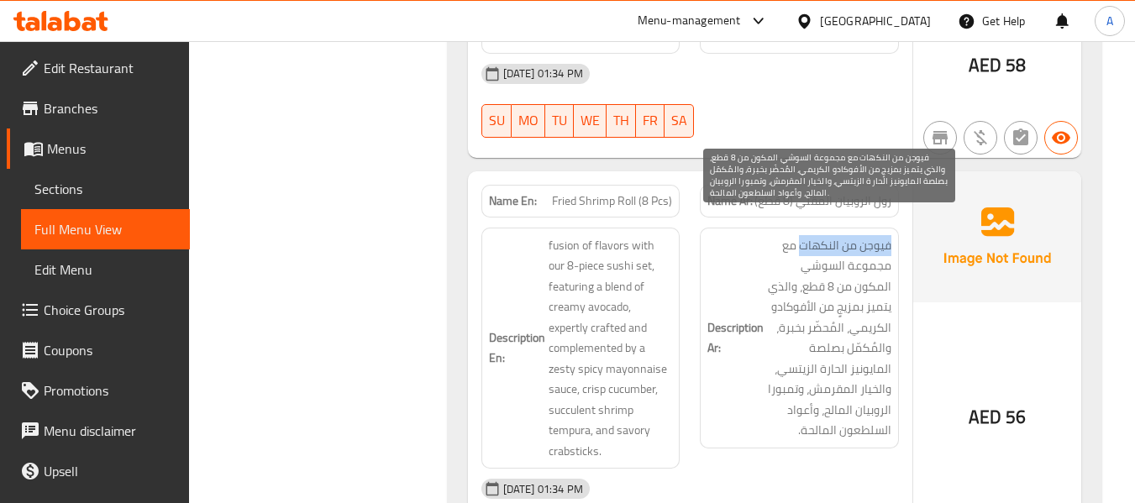
drag, startPoint x: 892, startPoint y: 224, endPoint x: 801, endPoint y: 228, distance: 91.6
click at [801, 228] on div "Description Ar: فيوجن من النكهات مع مجموعة السوشي المكون من 8 قطع، والذي يتميز …" at bounding box center [799, 338] width 199 height 221
drag, startPoint x: 891, startPoint y: 264, endPoint x: 805, endPoint y: 272, distance: 86.9
click at [805, 272] on div "Description Ar: فيوجن من النكهات مع مجموعة السوشي المكون من 8 قطع، والذي يتميز …" at bounding box center [799, 338] width 199 height 221
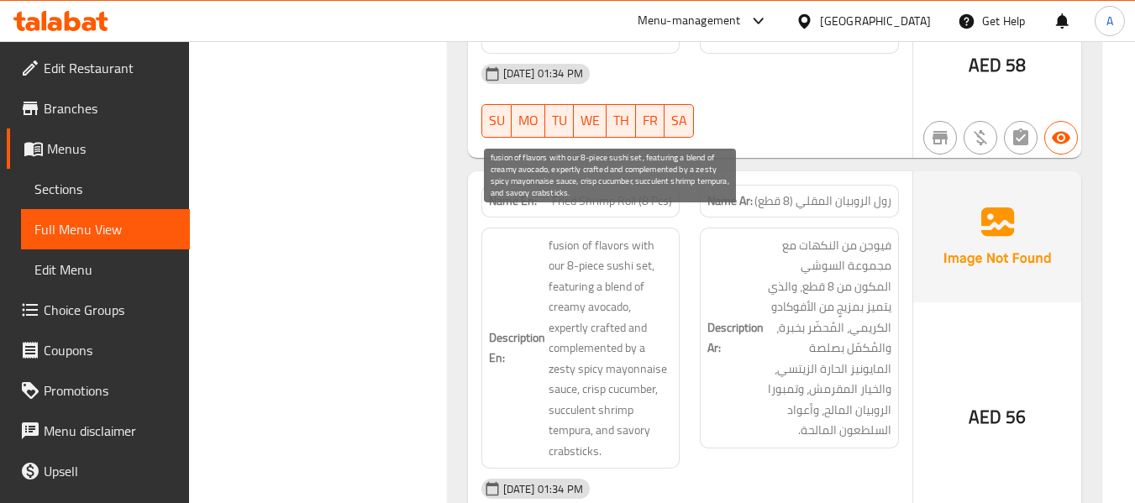
click at [568, 389] on span "fusion of flavors with our 8-piece sushi set, featuring a blend of creamy avoca…" at bounding box center [611, 348] width 124 height 227
click at [591, 391] on span "fusion of flavors with our 8-piece sushi set, featuring a blend of creamy avoca…" at bounding box center [611, 348] width 124 height 227
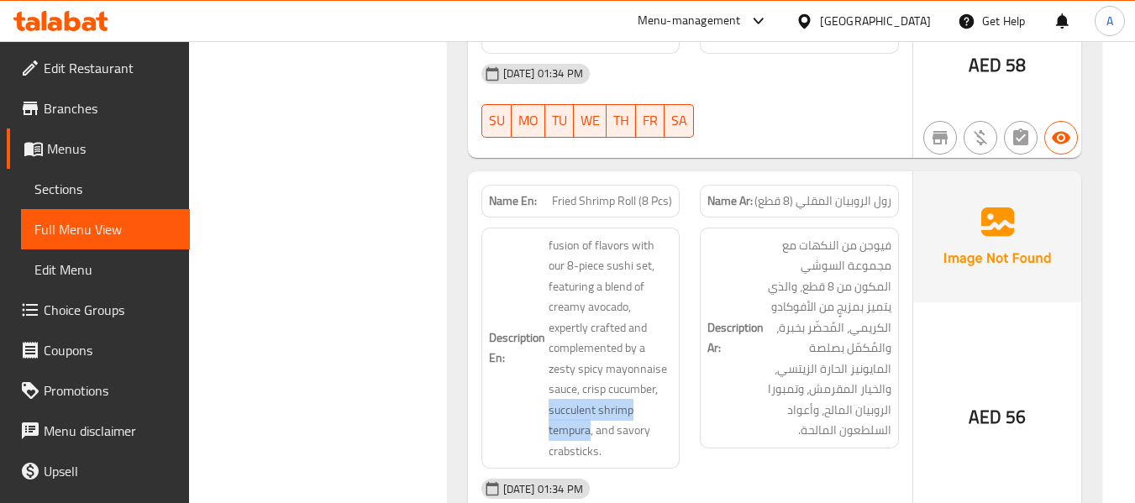
drag, startPoint x: 591, startPoint y: 412, endPoint x: 546, endPoint y: 394, distance: 48.2
click at [546, 394] on h6 "Description En: fusion of flavors with our 8-piece sushi set, featuring a blend…" at bounding box center [581, 348] width 184 height 227
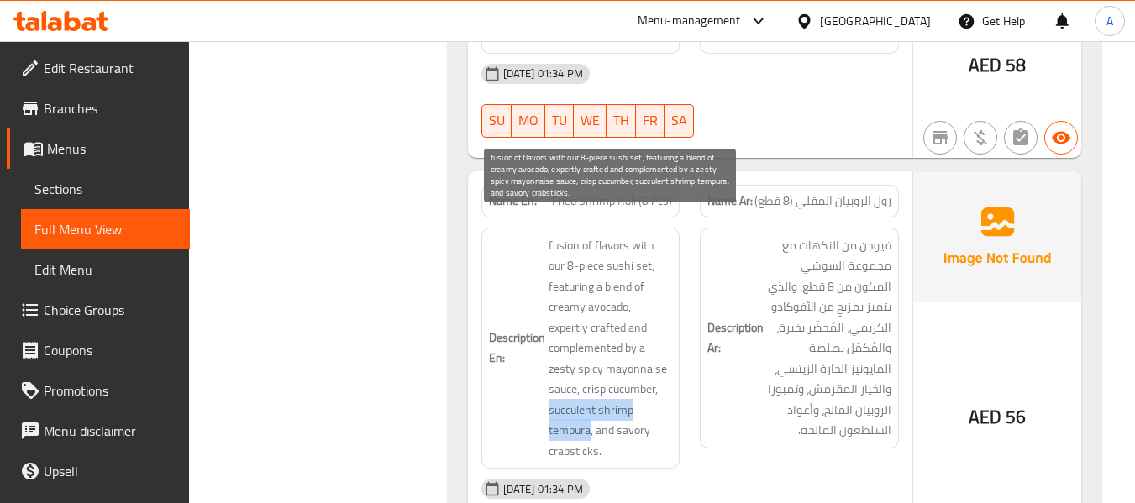
copy span "succulent shrimp tempura"
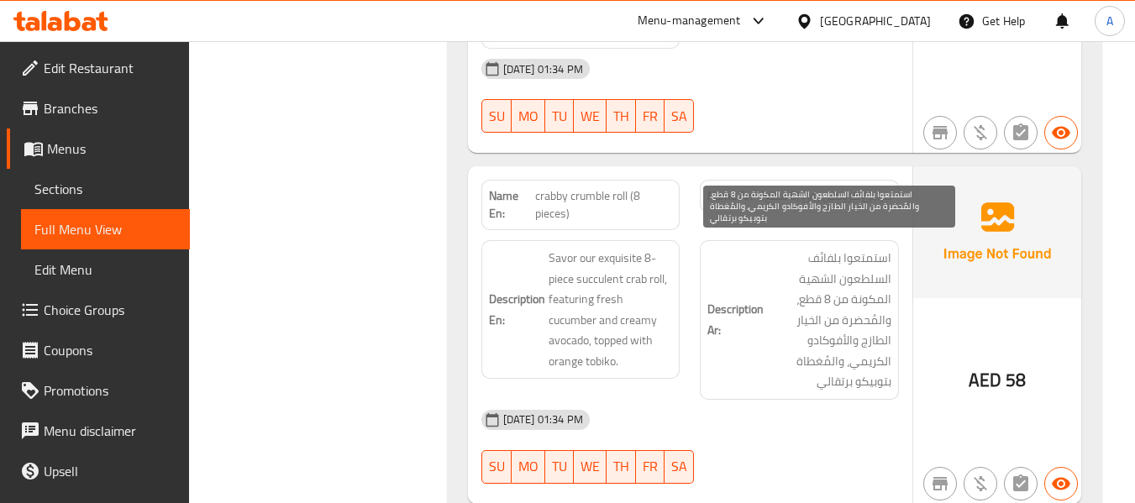
scroll to position [3528, 0]
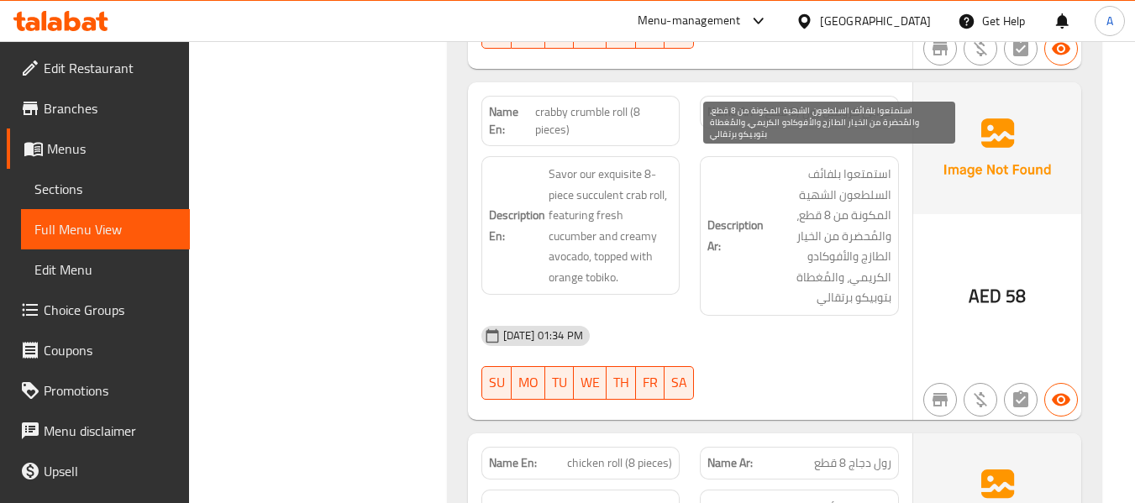
click at [873, 164] on span "استمتعوا بلفائف السلطعون الشهية المكونة من 8 قطع، والمُحضرة من الخيار الطازج وا…" at bounding box center [829, 236] width 124 height 144
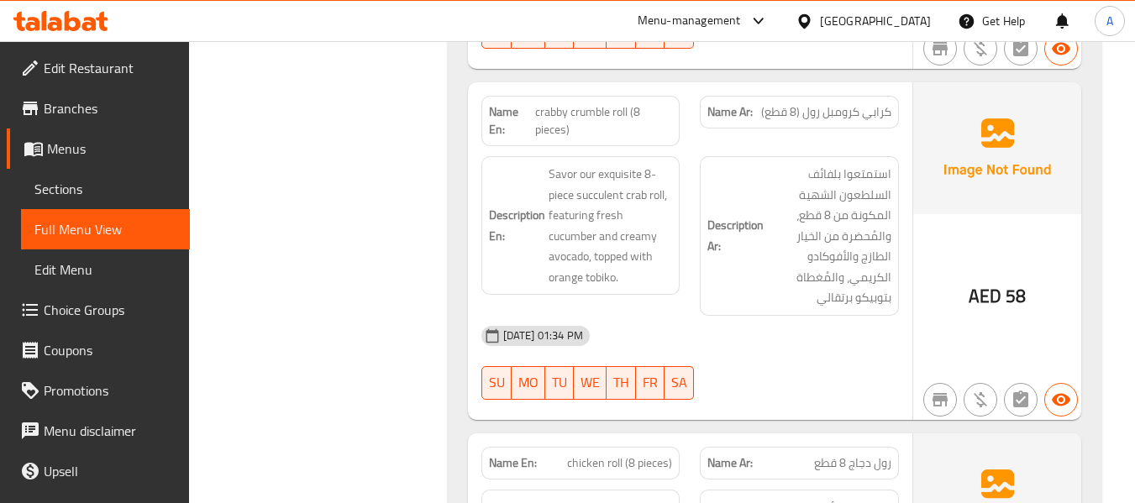
click at [554, 164] on span "Savor our exquisite 8-piece succulent crab roll, featuring fresh cucumber and c…" at bounding box center [611, 225] width 124 height 123
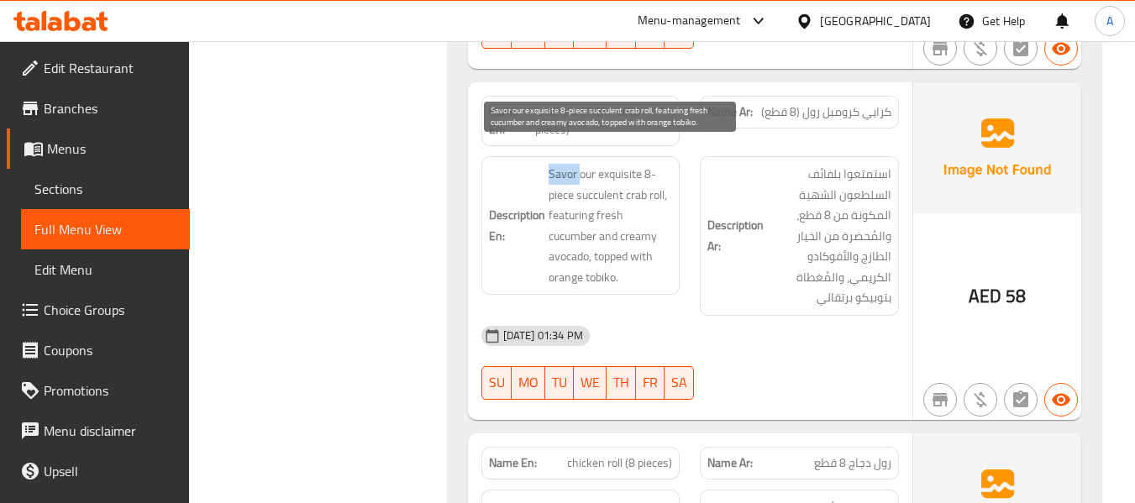
copy span "Savor"
click at [575, 196] on span "Savor our exquisite 8-piece succulent crab roll, featuring fresh cucumber and c…" at bounding box center [611, 225] width 124 height 123
copy span "featuring"
drag, startPoint x: 597, startPoint y: 214, endPoint x: 549, endPoint y: 201, distance: 50.5
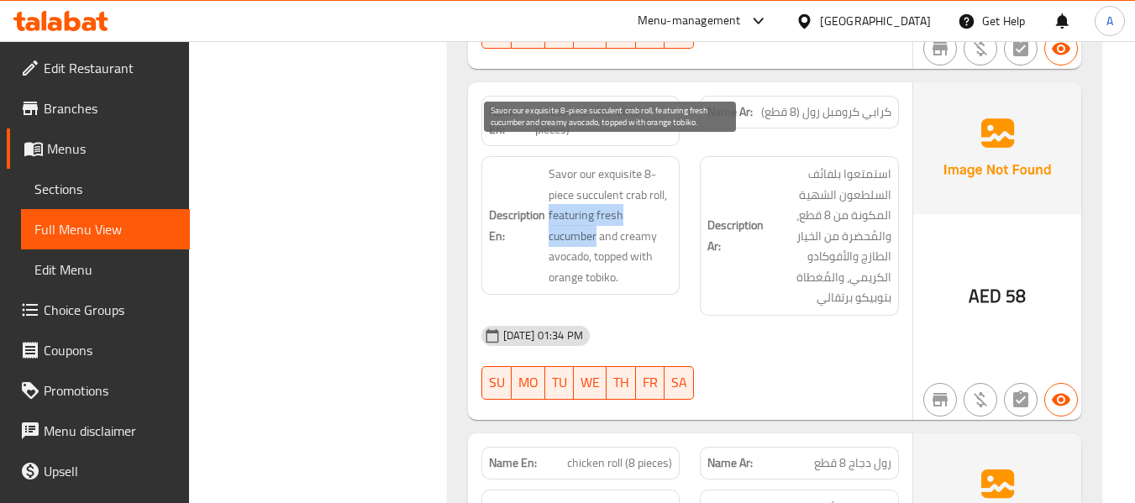
click at [549, 201] on span "Savor our exquisite 8-piece succulent crab roll, featuring fresh cucumber and c…" at bounding box center [611, 225] width 124 height 123
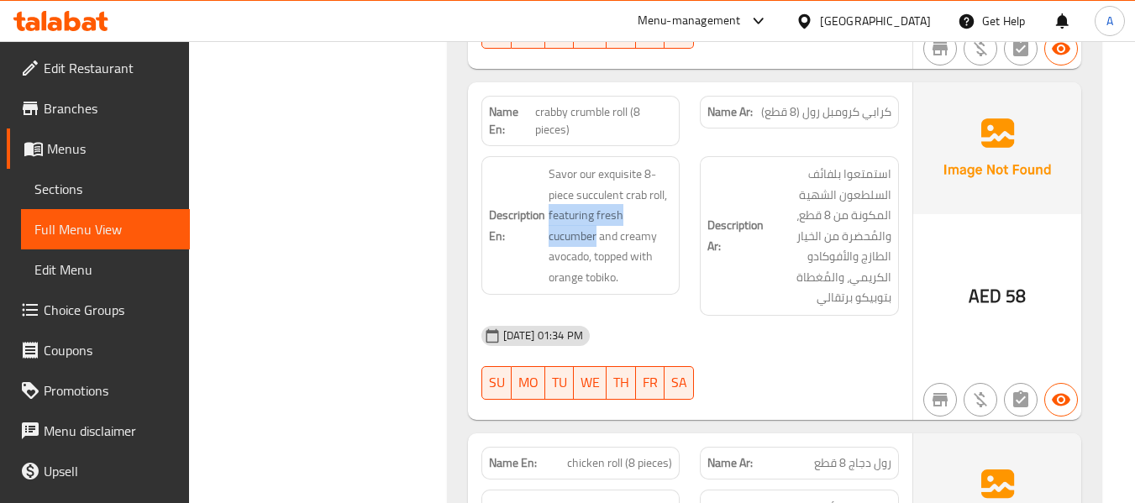
click at [76, 145] on span "Menus" at bounding box center [111, 149] width 129 height 20
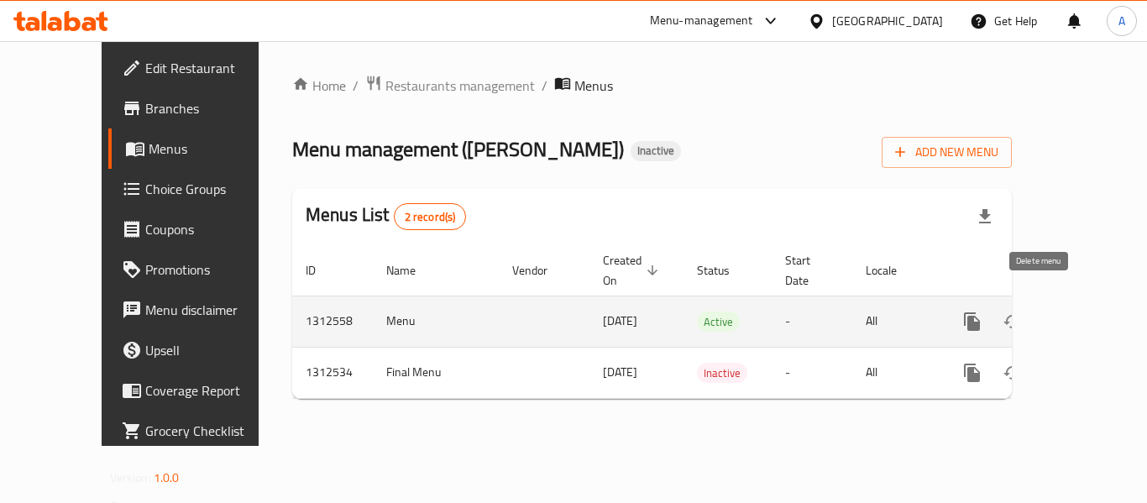
click at [1047, 314] on icon "enhanced table" at bounding box center [1053, 321] width 12 height 15
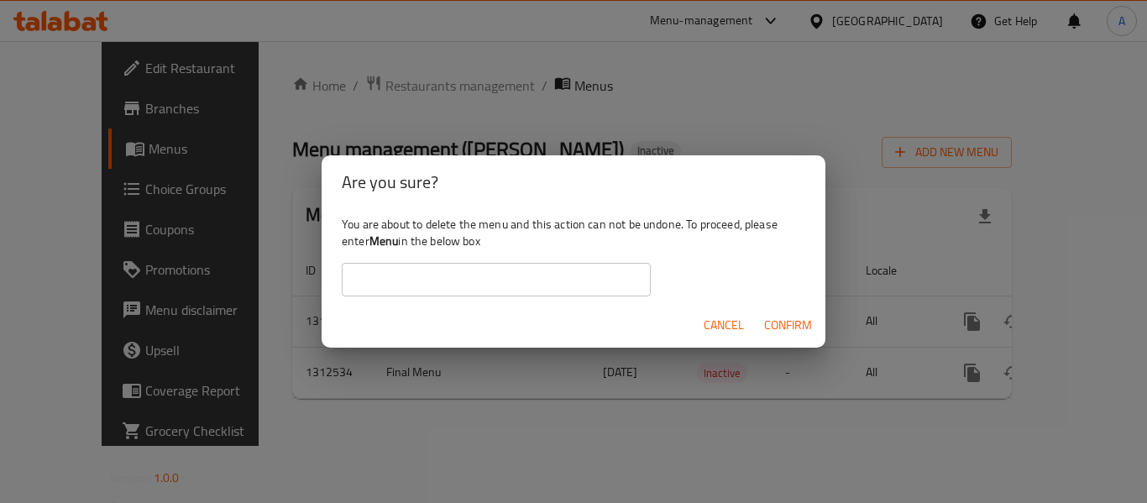
click at [388, 241] on b "Menu" at bounding box center [384, 241] width 29 height 22
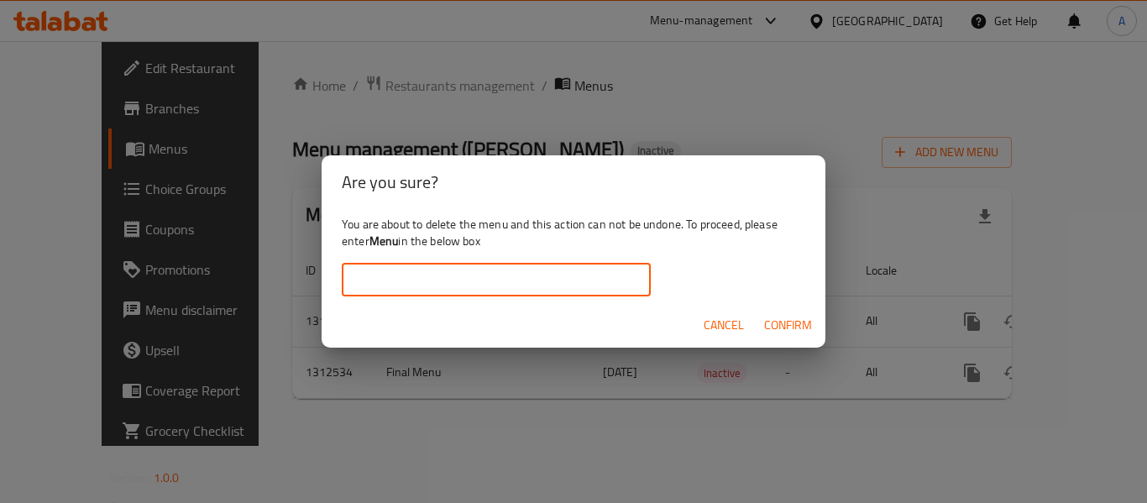
click at [463, 287] on input "text" at bounding box center [496, 280] width 309 height 34
paste input "Menu"
type input "Menu"
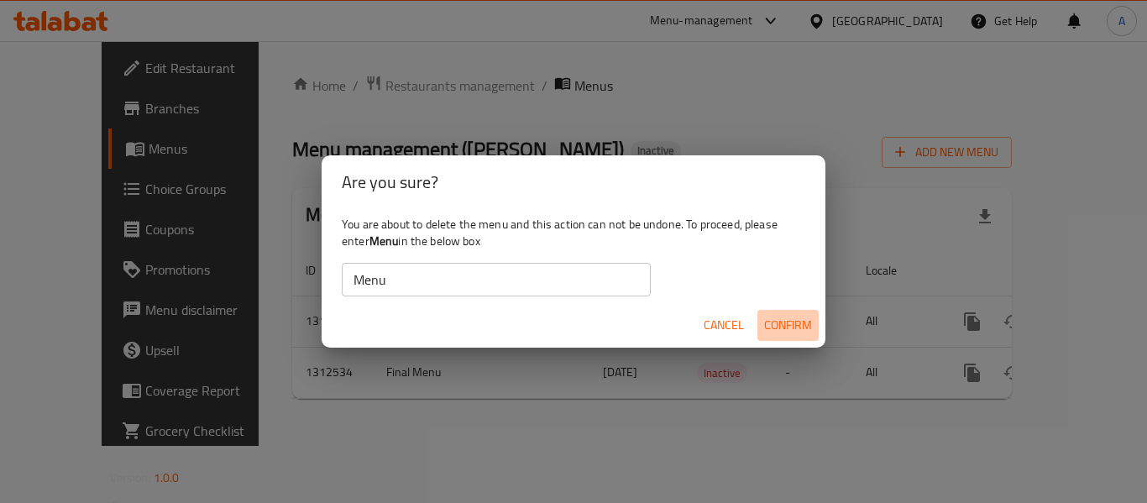
click at [802, 321] on span "Confirm" at bounding box center [788, 325] width 48 height 21
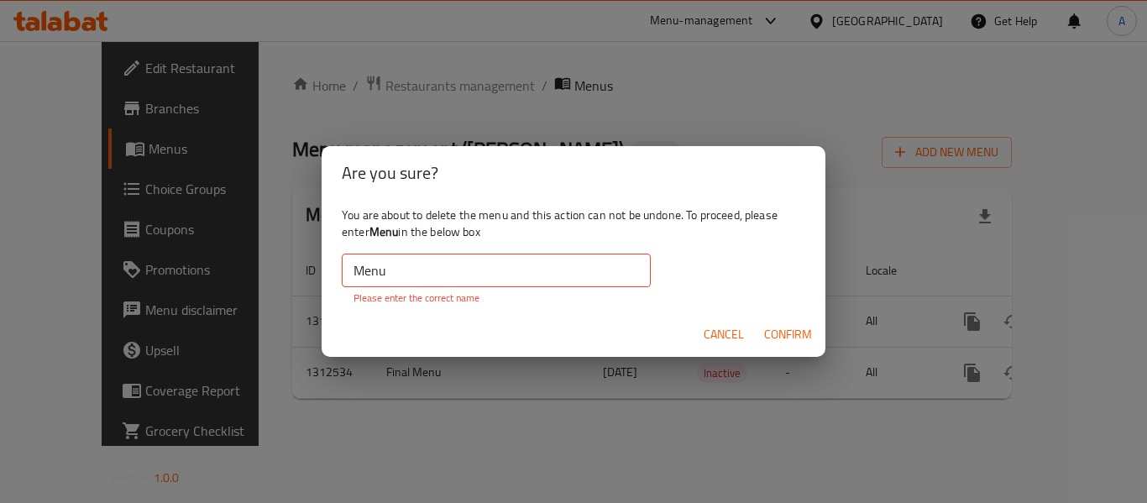
click at [492, 281] on input "Menu" at bounding box center [496, 271] width 309 height 34
click at [503, 272] on input "Menu" at bounding box center [496, 271] width 309 height 34
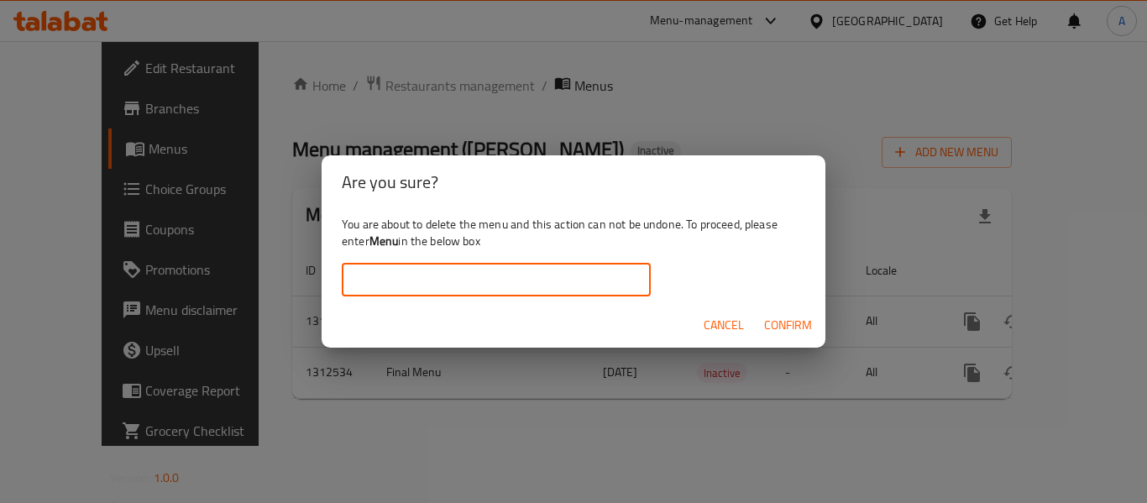
click at [504, 272] on input "text" at bounding box center [496, 280] width 309 height 34
type input "’"
drag, startPoint x: 361, startPoint y: 282, endPoint x: 326, endPoint y: 288, distance: 35.8
click at [326, 288] on div "You are about to delete the menu and this action can not be undone. To proceed,…" at bounding box center [574, 256] width 504 height 94
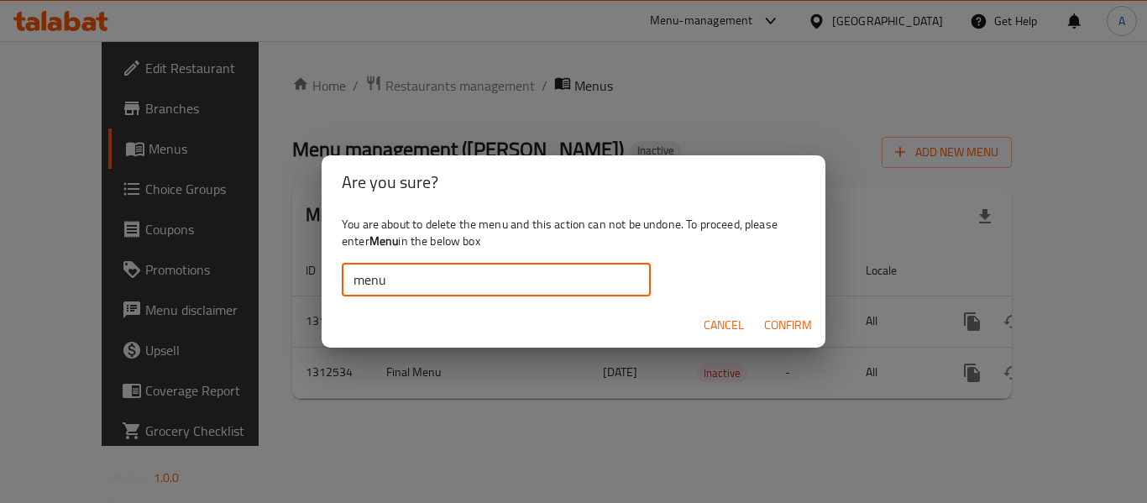
type input "Menu"
click at [794, 327] on span "Confirm" at bounding box center [788, 325] width 48 height 21
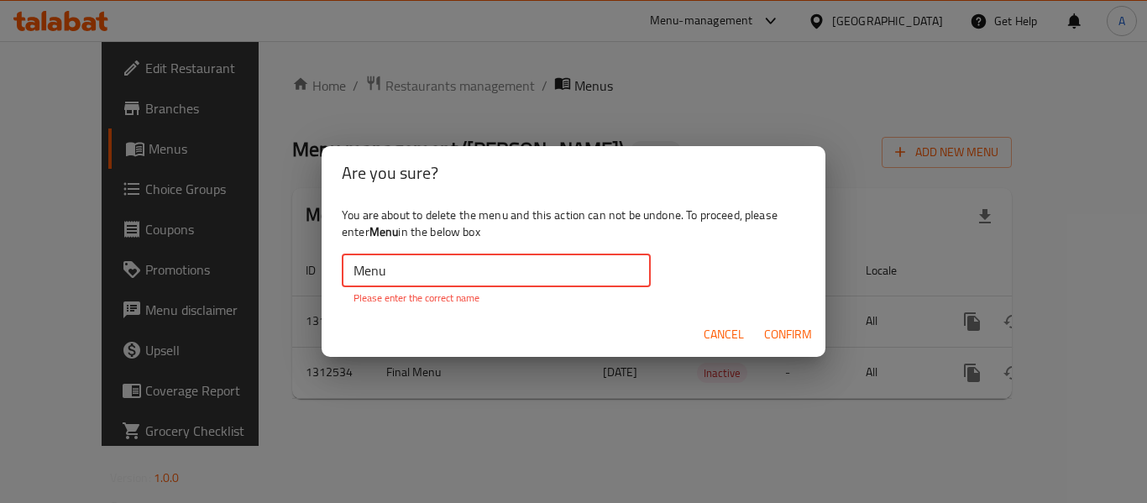
click at [485, 271] on input "Menu" at bounding box center [496, 271] width 309 height 34
click at [701, 330] on button "Cancel" at bounding box center [724, 334] width 54 height 31
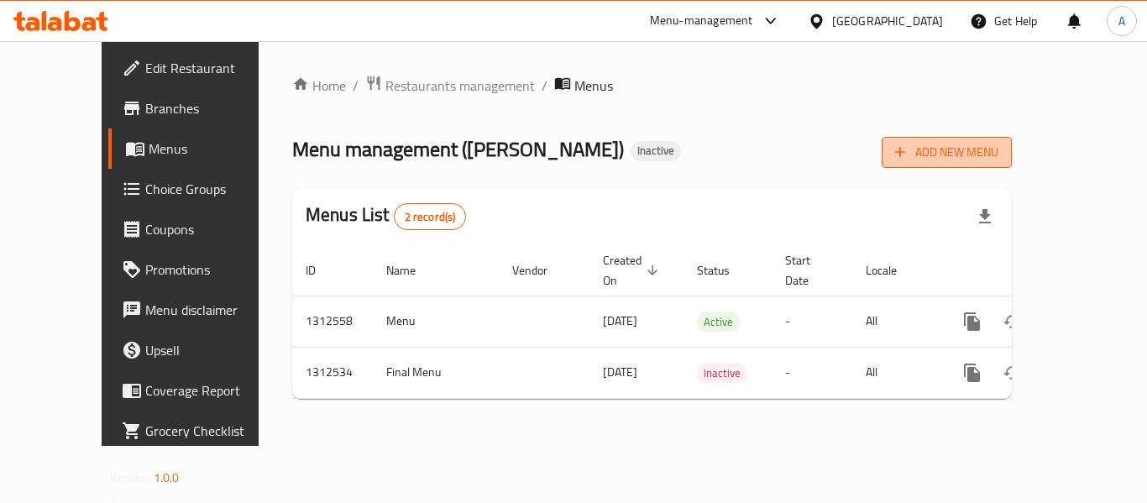
click at [999, 155] on span "Add New Menu" at bounding box center [946, 152] width 103 height 21
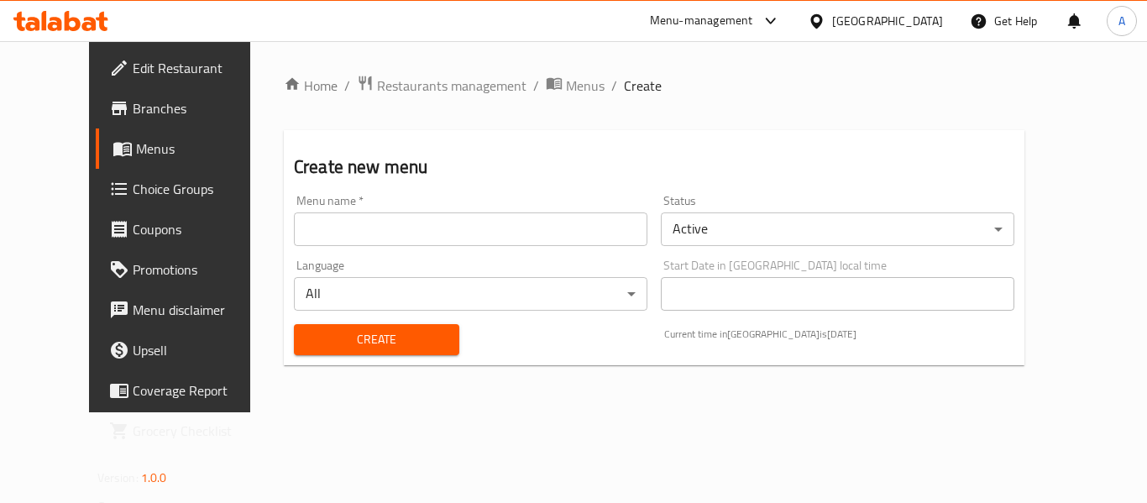
click at [485, 232] on input "text" at bounding box center [471, 230] width 354 height 34
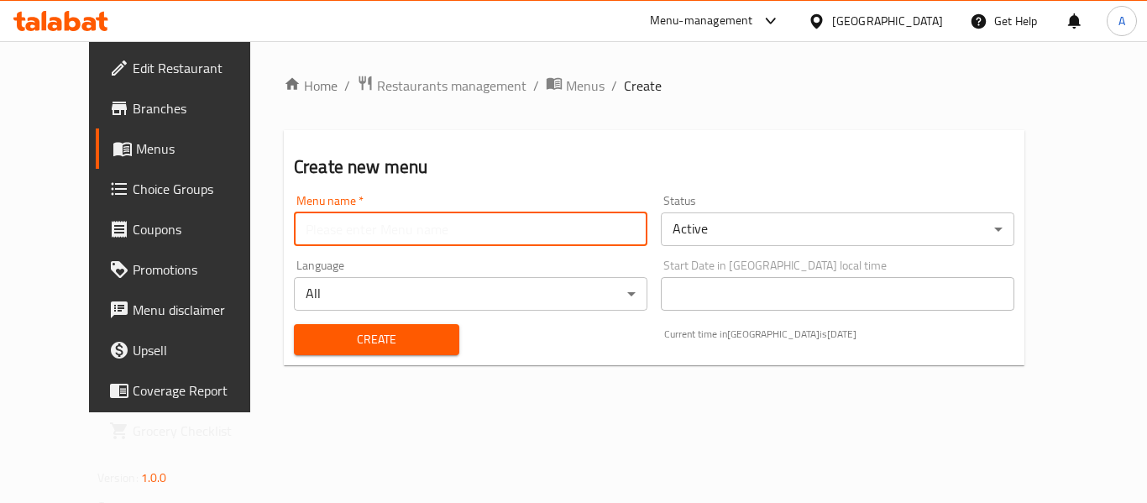
paste input "Menu"
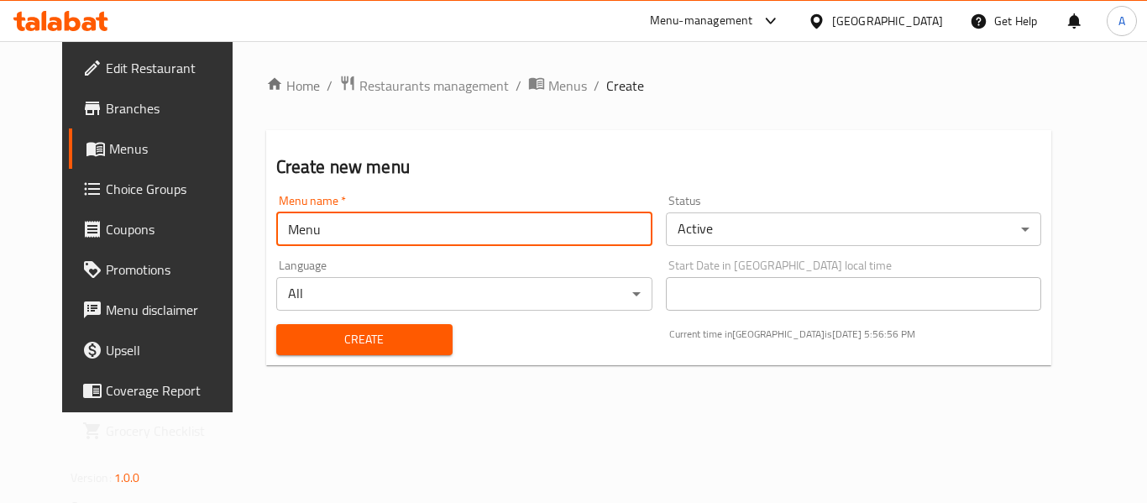
click at [517, 349] on div "Create Current time in United Arab Emirates is 17 Sep 2025 5:56:56 PM" at bounding box center [659, 339] width 786 height 51
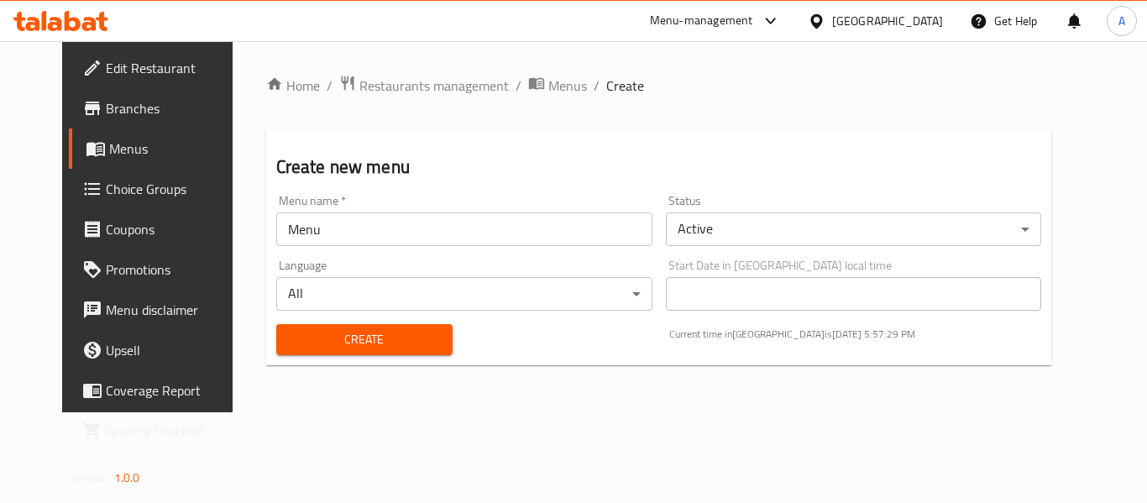
click at [375, 235] on input "Menu" at bounding box center [464, 230] width 376 height 34
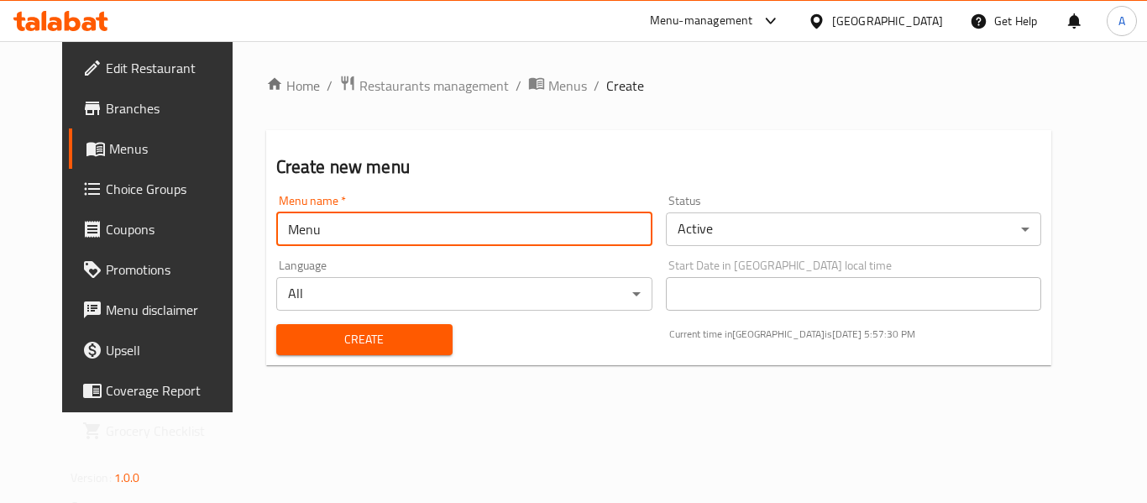
click at [375, 235] on input "Menu" at bounding box center [464, 230] width 376 height 34
type input "B"
type input "New Menu"
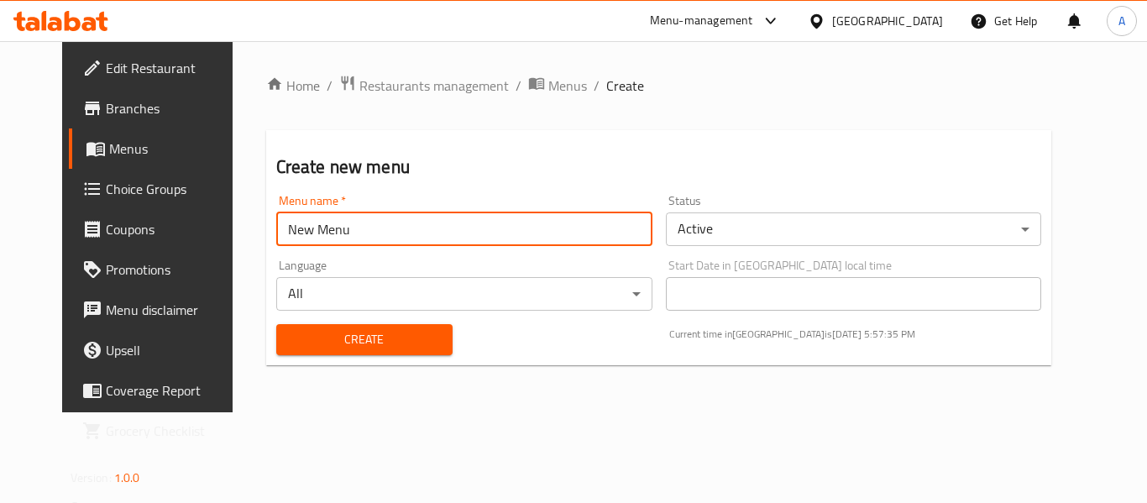
click at [588, 328] on div "Create Current time in United Arab Emirates is 17 Sep 2025 5:57:35 PM" at bounding box center [659, 339] width 786 height 51
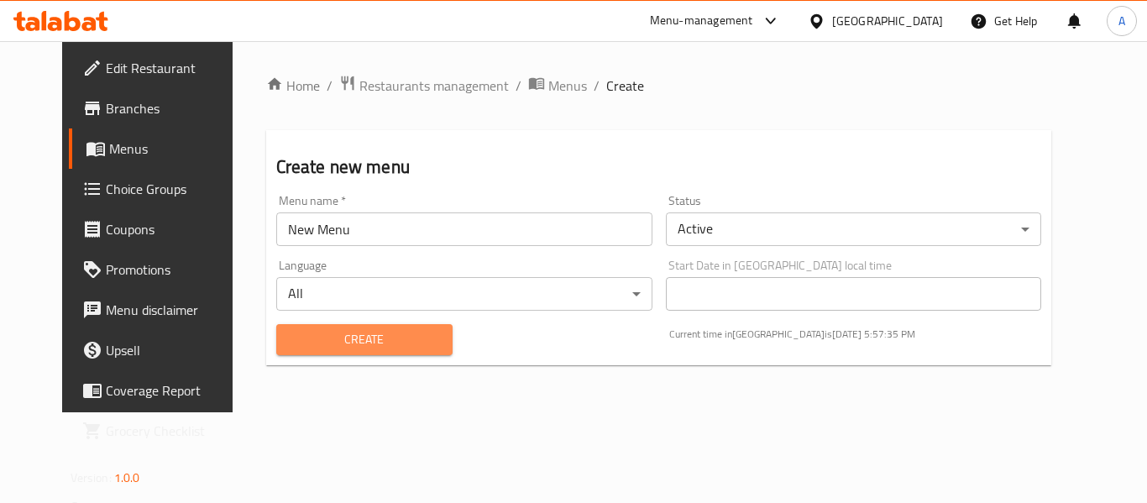
click at [411, 333] on span "Create" at bounding box center [365, 339] width 150 height 21
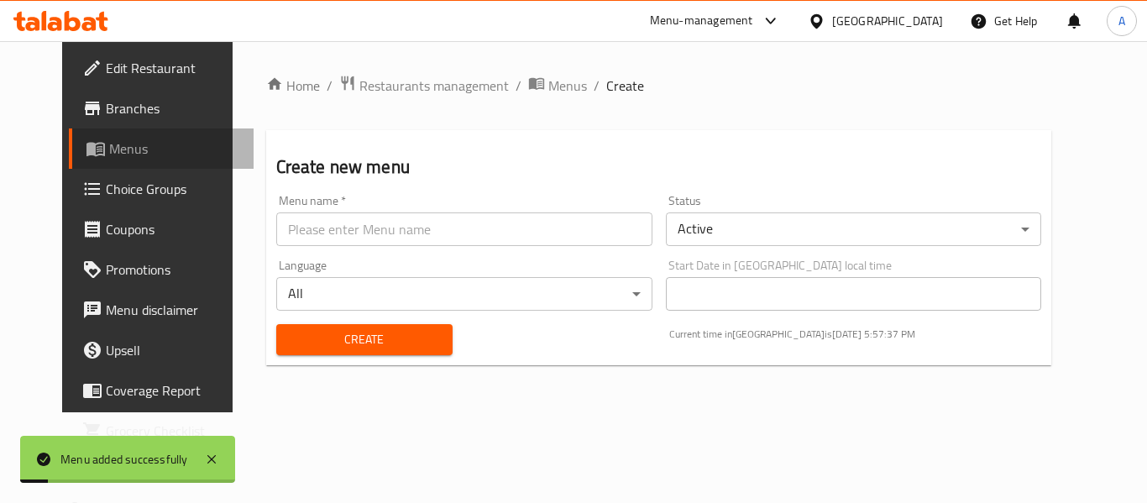
click at [109, 154] on span "Menus" at bounding box center [174, 149] width 131 height 20
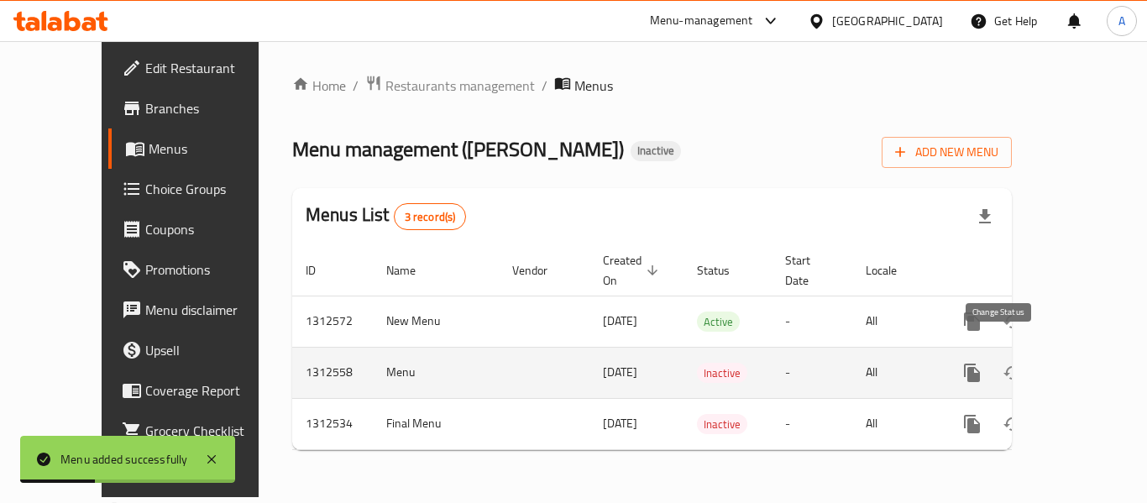
click at [1003, 363] on icon "enhanced table" at bounding box center [1013, 373] width 20 height 20
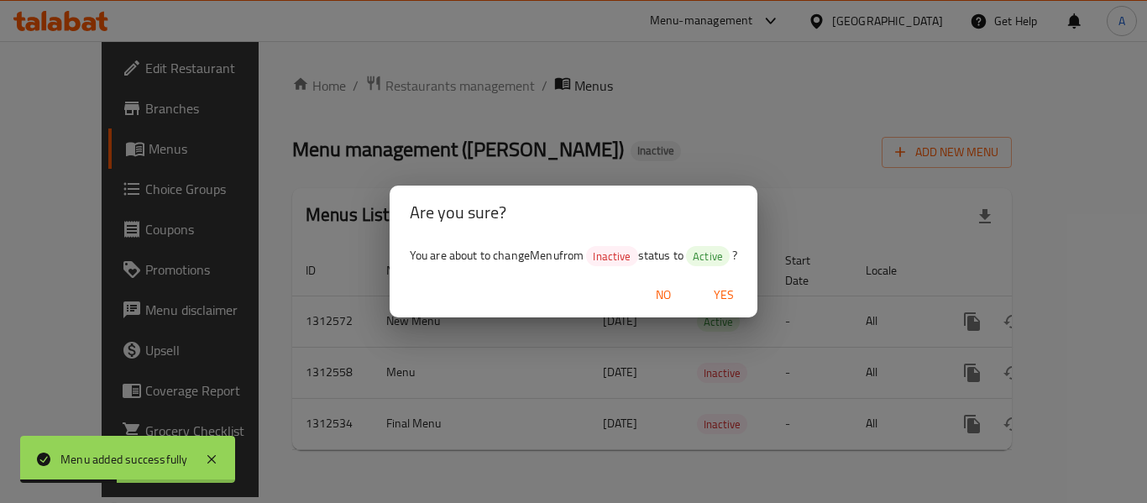
click at [671, 291] on span "No" at bounding box center [663, 295] width 40 height 21
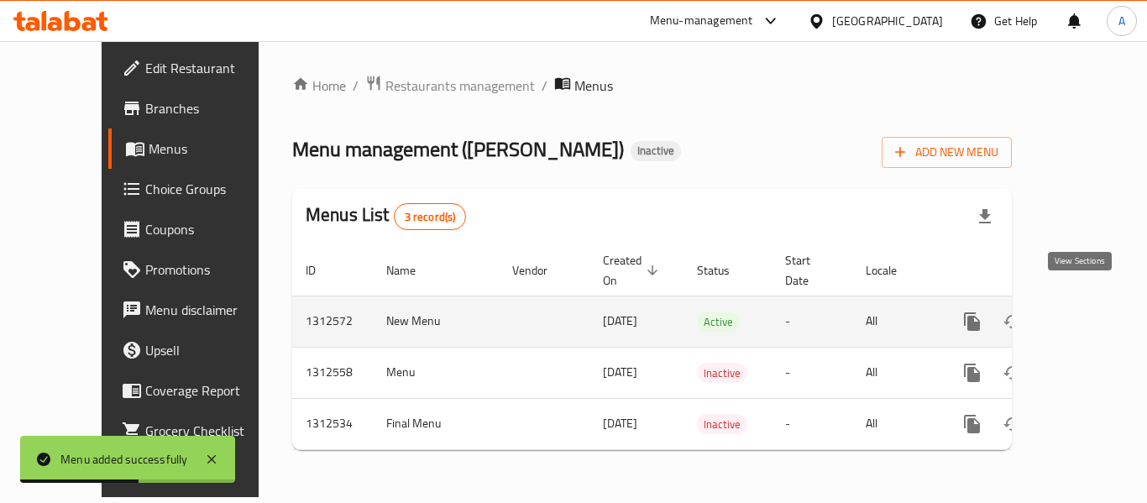
click at [1084, 312] on icon "enhanced table" at bounding box center [1094, 322] width 20 height 20
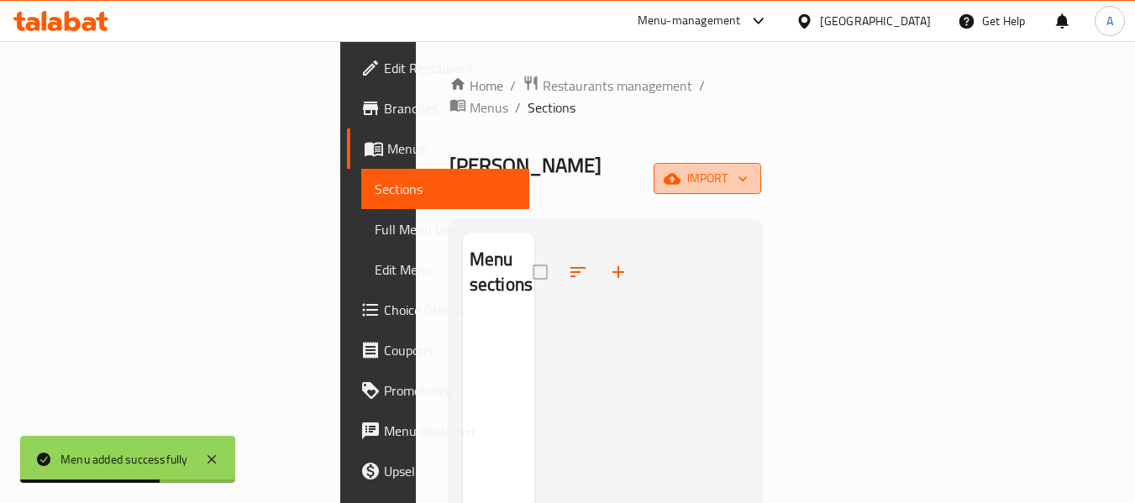
click at [748, 168] on span "import" at bounding box center [707, 178] width 81 height 21
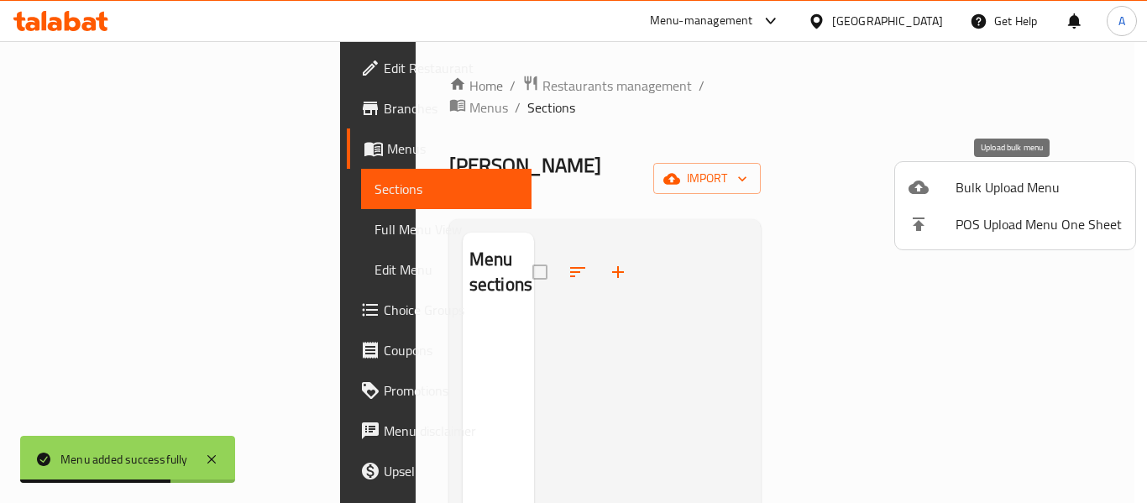
click at [953, 191] on div at bounding box center [932, 187] width 47 height 20
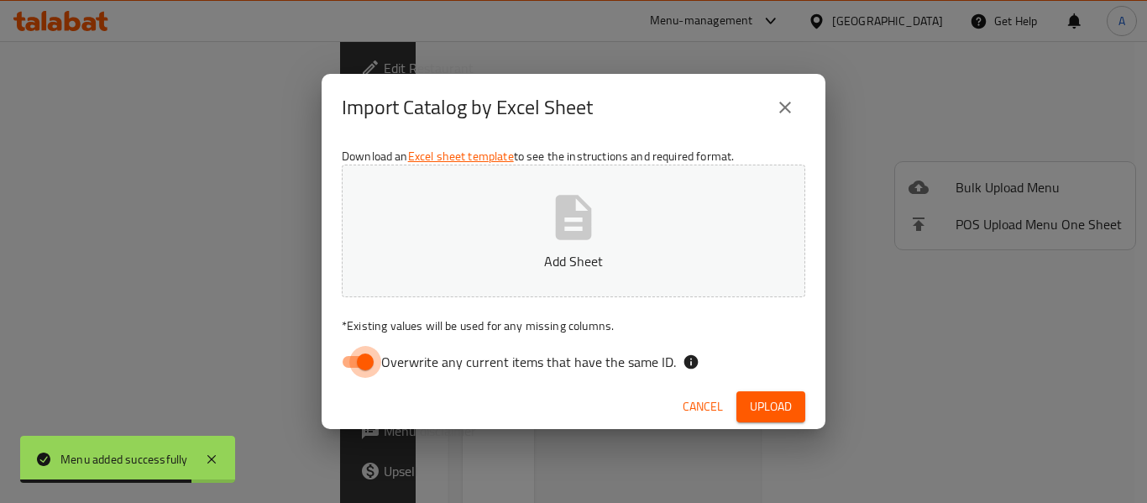
click at [374, 360] on input "Overwrite any current items that have the same ID." at bounding box center [366, 362] width 96 height 32
checkbox input "false"
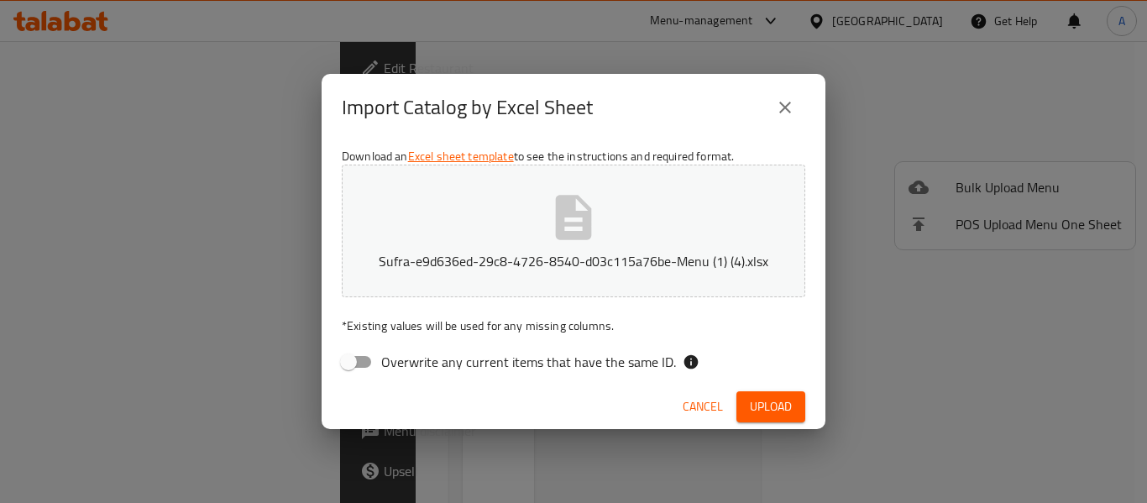
click at [648, 433] on div "Import Catalog by Excel Sheet Download an Excel sheet template to see the instr…" at bounding box center [573, 251] width 1147 height 503
click at [758, 409] on span "Upload" at bounding box center [771, 406] width 42 height 21
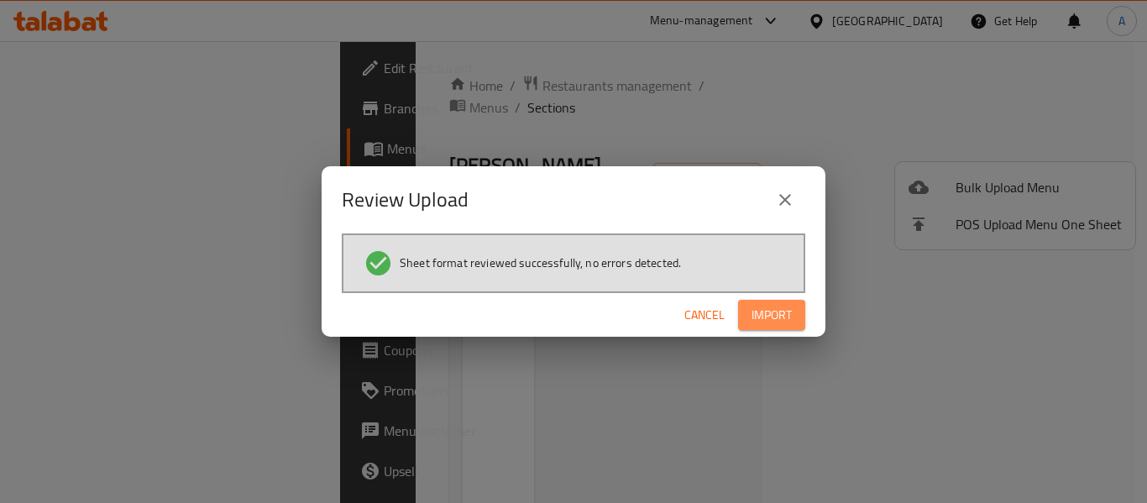
click at [752, 314] on span "Import" at bounding box center [772, 315] width 40 height 21
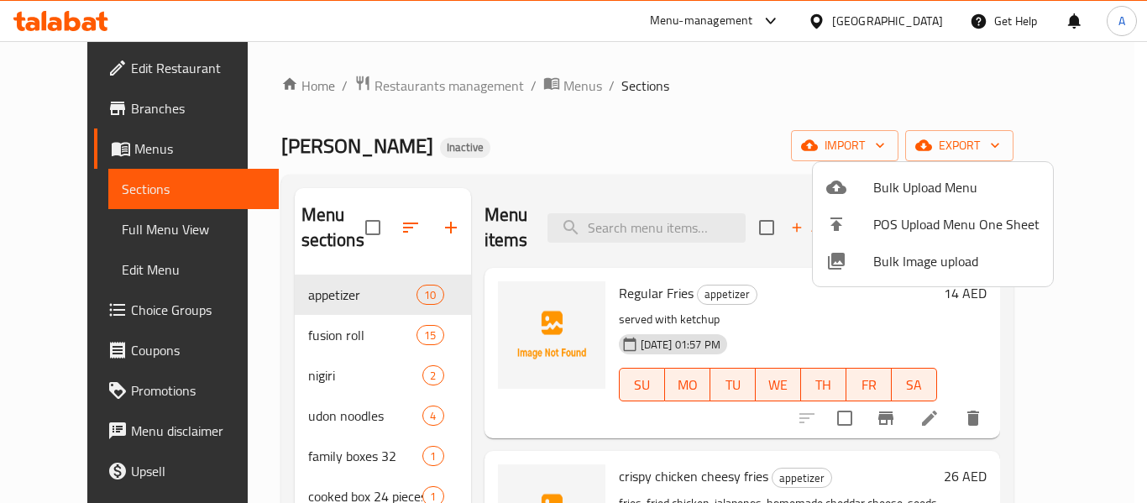
click at [119, 222] on div at bounding box center [573, 251] width 1147 height 503
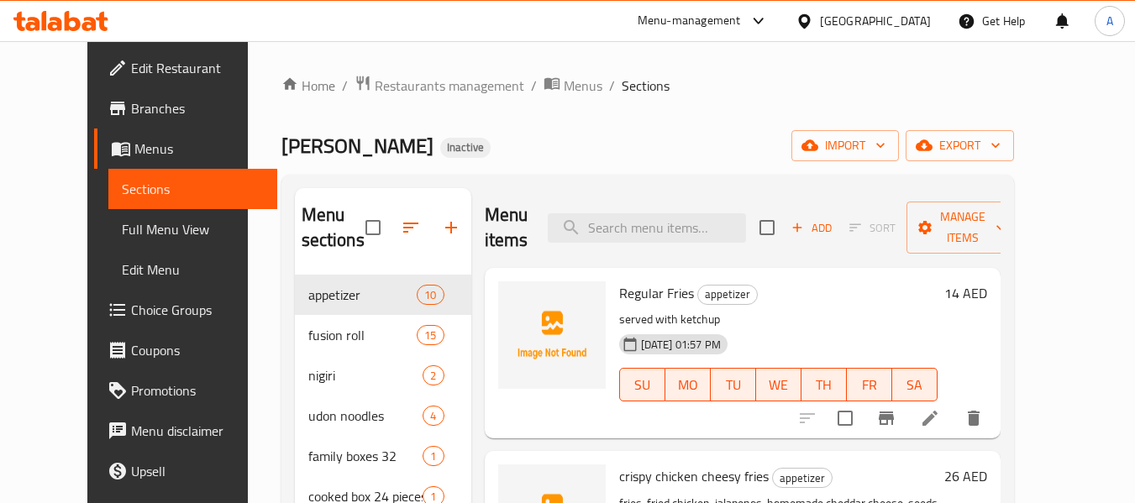
click at [128, 228] on span "Full Menu View" at bounding box center [193, 229] width 142 height 20
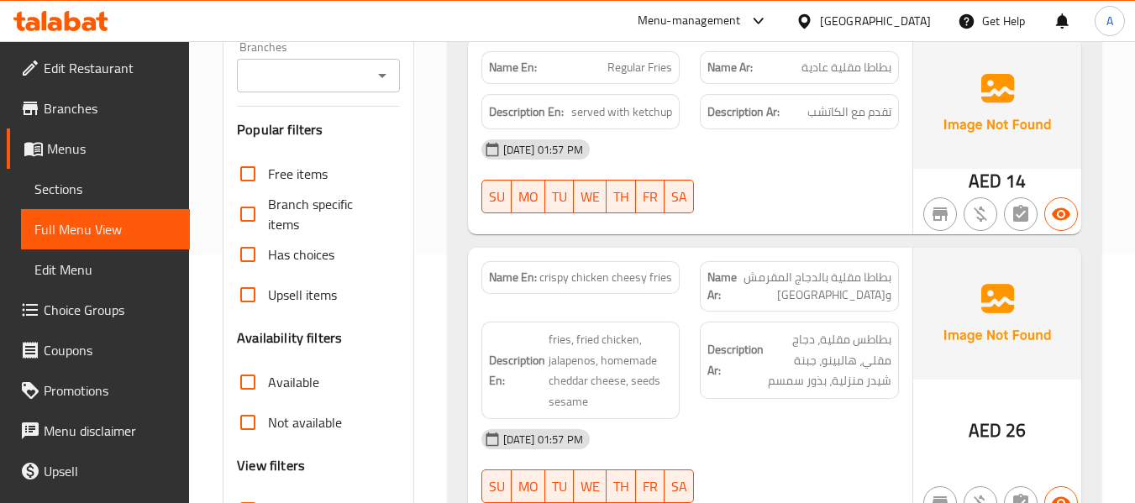
scroll to position [420, 0]
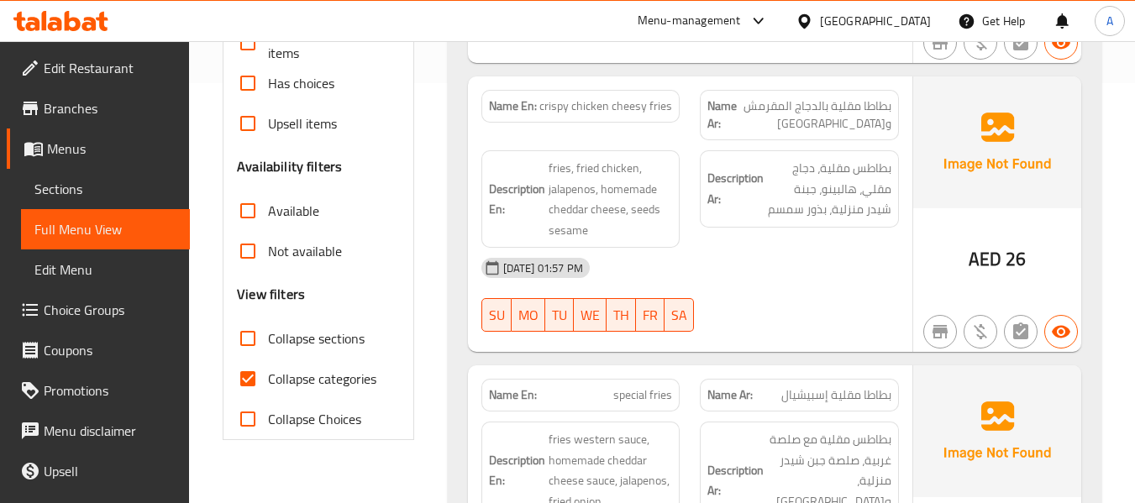
click at [251, 383] on input "Collapse categories" at bounding box center [248, 379] width 40 height 40
checkbox input "false"
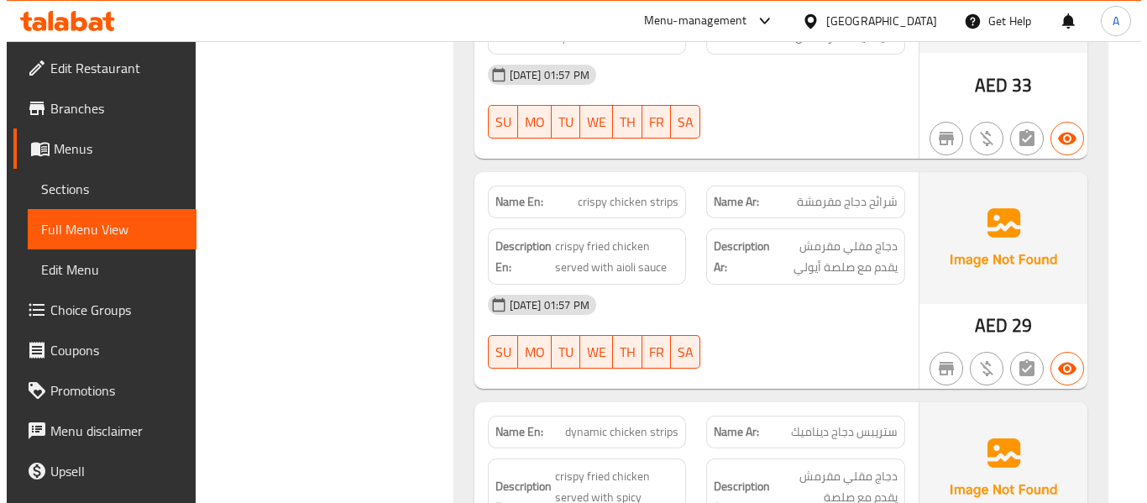
scroll to position [0, 0]
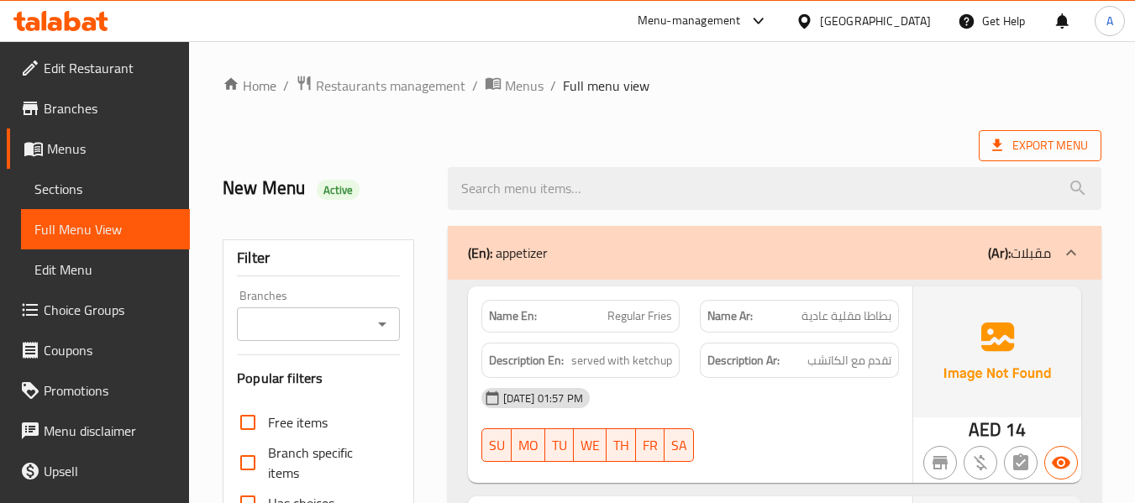
click at [1063, 138] on span "Export Menu" at bounding box center [1040, 145] width 96 height 21
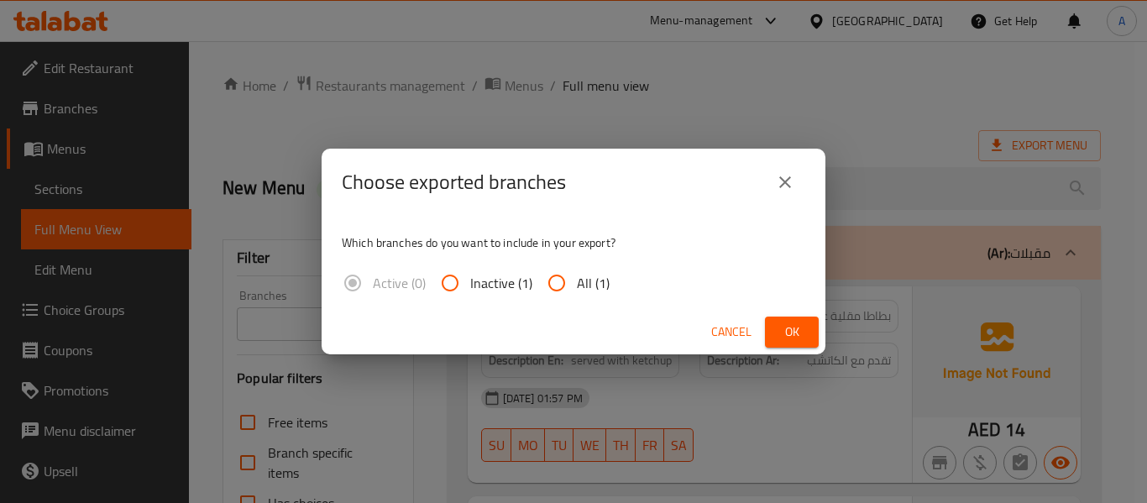
click at [584, 284] on span "All (1)" at bounding box center [593, 283] width 33 height 20
click at [577, 284] on input "All (1)" at bounding box center [557, 283] width 40 height 40
radio input "true"
click at [788, 328] on span "Ok" at bounding box center [792, 332] width 27 height 21
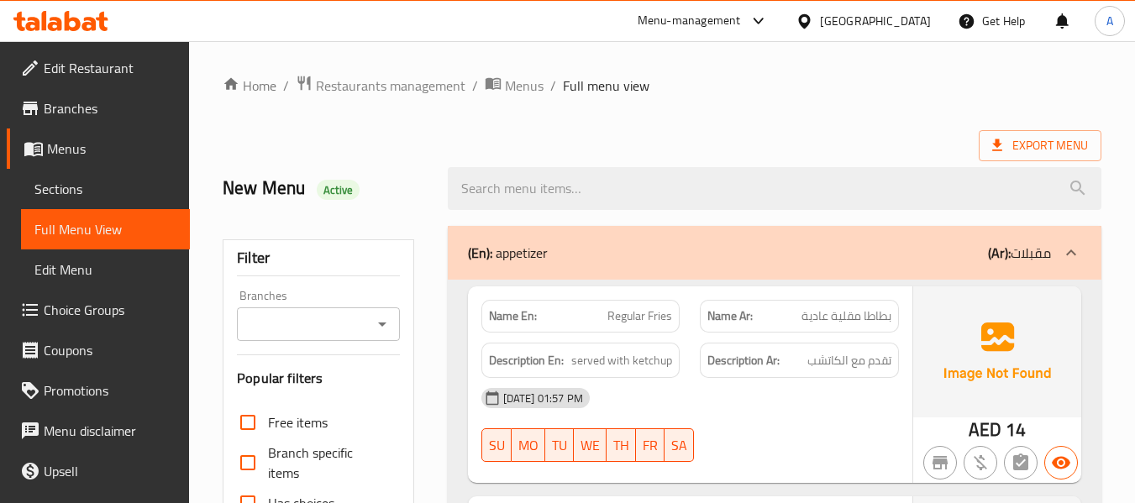
drag, startPoint x: 518, startPoint y: 95, endPoint x: 538, endPoint y: 115, distance: 28.5
click at [518, 95] on span "Menus" at bounding box center [524, 86] width 39 height 20
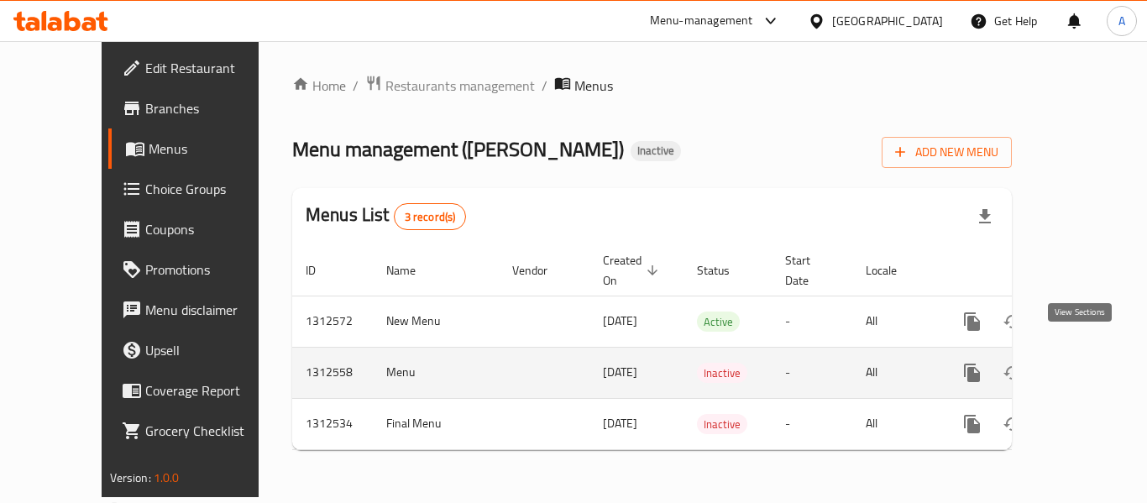
click at [1086, 365] on icon "enhanced table" at bounding box center [1093, 372] width 15 height 15
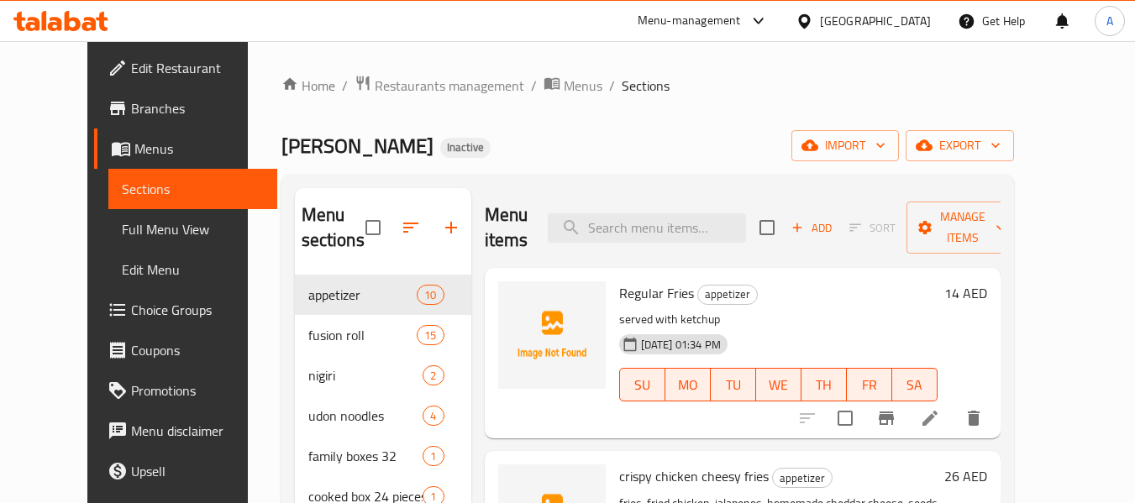
click at [134, 150] on span "Menus" at bounding box center [198, 149] width 129 height 20
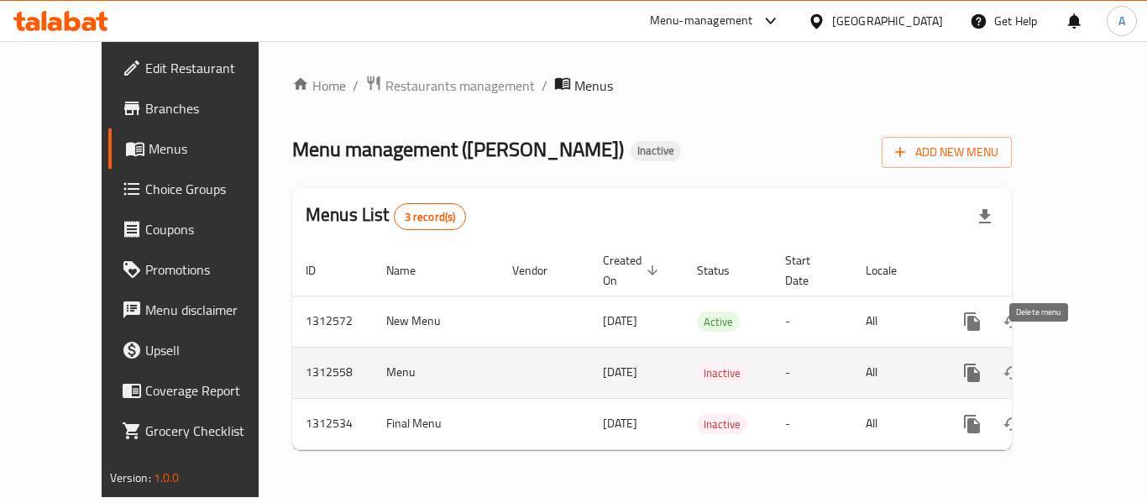
click at [1043, 363] on icon "enhanced table" at bounding box center [1053, 373] width 20 height 20
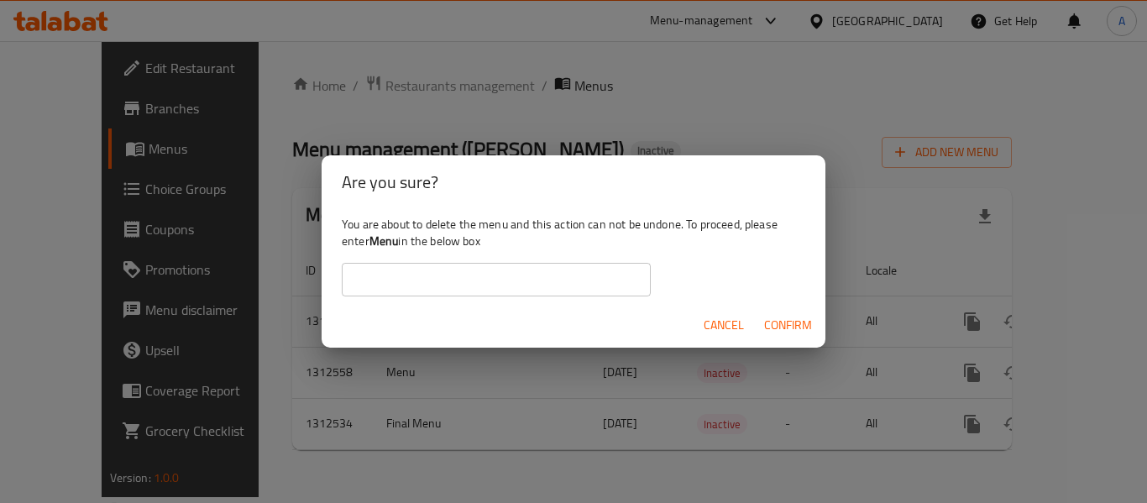
click at [434, 269] on input "text" at bounding box center [496, 280] width 309 height 34
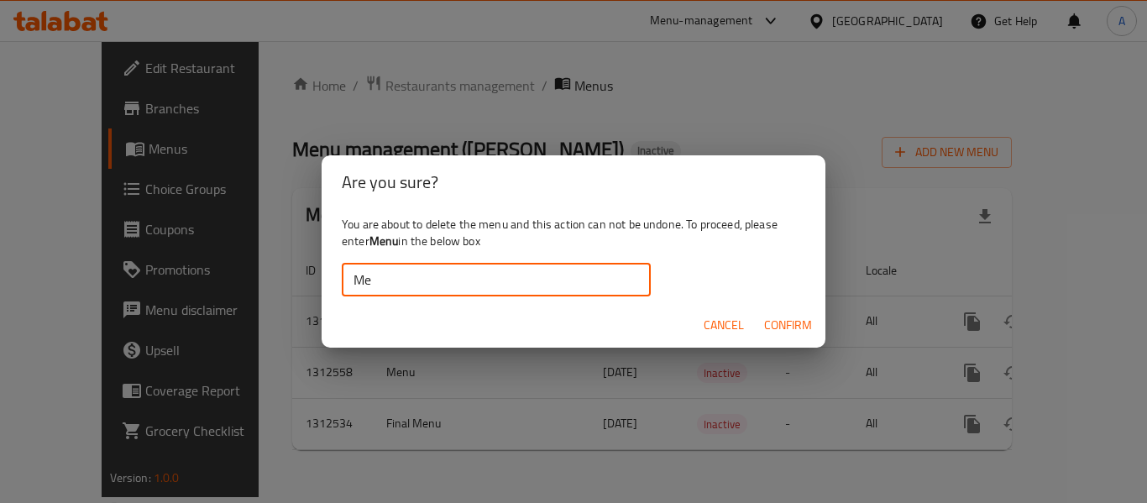
type input "M"
click at [437, 266] on input "text" at bounding box center [496, 280] width 309 height 34
type input "Menu"
click at [443, 289] on input "Menu" at bounding box center [496, 280] width 309 height 34
click at [790, 324] on span "Confirm" at bounding box center [788, 325] width 48 height 21
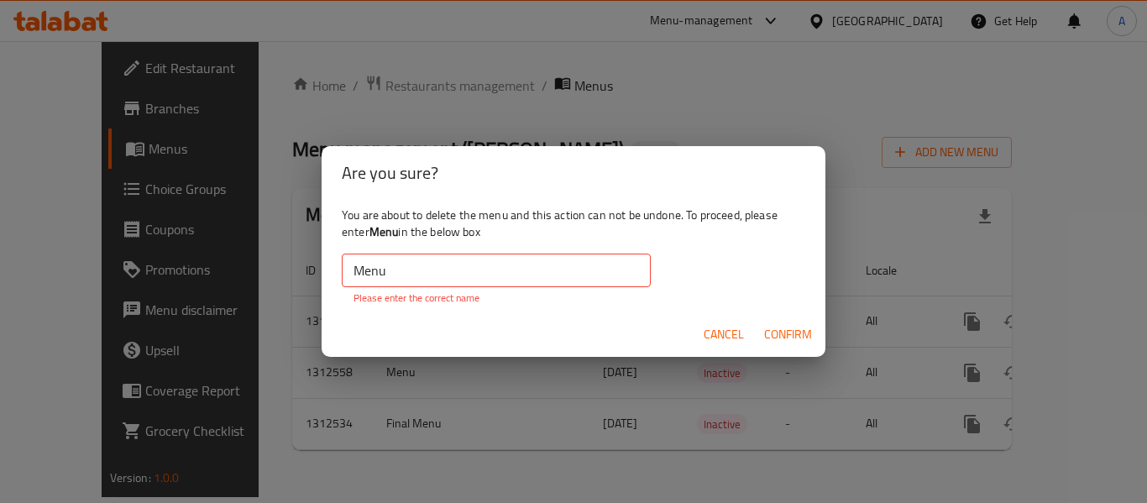
click at [411, 270] on input "Menu" at bounding box center [496, 271] width 309 height 34
click at [356, 268] on input "Menu" at bounding box center [496, 271] width 309 height 34
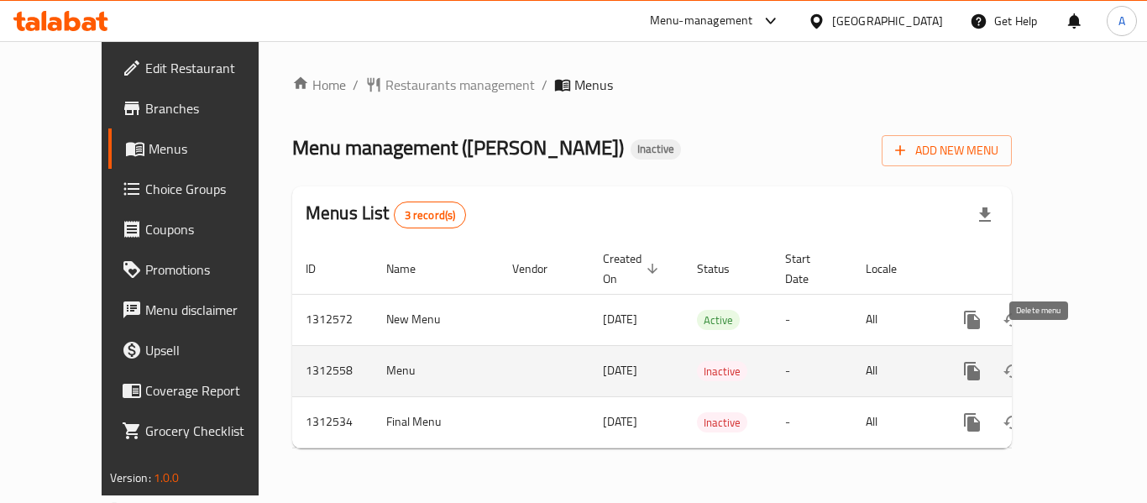
click at [1046, 361] on icon "enhanced table" at bounding box center [1053, 371] width 20 height 20
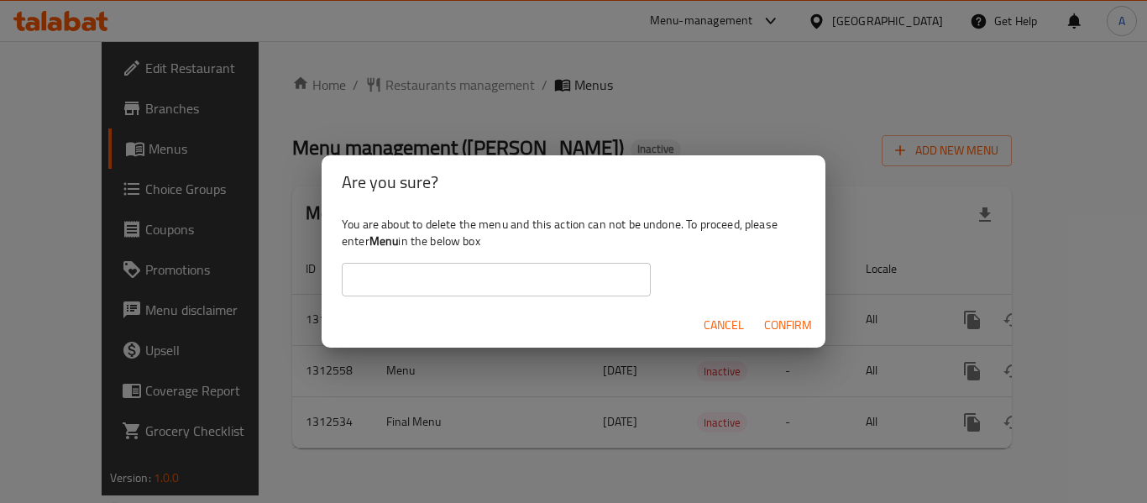
click at [394, 241] on b "Menu" at bounding box center [384, 241] width 29 height 22
copy b "Menu"
click at [417, 278] on input "text" at bounding box center [496, 280] width 309 height 34
paste input "Menu"
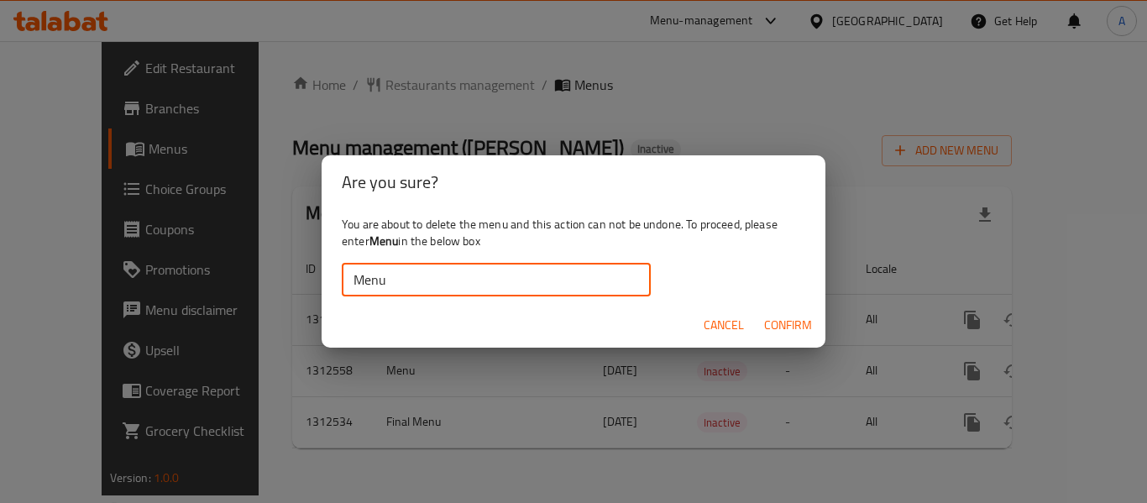
type input "Menu"
click at [789, 325] on span "Confirm" at bounding box center [788, 325] width 48 height 21
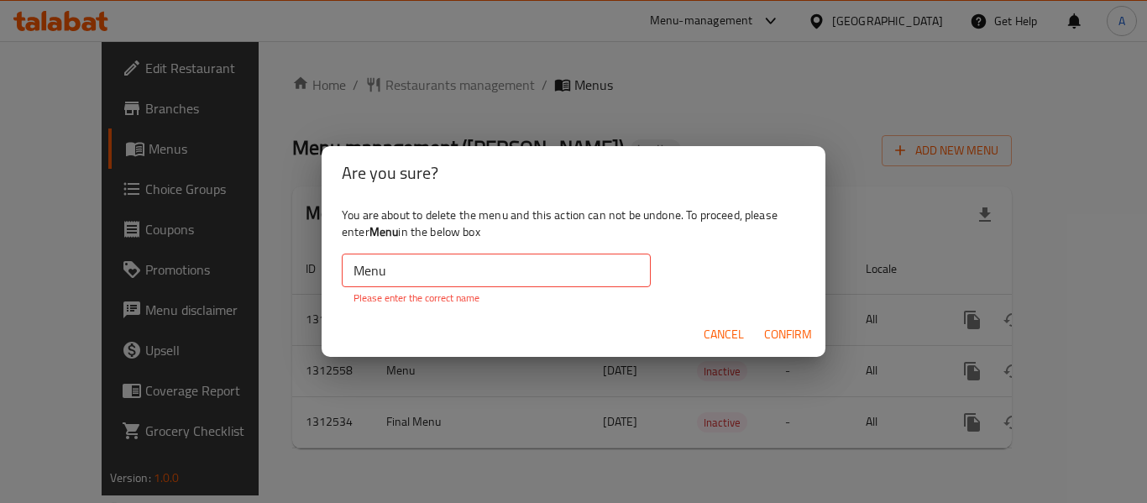
click at [789, 325] on span "Confirm" at bounding box center [788, 334] width 48 height 21
click at [727, 331] on span "Cancel" at bounding box center [724, 334] width 40 height 21
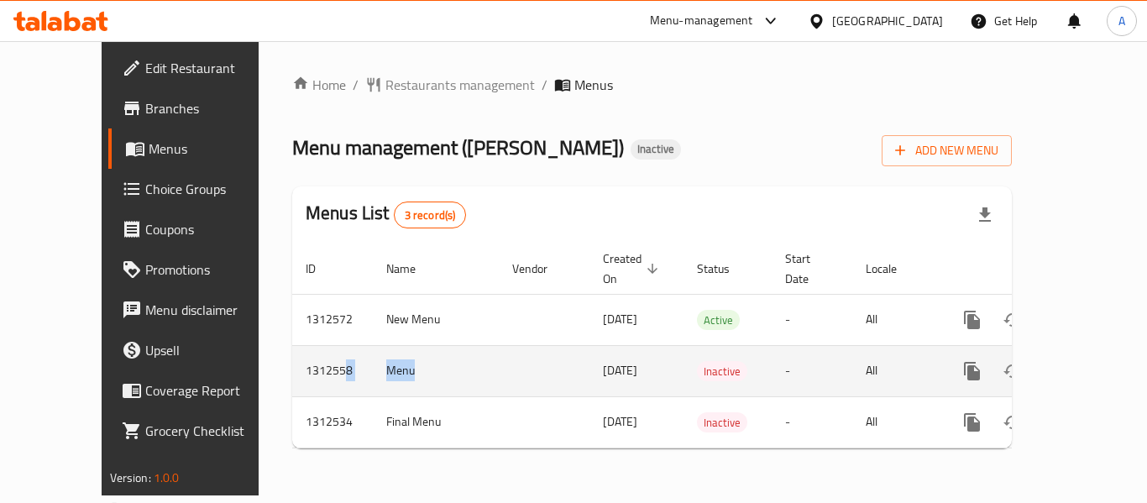
drag, startPoint x: 339, startPoint y: 351, endPoint x: 408, endPoint y: 351, distance: 69.7
click at [408, 351] on tr "1312558 Menu 17/09/2025 Inactive - All" at bounding box center [709, 370] width 835 height 51
click at [412, 351] on td "Menu" at bounding box center [436, 370] width 126 height 51
click at [1047, 364] on icon "enhanced table" at bounding box center [1053, 371] width 12 height 15
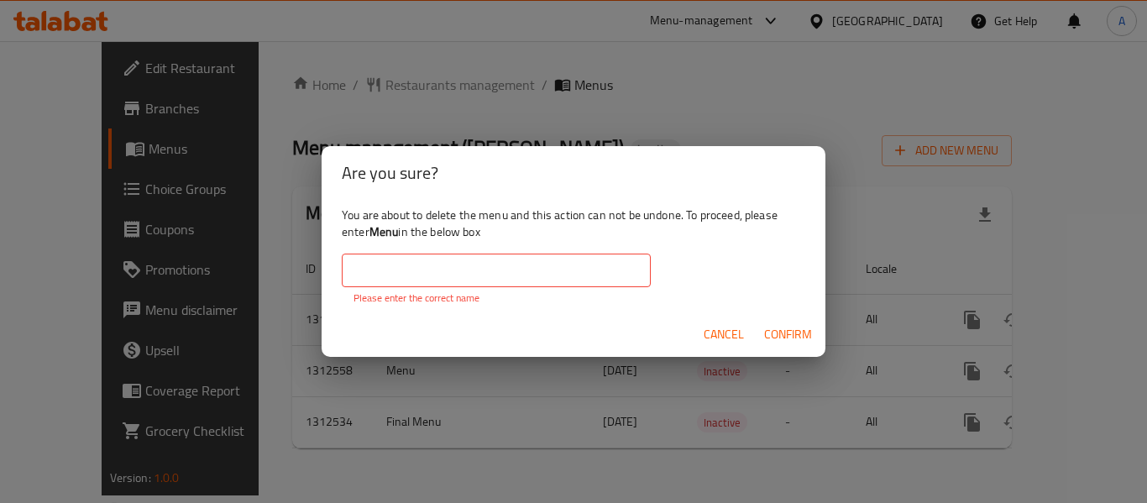
click at [550, 264] on input "text" at bounding box center [496, 271] width 309 height 34
drag, startPoint x: 679, startPoint y: 299, endPoint x: 726, endPoint y: 322, distance: 52.2
click at [679, 299] on div "You are about to delete the menu and this action can not be undone. To proceed,…" at bounding box center [574, 256] width 504 height 113
click at [728, 337] on span "Cancel" at bounding box center [724, 334] width 40 height 21
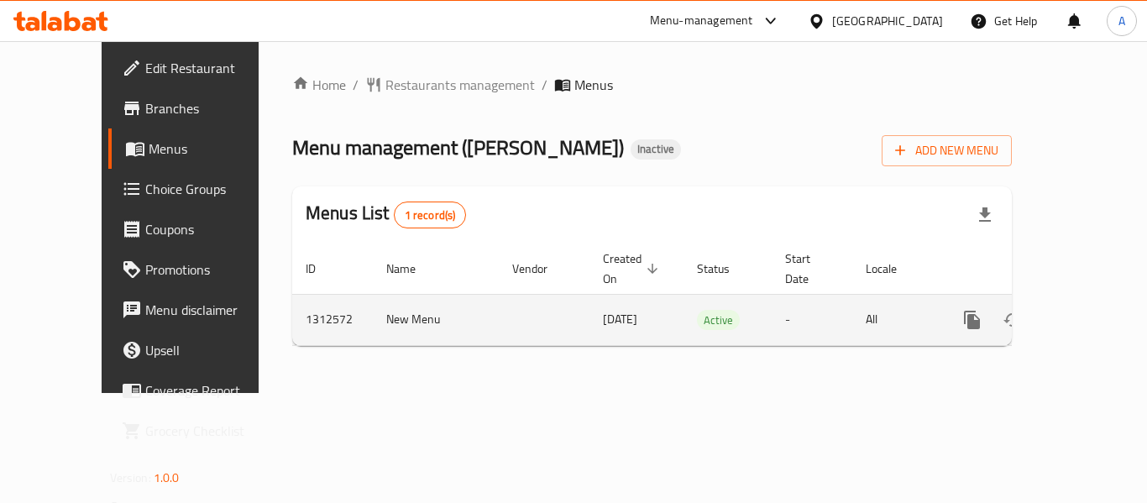
click at [1087, 310] on icon "enhanced table" at bounding box center [1094, 320] width 20 height 20
